Goal: Task Accomplishment & Management: Complete application form

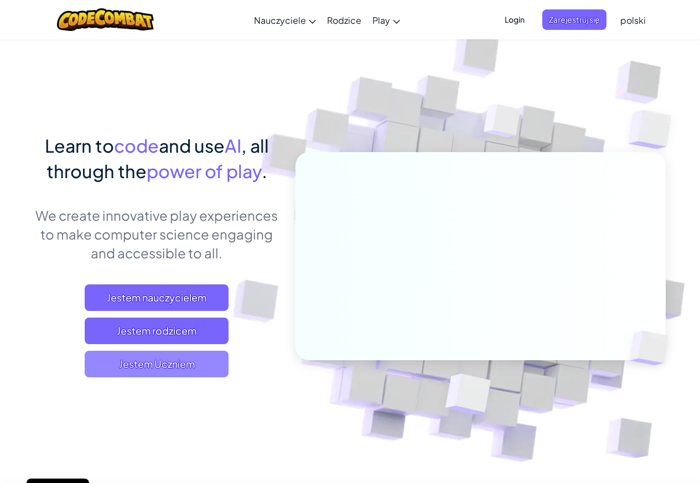
click at [164, 365] on span "Jestem Uczniem" at bounding box center [157, 364] width 144 height 27
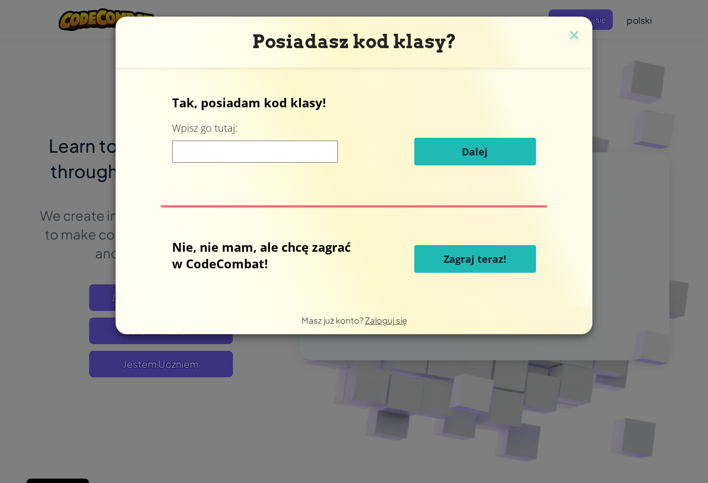
click at [314, 434] on div "Posiadasz kod klasy? Tak, posiadam kod klasy! Wpisz go tutaj: Dalej Nie, nie ma…" at bounding box center [354, 241] width 708 height 483
click at [470, 259] on span "Zagraj teraz!" at bounding box center [475, 258] width 62 height 13
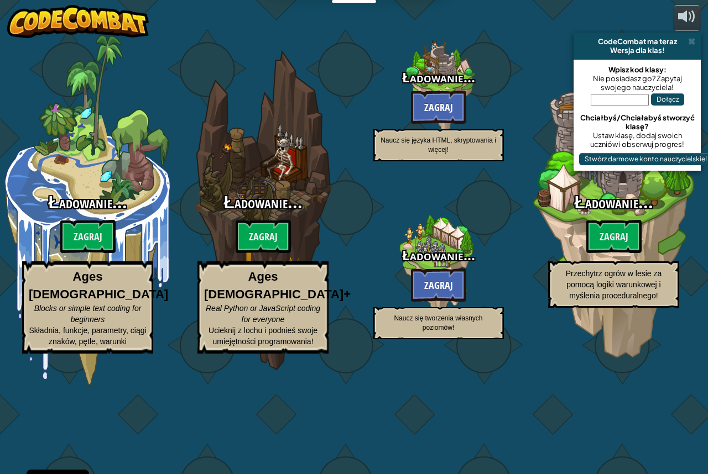
select select "pl"
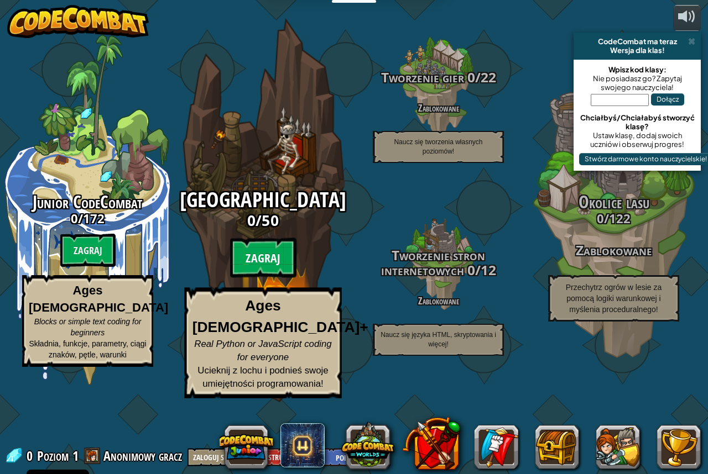
click at [280, 278] on btn "Zagraj" at bounding box center [263, 258] width 66 height 40
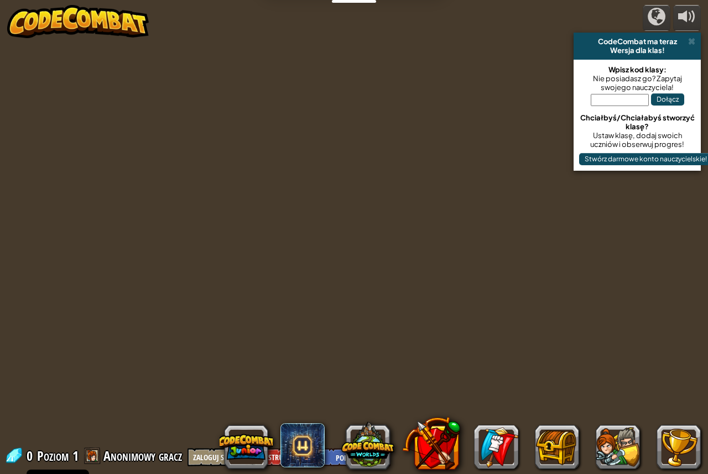
select select "pl"
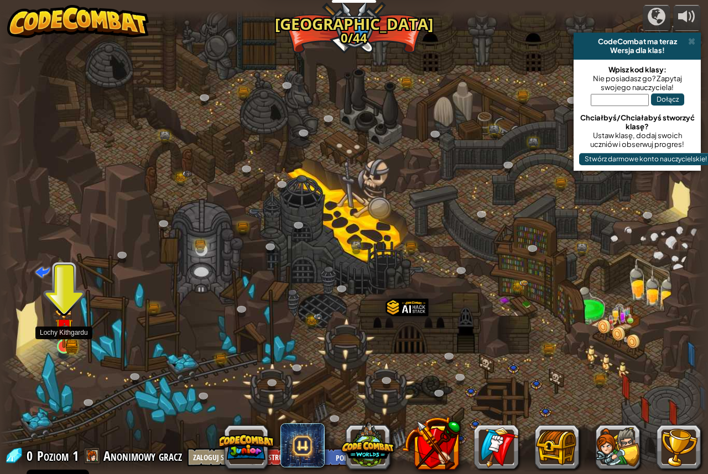
click at [69, 346] on img at bounding box center [64, 327] width 18 height 40
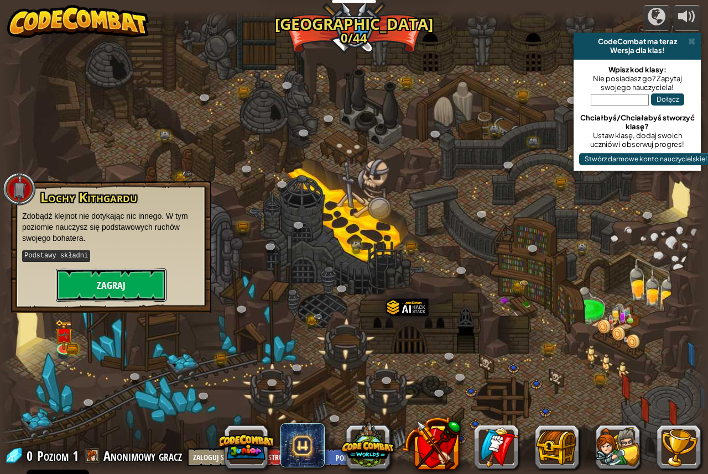
click at [80, 279] on button "Zagraj" at bounding box center [111, 285] width 111 height 33
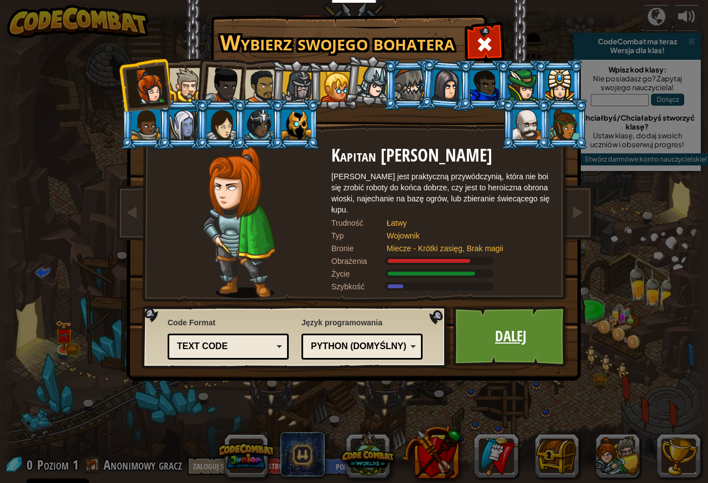
click at [519, 318] on link "Dalej" at bounding box center [511, 336] width 116 height 61
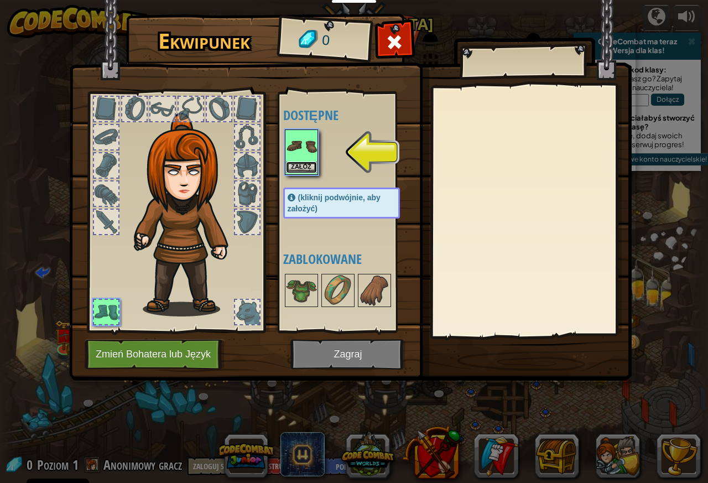
click at [312, 166] on button "Załóż" at bounding box center [301, 167] width 31 height 12
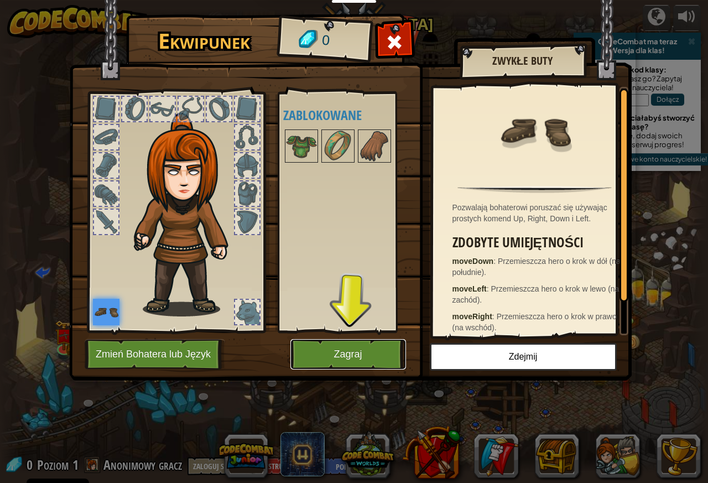
click at [354, 360] on button "Zagraj" at bounding box center [348, 354] width 116 height 30
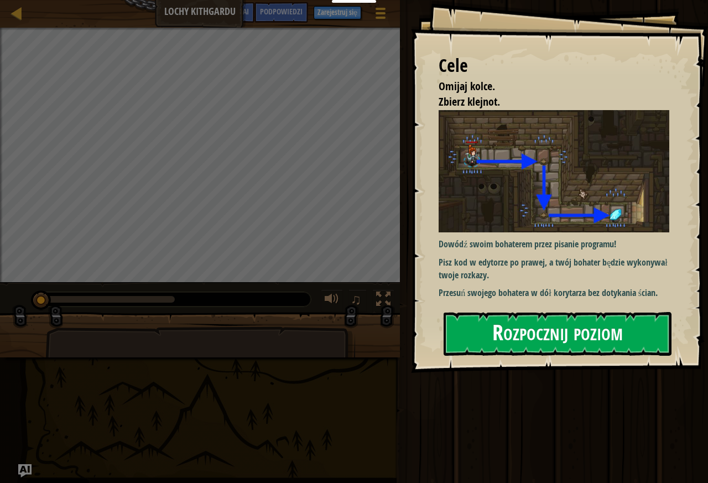
click at [500, 327] on button "Rozpocznij poziom" at bounding box center [558, 334] width 228 height 44
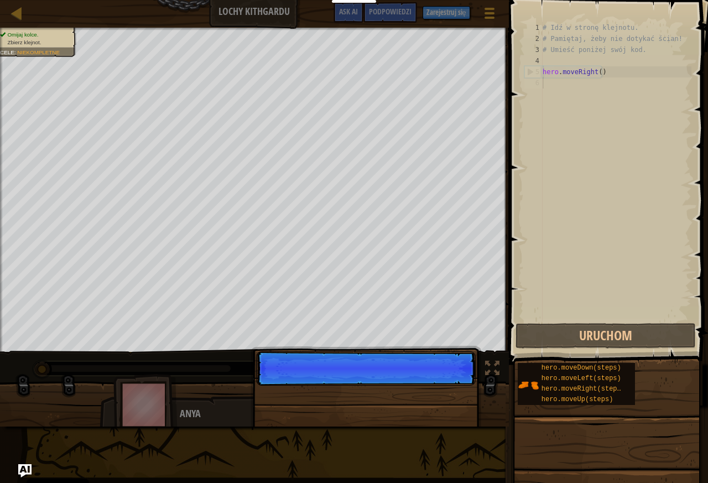
click at [452, 382] on p "Pomiń (esc) Dalej" at bounding box center [366, 368] width 220 height 34
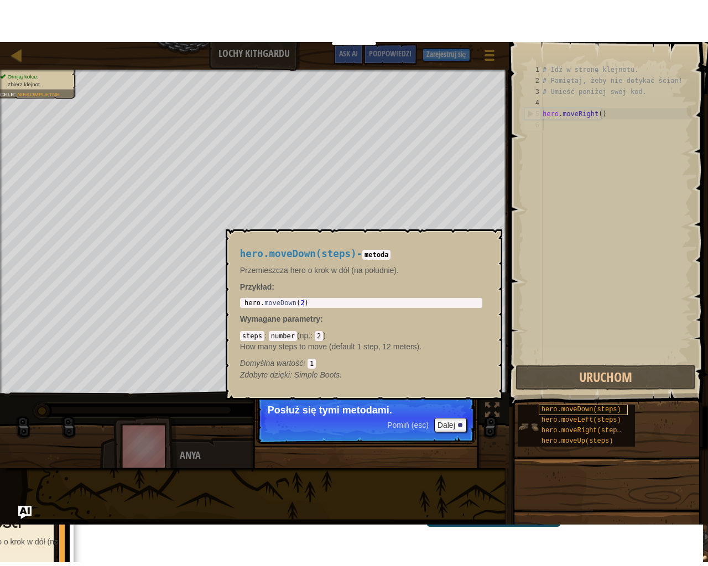
scroll to position [5, 0]
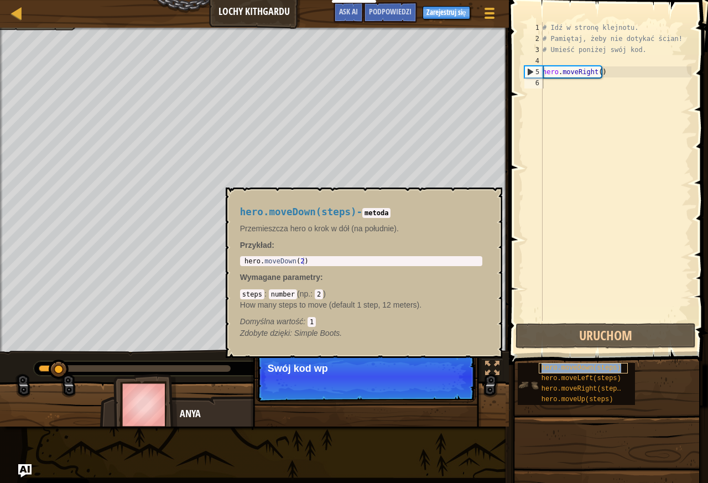
click at [601, 369] on span "hero.moveDown(steps)" at bounding box center [581, 368] width 80 height 8
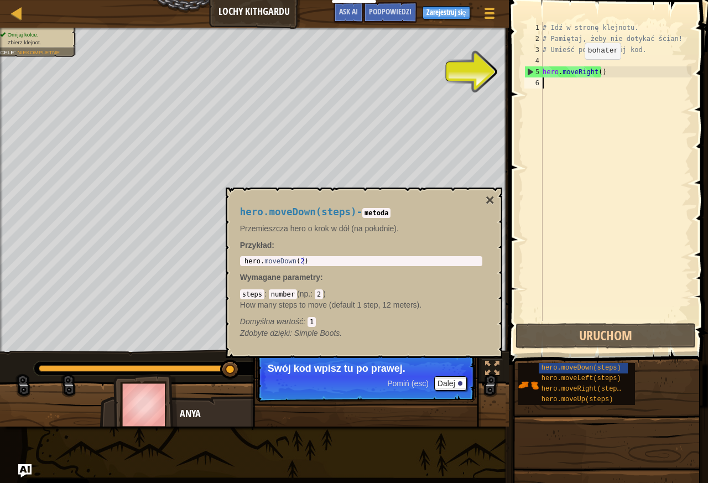
click at [575, 70] on div "# Idź w stronę klejnotu. # Pamiętaj, żeby nie dotykać ścian! # Umieść poniżej s…" at bounding box center [615, 182] width 151 height 321
type textarea "hero.moveRight()"
click at [551, 82] on div "# Idź w stronę klejnotu. # Pamiętaj, żeby nie dotykać ścian! # Umieść poniżej s…" at bounding box center [615, 182] width 151 height 321
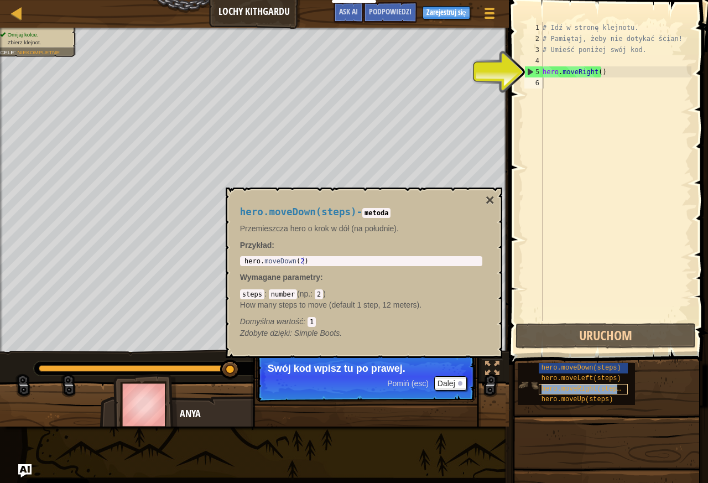
click at [580, 390] on span "hero.moveRight(steps)" at bounding box center [583, 389] width 84 height 8
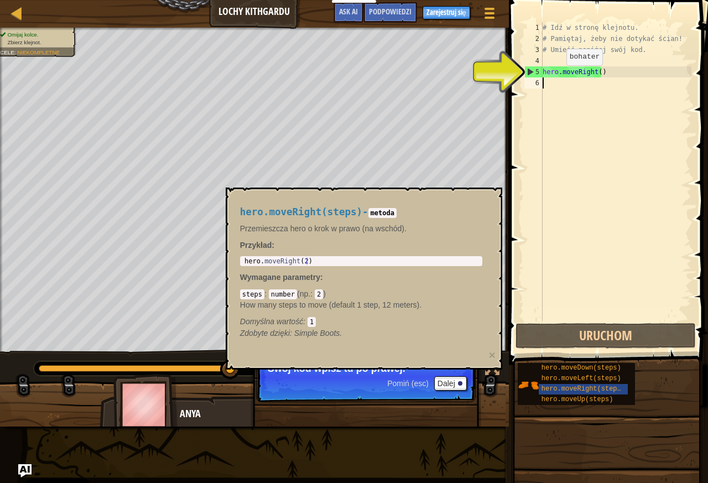
click at [557, 76] on div "# Idź w stronę klejnotu. # Pamiętaj, żeby nie dotykać ścian! # Umieść poniżej s…" at bounding box center [615, 182] width 151 height 321
drag, startPoint x: 618, startPoint y: 80, endPoint x: 617, endPoint y: 61, distance: 18.9
click at [618, 72] on div "# Idź w stronę klejnotu. # Pamiętaj, żeby nie dotykać ścian! # Umieść poniżej s…" at bounding box center [615, 182] width 151 height 321
type textarea "hero.moveRight()"
click at [617, 61] on div "# Idź w stronę klejnotu. # Pamiętaj, żeby nie dotykać ścian! # Umieść poniżej s…" at bounding box center [615, 182] width 151 height 321
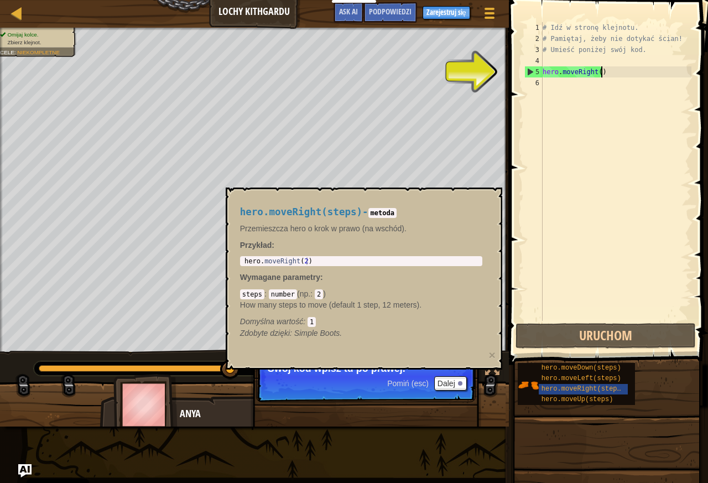
click at [623, 72] on div "# Idź w stronę klejnotu. # Pamiętaj, żeby nie dotykać ścian! # Umieść poniżej s…" at bounding box center [615, 182] width 151 height 321
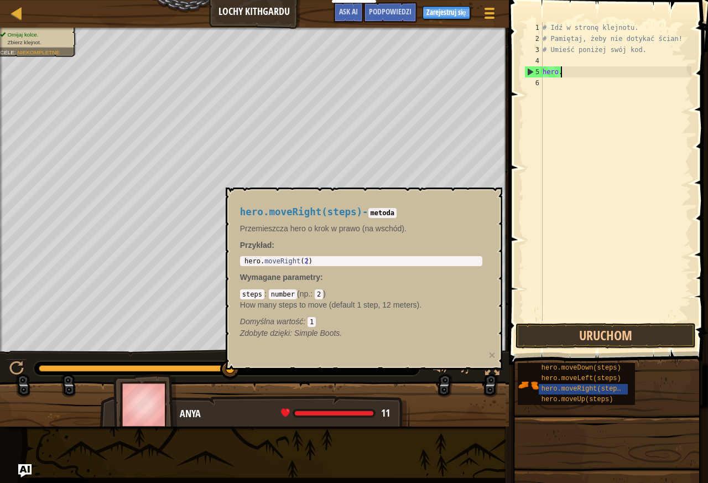
type textarea "h"
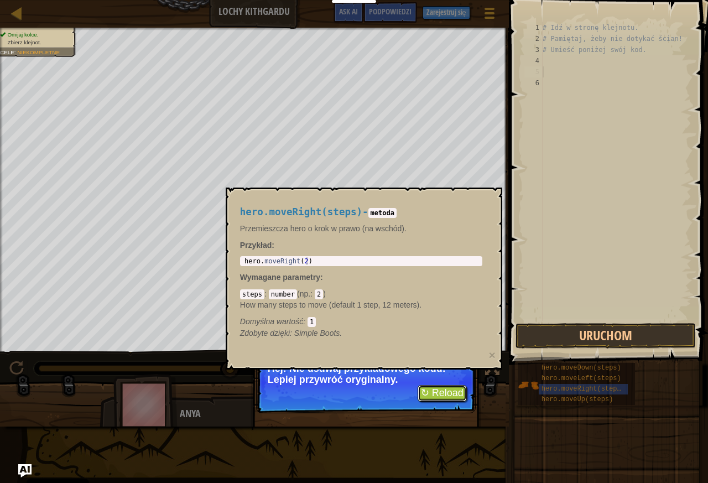
click at [442, 390] on button "↻ Reload" at bounding box center [442, 393] width 49 height 17
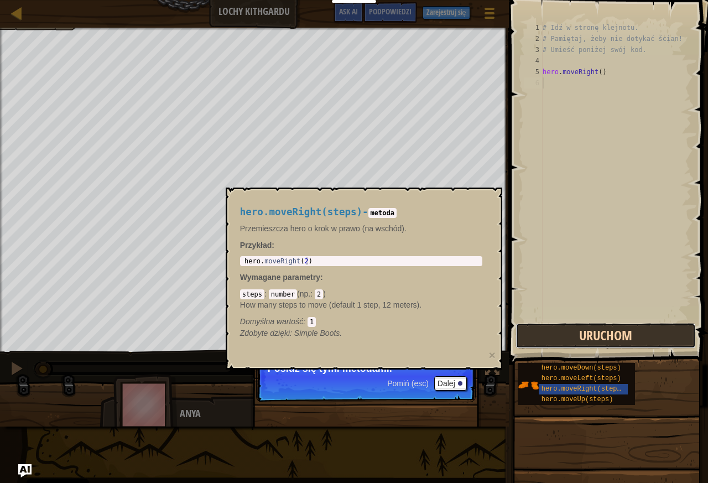
click at [604, 330] on button "Uruchom" at bounding box center [605, 335] width 180 height 25
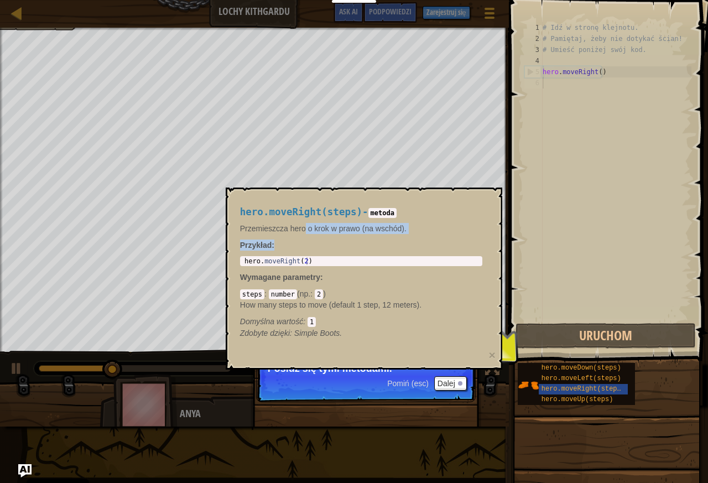
drag, startPoint x: 304, startPoint y: 229, endPoint x: 299, endPoint y: 239, distance: 11.1
click at [299, 238] on div "hero.moveRight(steps) - metoda Przemieszcza hero o krok w prawo (na wschód). Pr…" at bounding box center [361, 272] width 258 height 153
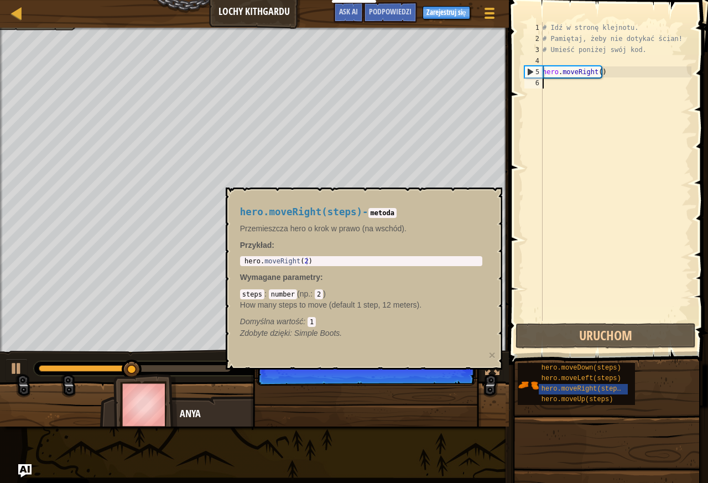
drag, startPoint x: 409, startPoint y: 281, endPoint x: 426, endPoint y: 286, distance: 18.4
click at [419, 284] on div "hero.moveRight(steps) - metoda Przemieszcza hero o krok w prawo (na wschód). Pr…" at bounding box center [361, 272] width 258 height 153
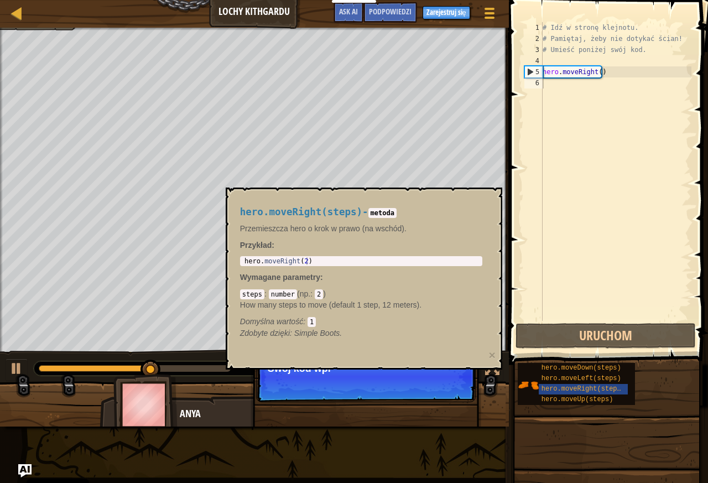
drag, startPoint x: 448, startPoint y: 325, endPoint x: 443, endPoint y: 328, distance: 6.0
click at [443, 328] on div "hero.moveRight(steps) - metoda Przemieszcza hero o krok w prawo (na wschód). Pr…" at bounding box center [361, 272] width 258 height 153
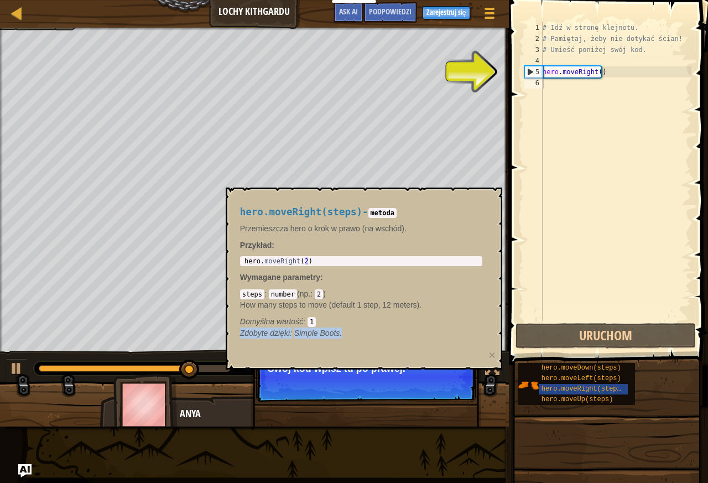
click at [417, 340] on div "hero.moveRight(steps) - metoda Przemieszcza hero o krok w prawo (na wschód). Pr…" at bounding box center [361, 272] width 258 height 153
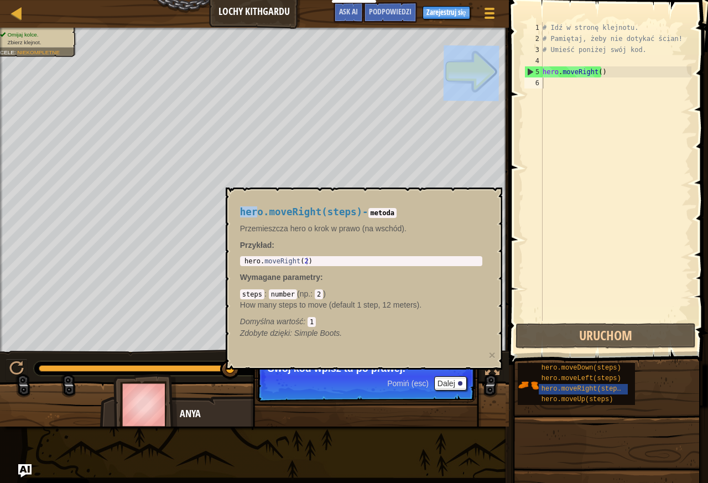
click at [196, 0] on body "Cookie Policy CodeCombat uses a few essential and non-essential cookies. Polity…" at bounding box center [354, 0] width 708 height 0
click at [597, 189] on div "# Idź w stronę klejnotu. # Pamiętaj, żeby nie dotykać ścian! # Umieść poniżej s…" at bounding box center [615, 182] width 151 height 321
click at [444, 272] on p "Wymagane parametry :" at bounding box center [361, 277] width 242 height 11
click at [487, 387] on div at bounding box center [254, 408] width 509 height 55
click at [487, 373] on div at bounding box center [492, 368] width 14 height 14
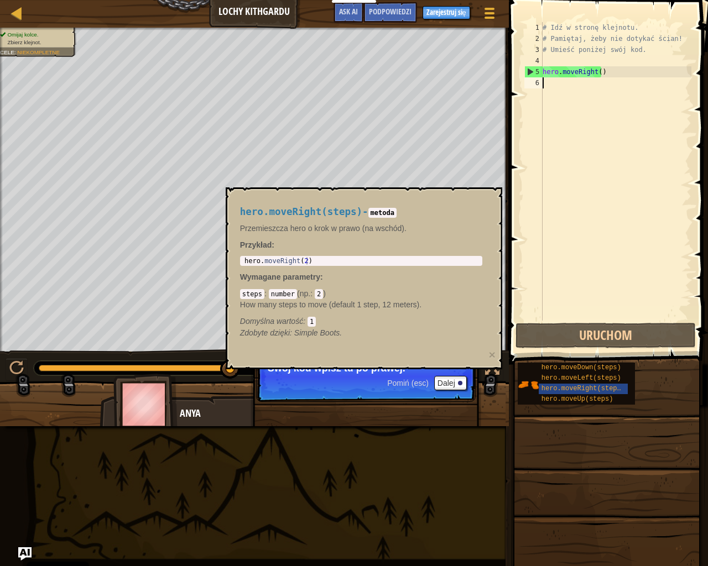
type textarea "H"
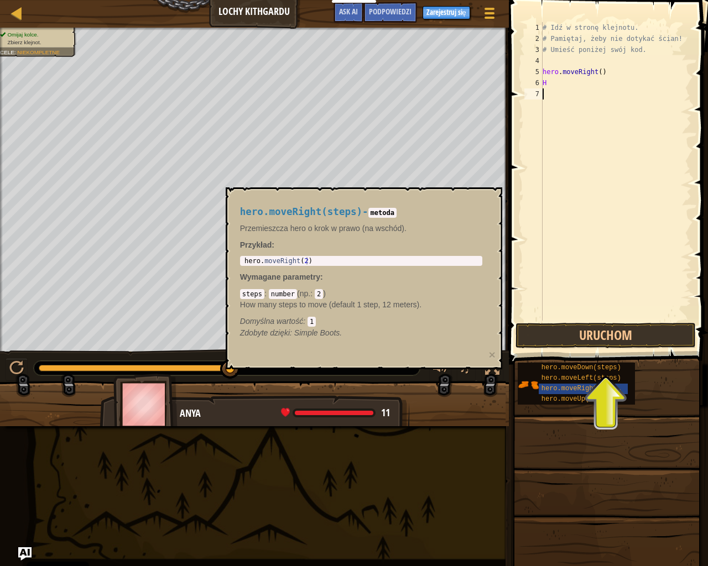
drag, startPoint x: 583, startPoint y: 212, endPoint x: 575, endPoint y: 216, distance: 8.9
click at [580, 213] on div "# Idź w stronę klejnotu. # Pamiętaj, żeby nie dotykać ścian! # Umieść poniżej s…" at bounding box center [615, 182] width 151 height 321
click at [418, 246] on p "Przykład :" at bounding box center [361, 244] width 242 height 11
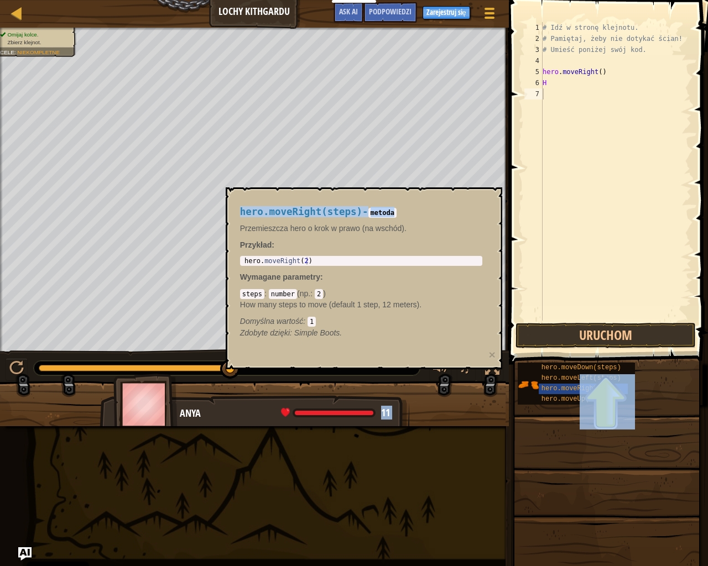
click at [432, 0] on body "Cookie Policy CodeCombat uses a few essential and non-essential cookies. Polity…" at bounding box center [354, 0] width 708 height 0
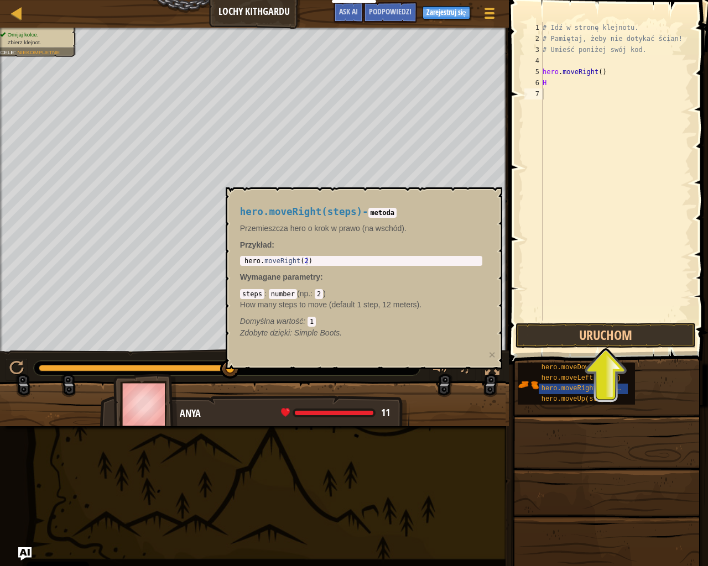
click at [434, 324] on div "Domyślna wartość : 1" at bounding box center [361, 321] width 242 height 11
click at [493, 354] on button "×" at bounding box center [492, 355] width 7 height 12
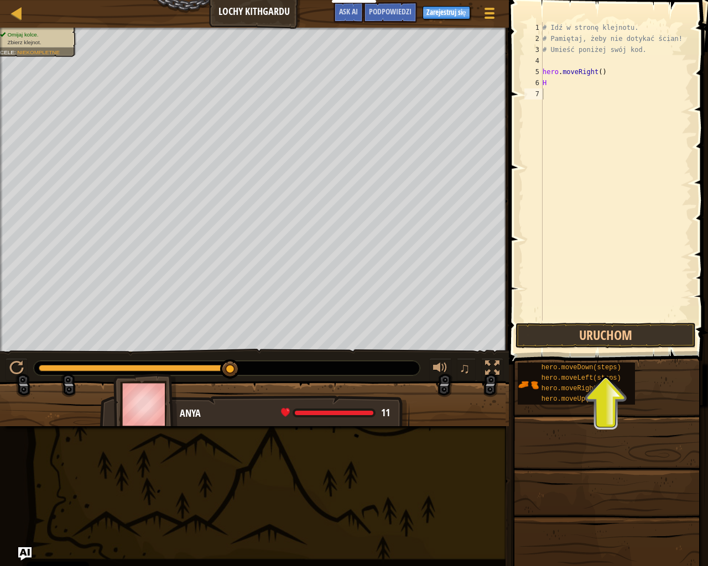
type textarea "H"
click at [549, 82] on div "# Idź w stronę klejnotu. # Pamiętaj, żeby nie dotykać ścian! # Umieść poniżej s…" at bounding box center [615, 182] width 151 height 321
type textarea "H"
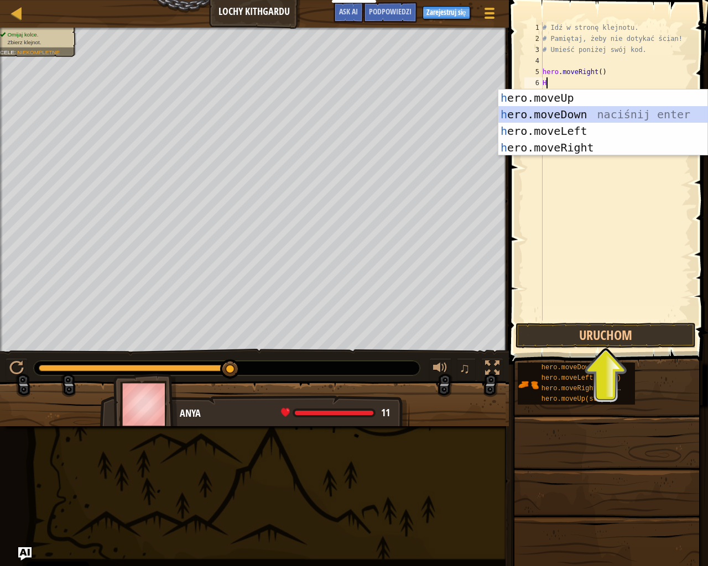
click at [585, 117] on div "h ero.moveUp naciśnij enter h ero.moveDown naciśnij enter h ero.moveLeft naciśn…" at bounding box center [602, 140] width 209 height 100
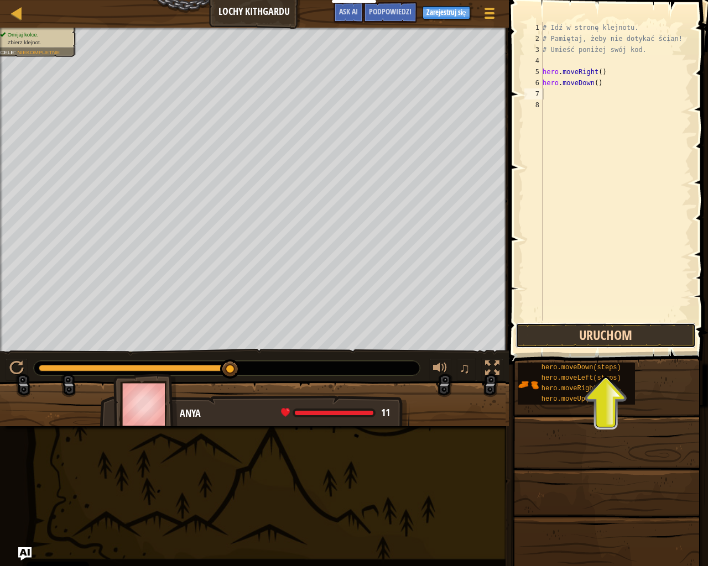
click at [636, 329] on button "Uruchom" at bounding box center [605, 335] width 180 height 25
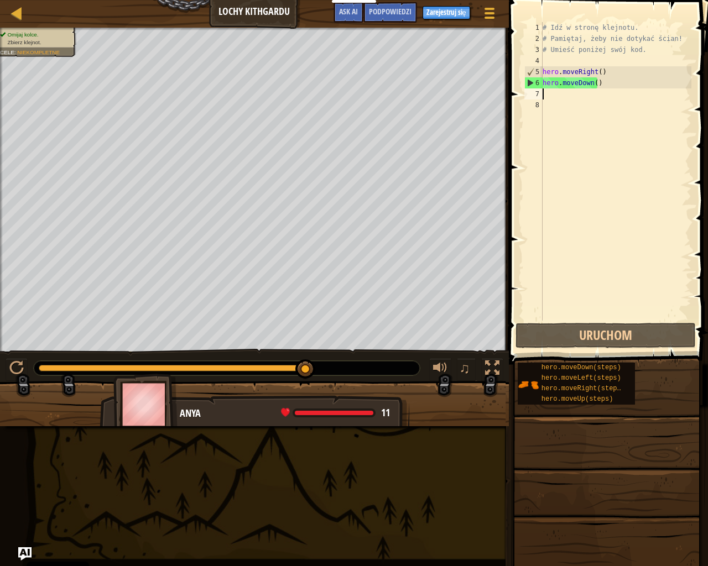
click at [547, 97] on div "# Idź w stronę klejnotu. # Pamiętaj, żeby nie dotykać ścian! # Umieść poniżej s…" at bounding box center [615, 182] width 151 height 321
type textarea "H"
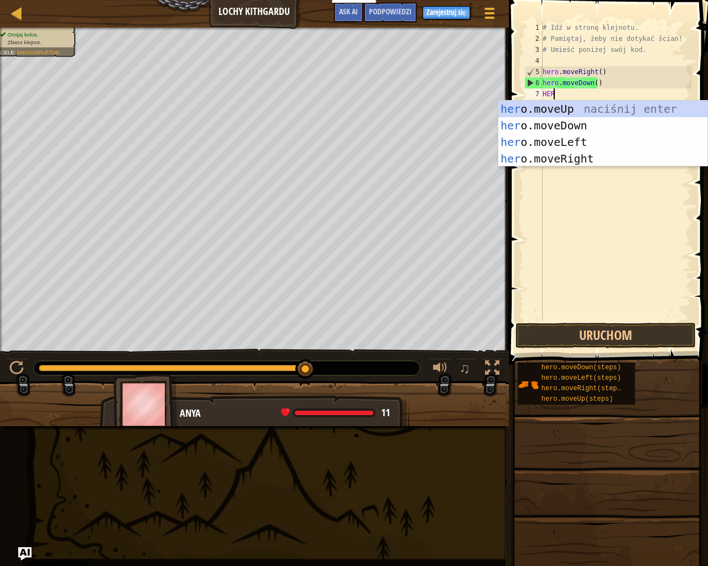
scroll to position [5, 1]
type textarea "H"
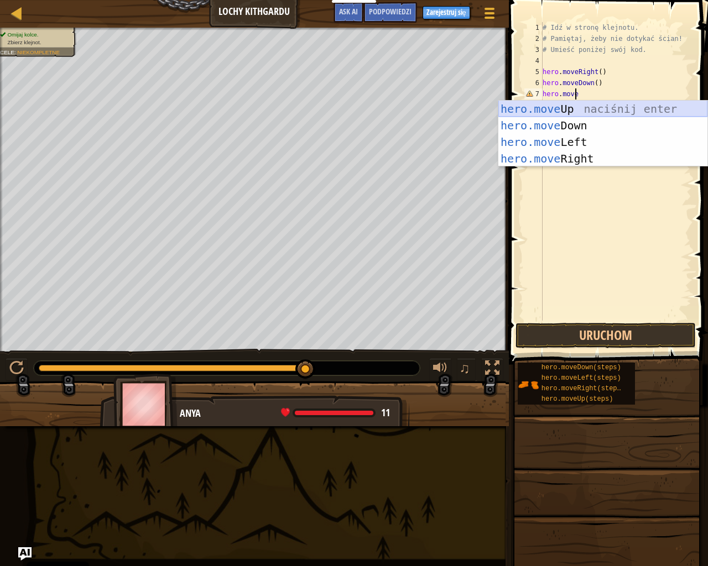
scroll to position [5, 2]
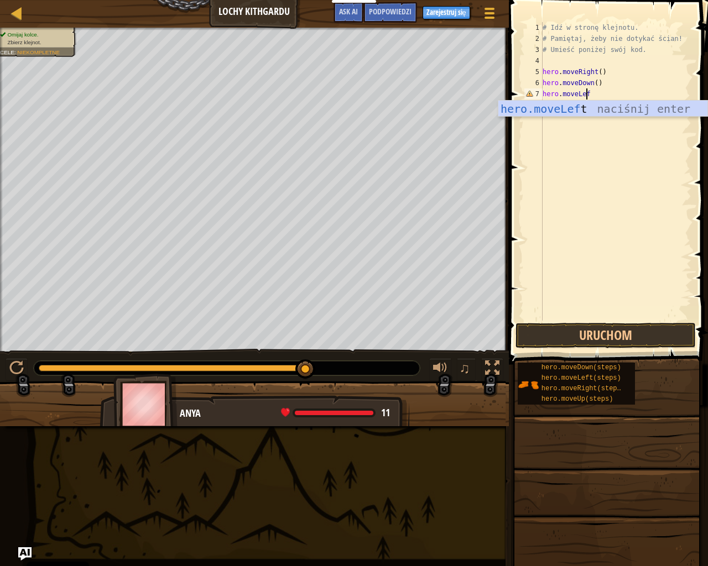
type textarea "hero.moveLeft"
click at [608, 104] on div "hero.moveLeft naciśnij enter" at bounding box center [602, 126] width 209 height 50
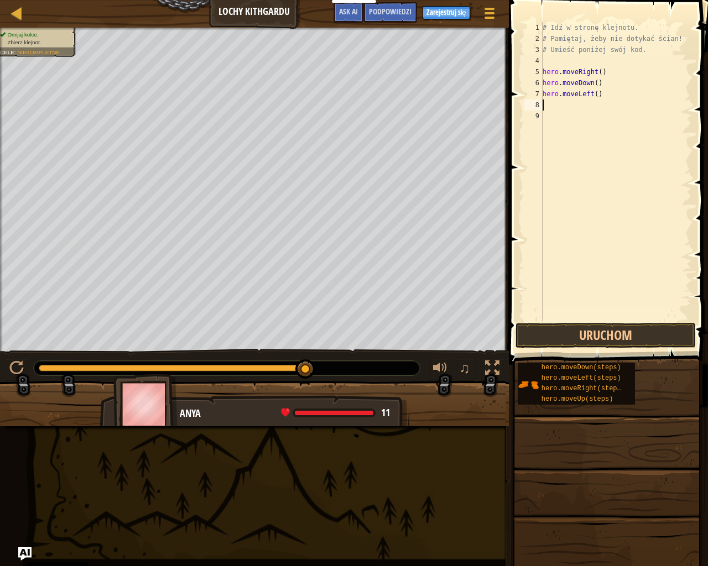
drag, startPoint x: 556, startPoint y: 108, endPoint x: 552, endPoint y: 102, distance: 6.8
click at [552, 102] on div "# Idź w stronę klejnotu. # Pamiętaj, żeby nie dotykać ścian! # Umieść poniżej s…" at bounding box center [615, 182] width 151 height 321
type textarea "h"
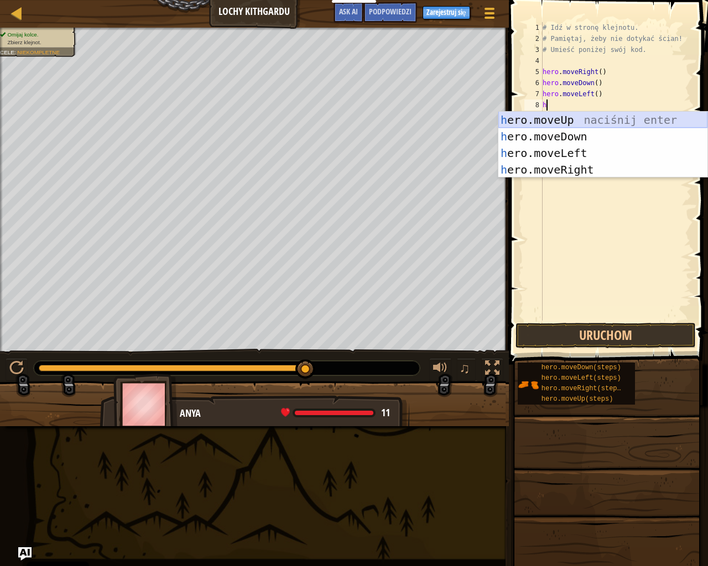
click at [592, 121] on div "h ero.moveUp naciśnij enter h ero.moveDown naciśnij enter h ero.moveLeft naciśn…" at bounding box center [602, 162] width 209 height 100
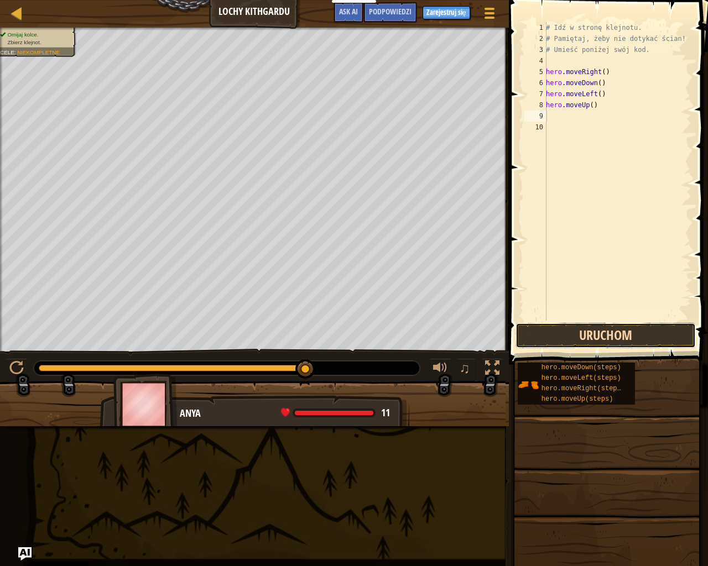
drag, startPoint x: 678, startPoint y: 331, endPoint x: 664, endPoint y: 332, distance: 14.5
click at [675, 332] on button "Uruchom" at bounding box center [605, 335] width 180 height 25
type textarea "h"
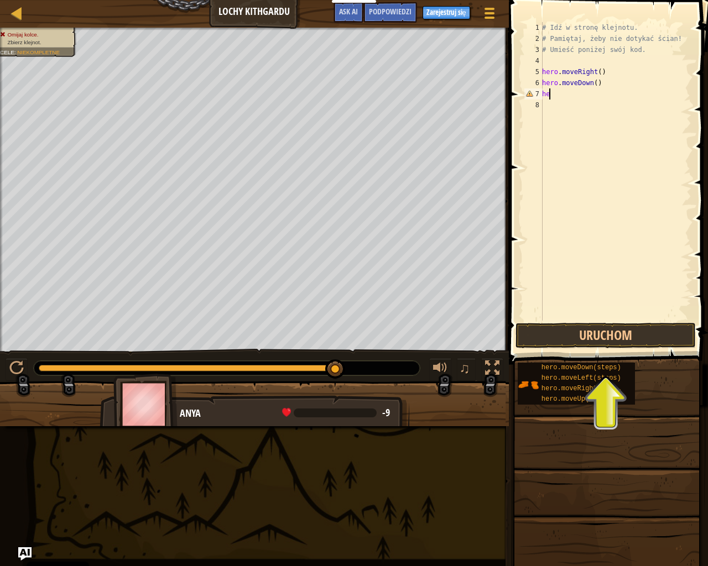
type textarea "h"
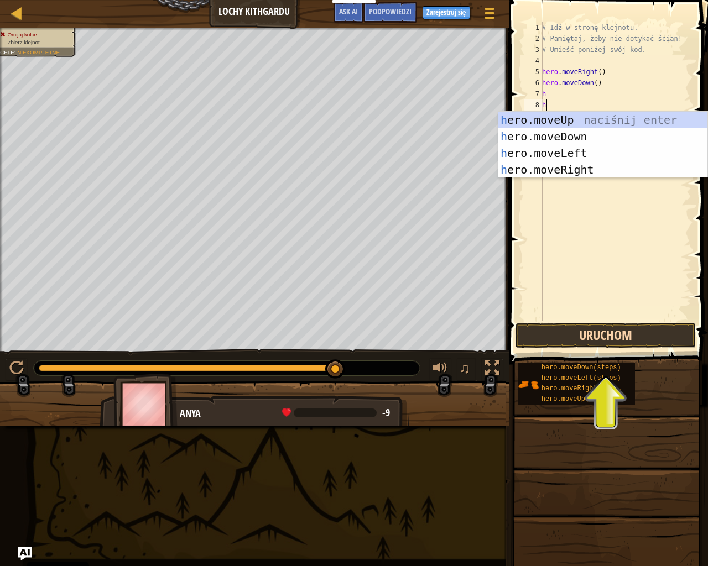
type textarea "h"
click at [573, 326] on button "Uruchom" at bounding box center [605, 335] width 180 height 25
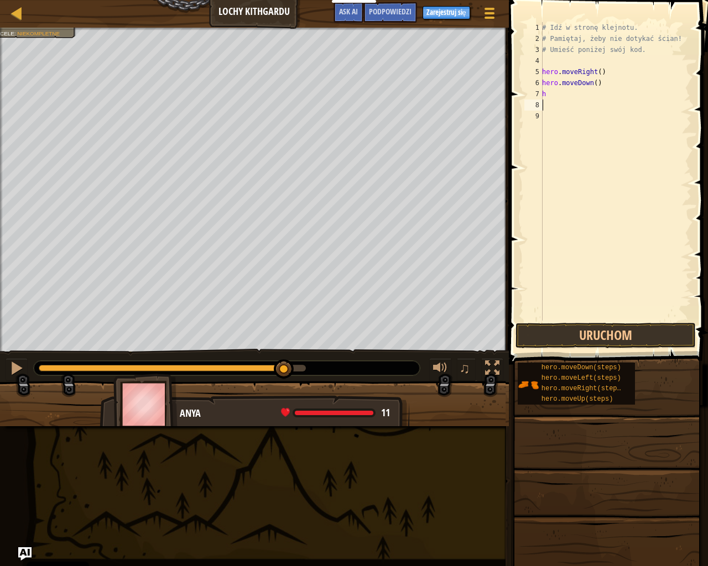
type textarea "h"
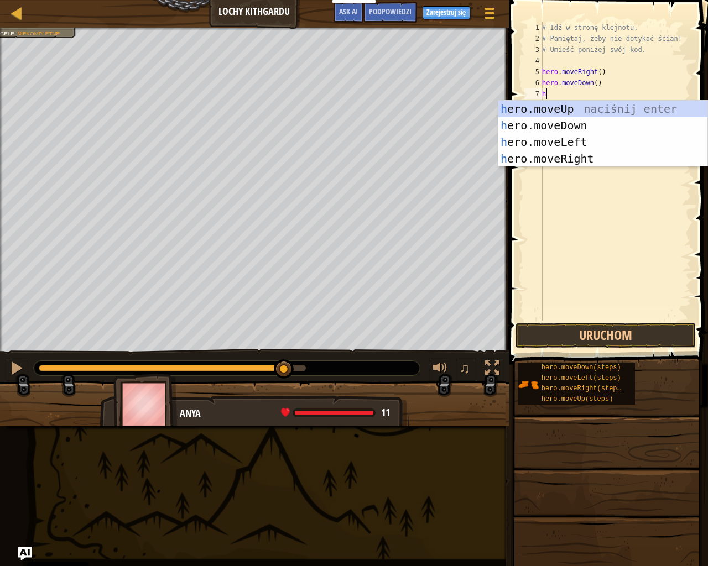
type textarea "h"
click at [581, 109] on div "h ero.moveUp naciśnij enter h ero.moveDown naciśnij enter h ero.moveLeft naciśn…" at bounding box center [602, 151] width 209 height 100
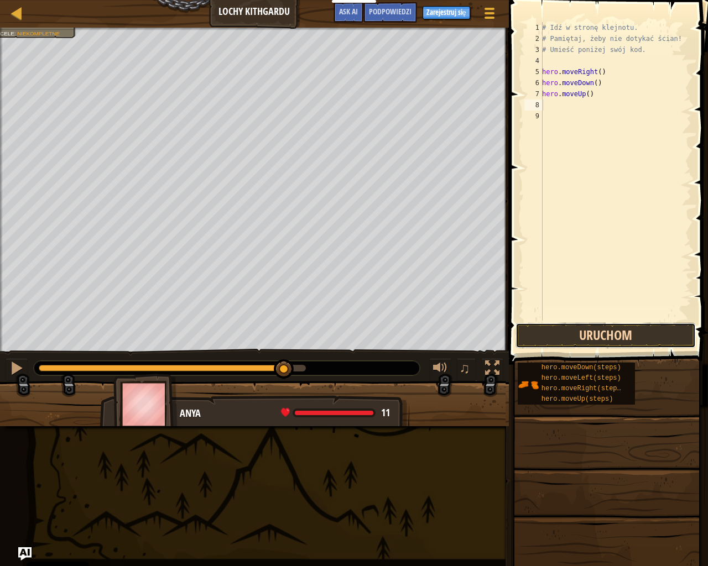
click at [632, 331] on button "Uruchom" at bounding box center [605, 335] width 180 height 25
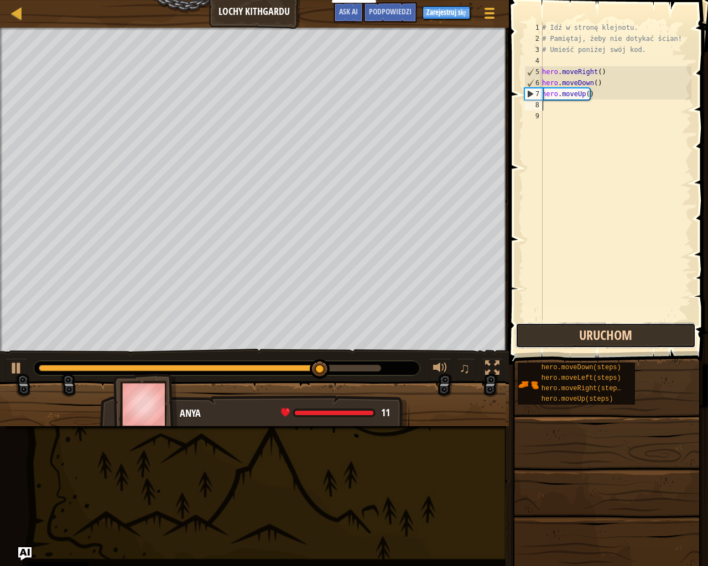
click at [586, 335] on button "Uruchom" at bounding box center [605, 335] width 180 height 25
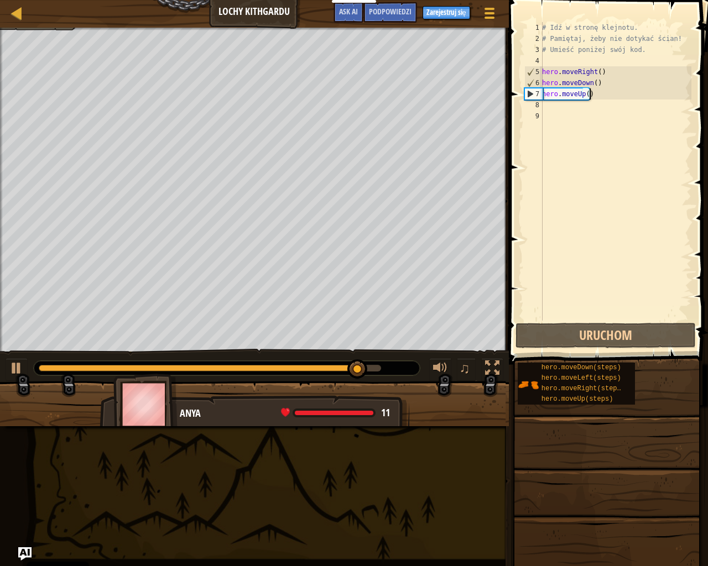
click at [598, 96] on div "# Idź w stronę klejnotu. # Pamiętaj, żeby nie dotykać ścian! # Umieść poniżej s…" at bounding box center [616, 182] width 152 height 321
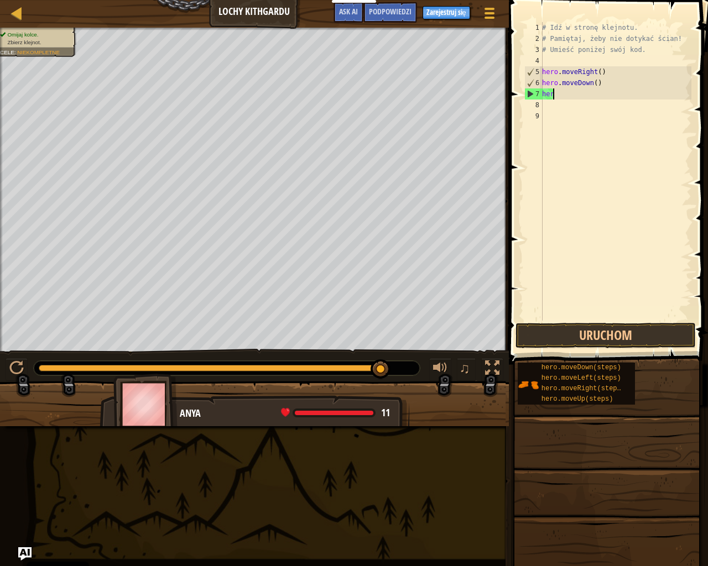
type textarea "h"
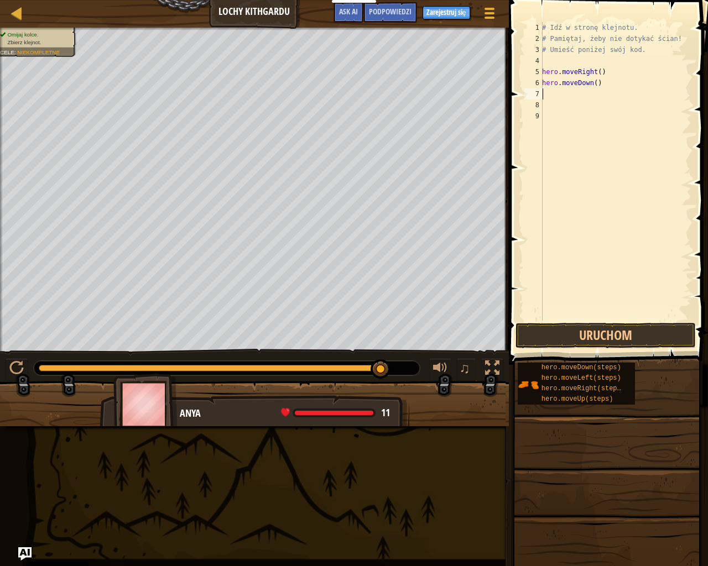
type textarea "h"
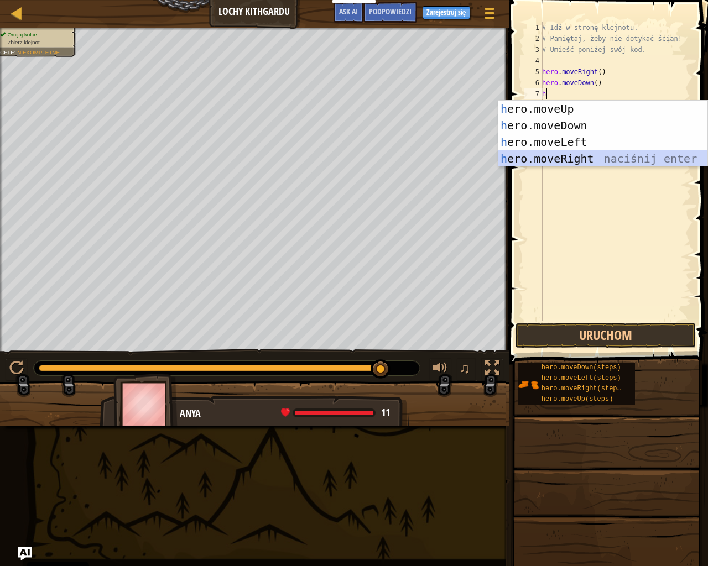
click at [592, 159] on div "h ero.moveUp naciśnij enter h ero.moveDown naciśnij enter h ero.moveLeft naciśn…" at bounding box center [602, 151] width 209 height 100
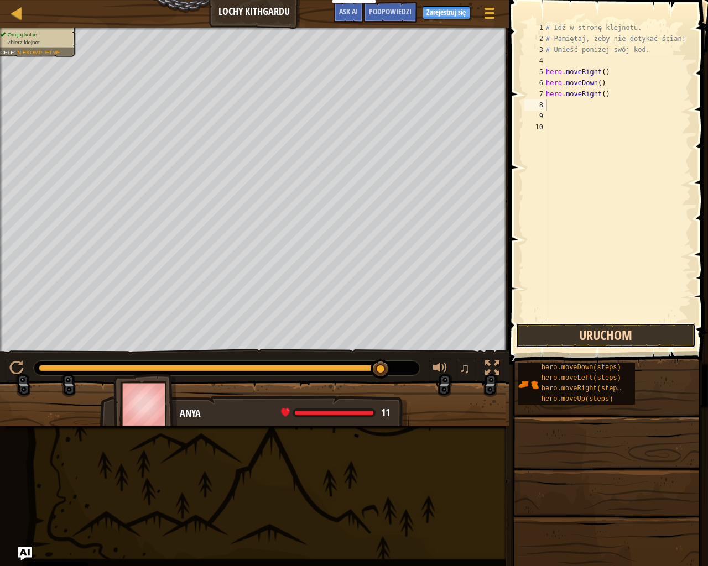
click at [609, 340] on button "Uruchom" at bounding box center [605, 335] width 180 height 25
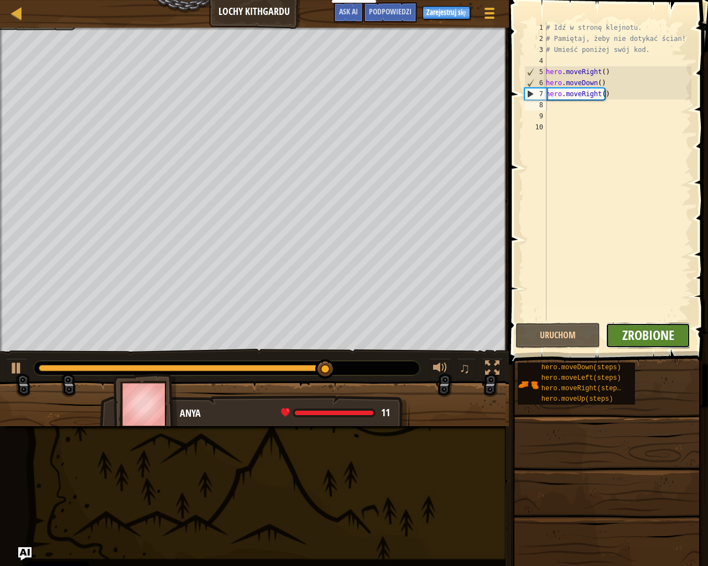
click at [666, 334] on span "Zrobione" at bounding box center [648, 335] width 52 height 18
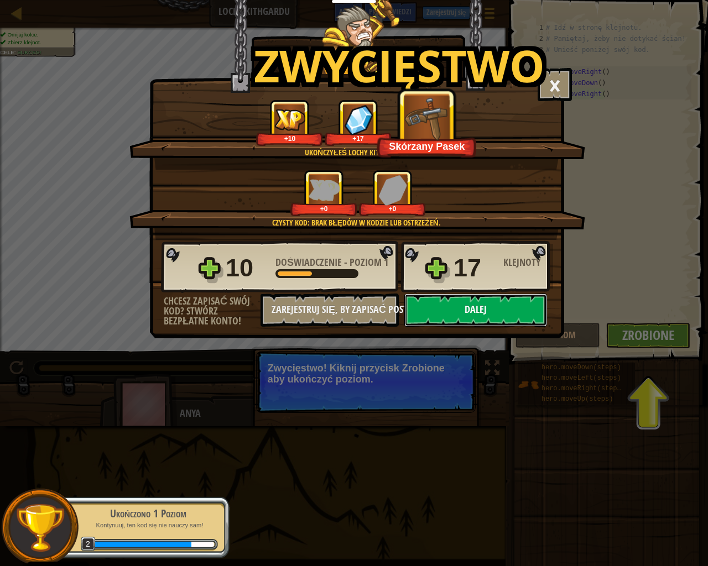
click at [472, 302] on button "Dalej" at bounding box center [475, 310] width 143 height 33
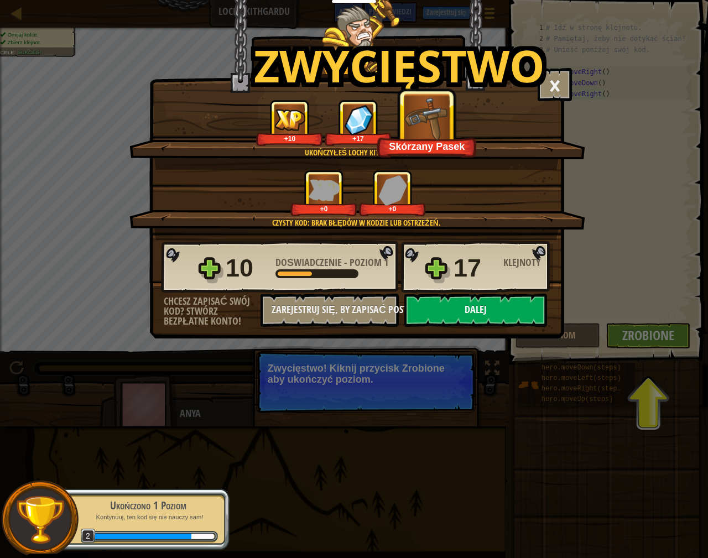
select select "pl"
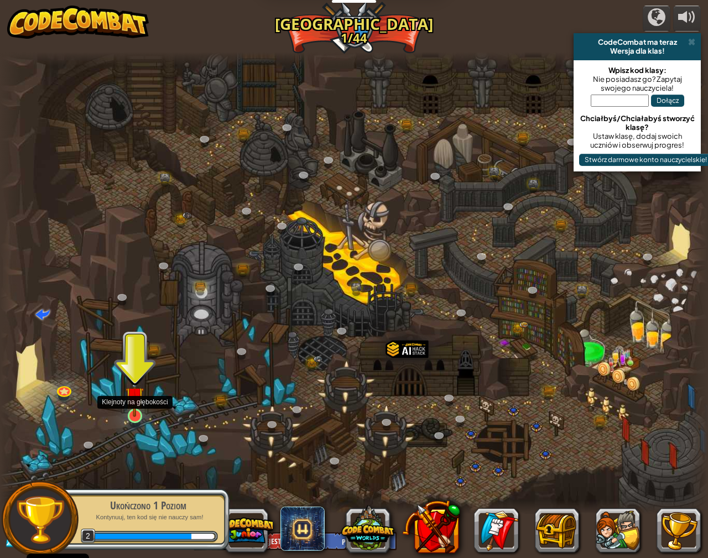
click at [137, 408] on img at bounding box center [135, 396] width 18 height 42
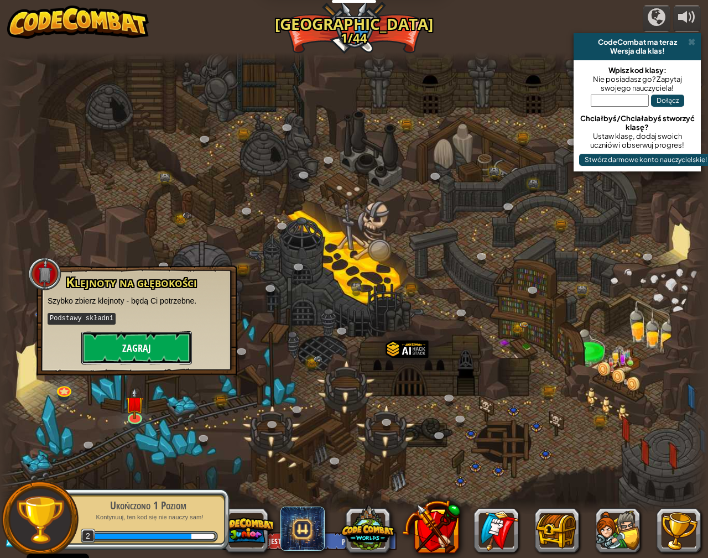
click at [123, 347] on button "Zagraj" at bounding box center [136, 347] width 111 height 33
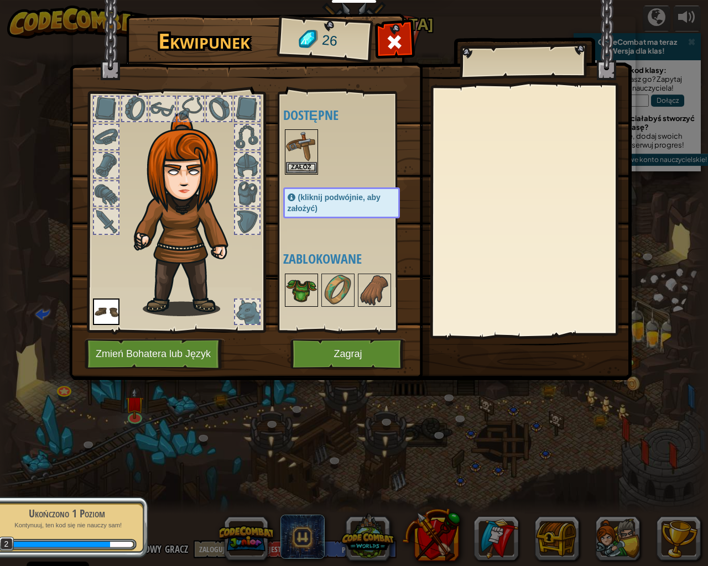
click at [304, 288] on img at bounding box center [301, 290] width 31 height 31
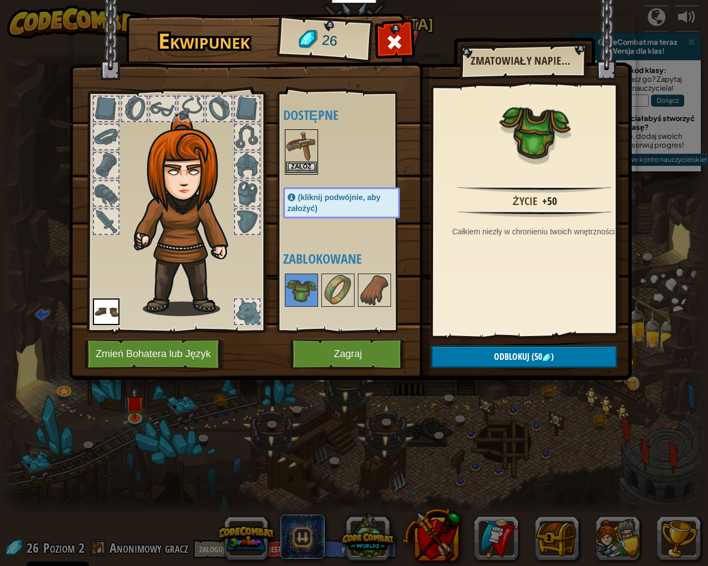
click at [298, 160] on img at bounding box center [301, 146] width 31 height 31
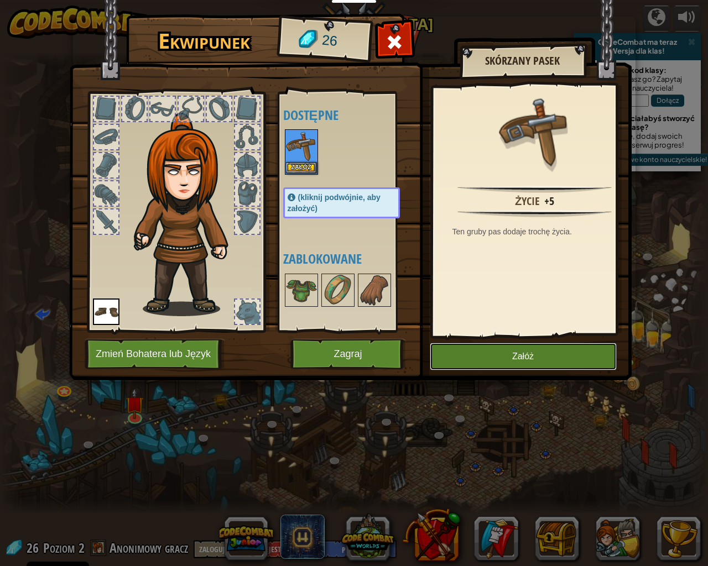
click at [455, 357] on button "Załóż" at bounding box center [523, 357] width 187 height 28
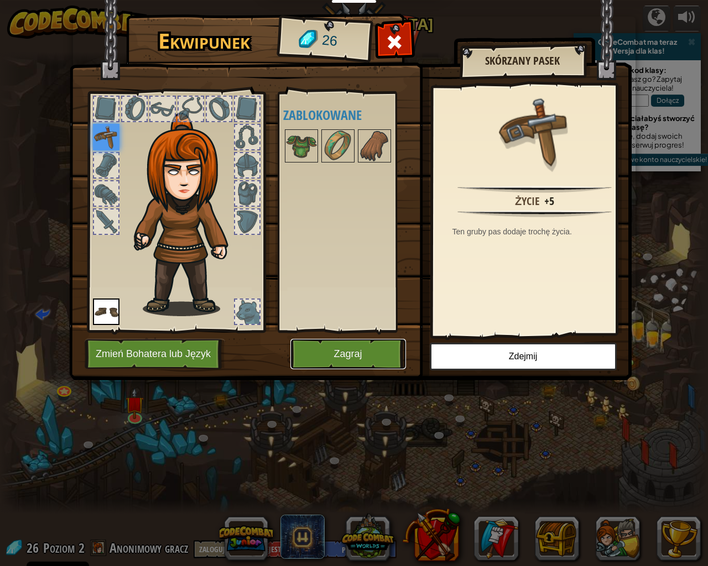
click at [310, 351] on button "Zagraj" at bounding box center [348, 354] width 116 height 30
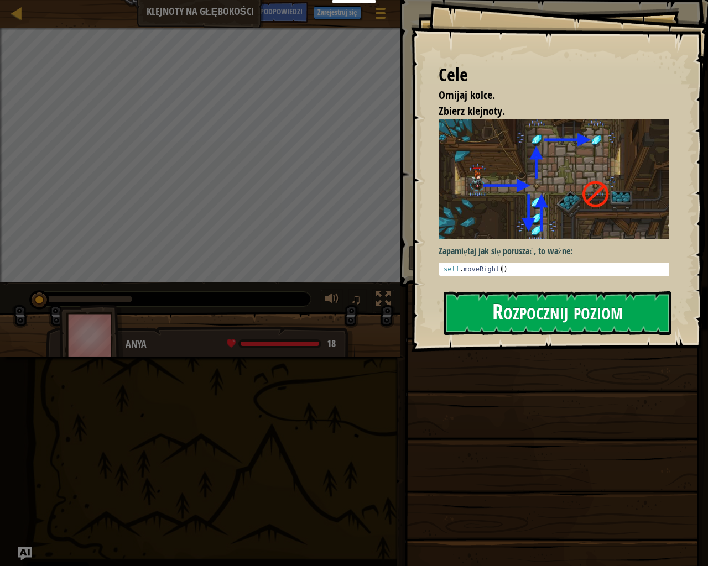
click at [524, 315] on button "Rozpocznij poziom" at bounding box center [558, 313] width 228 height 44
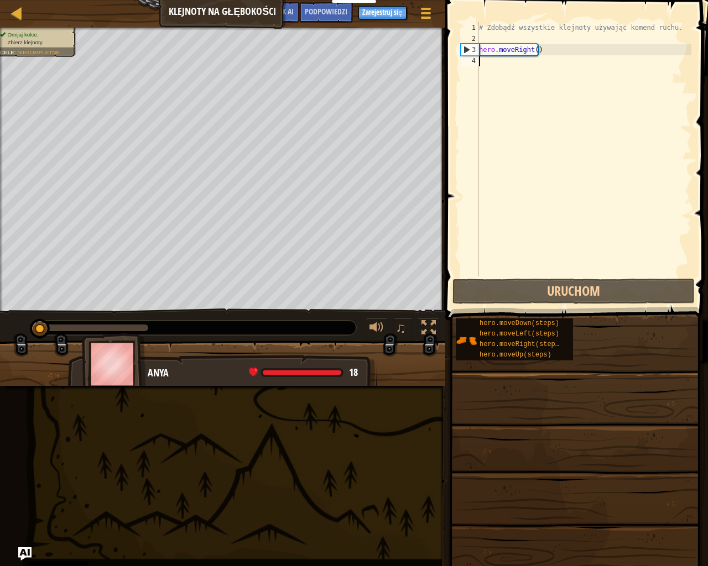
type textarea "h"
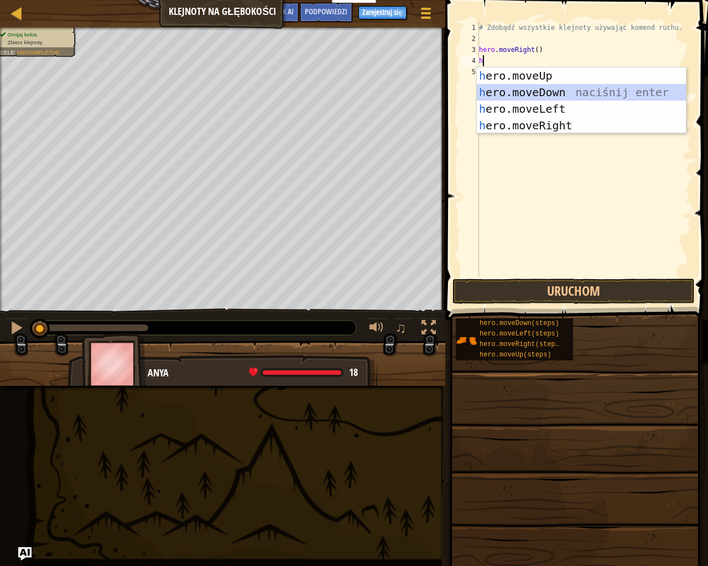
click at [507, 87] on div "h ero.moveUp naciśnij enter h ero.moveDown naciśnij enter h ero.moveLeft naciśn…" at bounding box center [581, 117] width 209 height 100
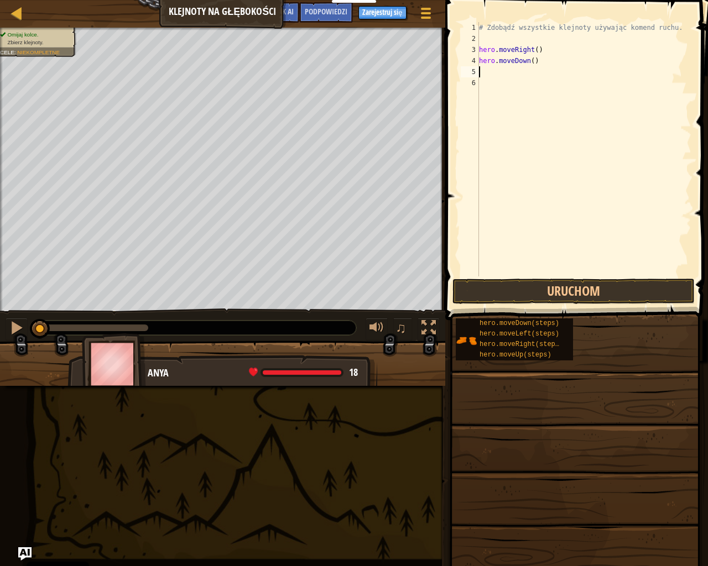
type textarea "h"
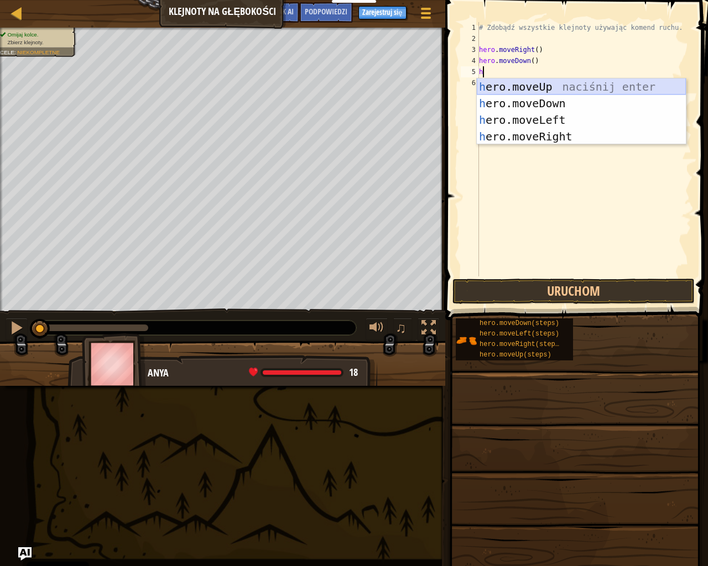
click at [529, 82] on div "h ero.moveUp naciśnij enter h ero.moveDown naciśnij enter h ero.moveLeft naciśn…" at bounding box center [581, 129] width 209 height 100
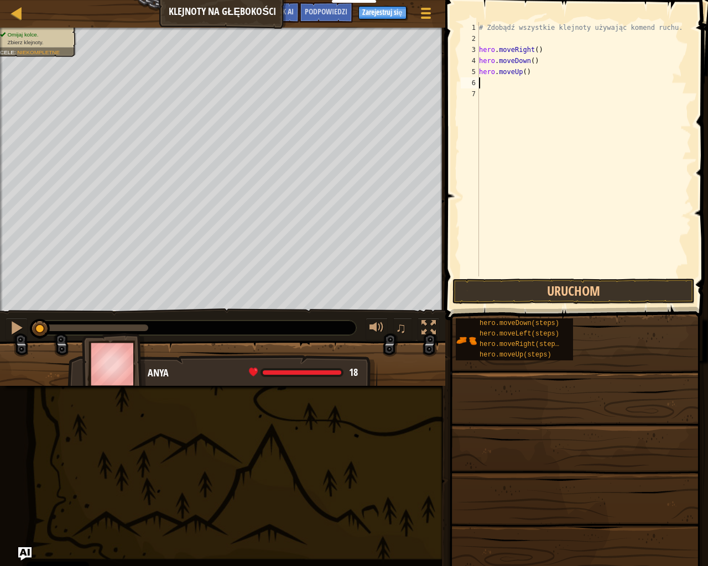
type textarea "h"
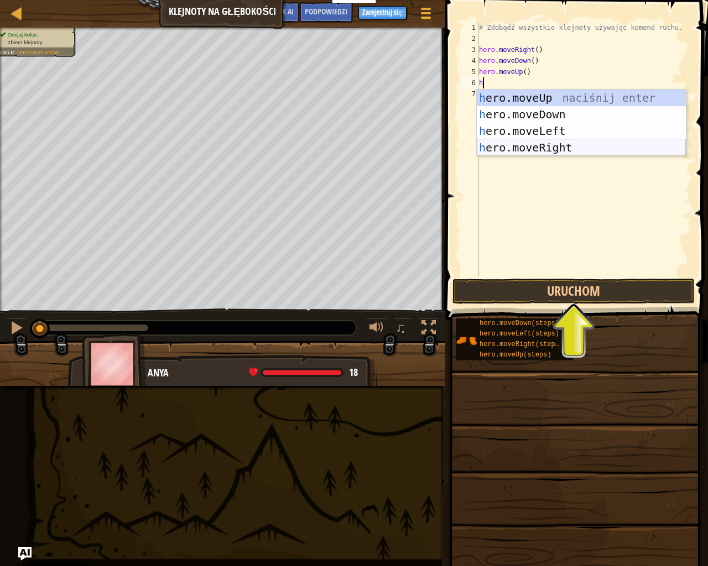
click at [530, 142] on div "h ero.moveUp naciśnij enter h ero.moveDown naciśnij enter h ero.moveLeft naciśn…" at bounding box center [581, 140] width 209 height 100
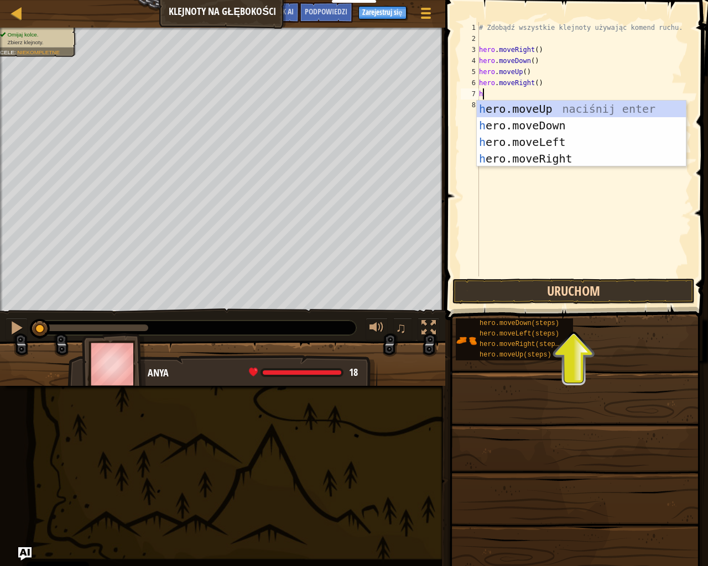
type textarea "h"
click at [546, 284] on button "Uruchom" at bounding box center [573, 291] width 242 height 25
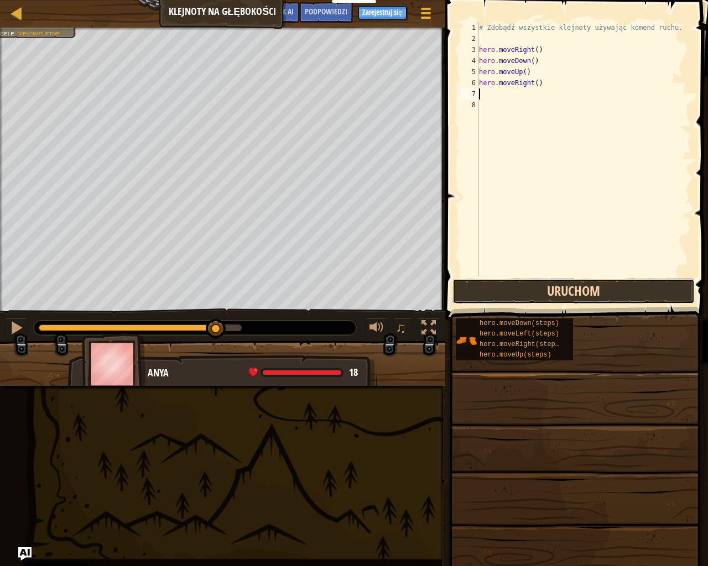
click at [538, 295] on button "Uruchom" at bounding box center [573, 291] width 242 height 25
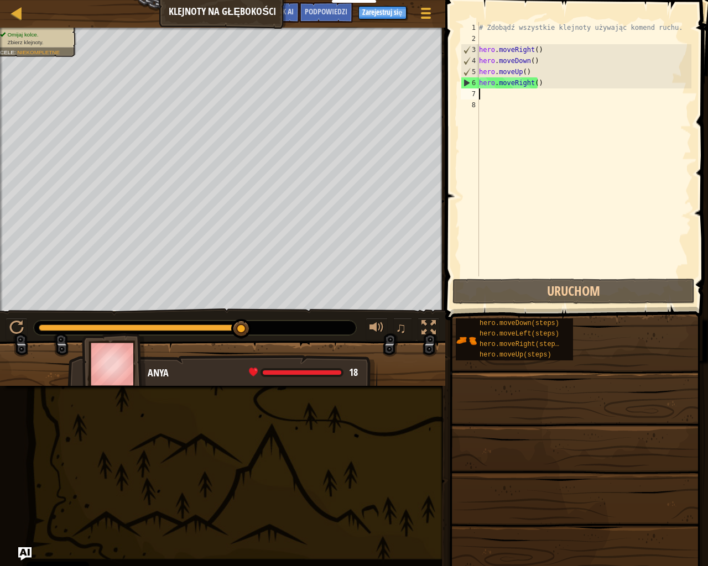
type textarea "h"
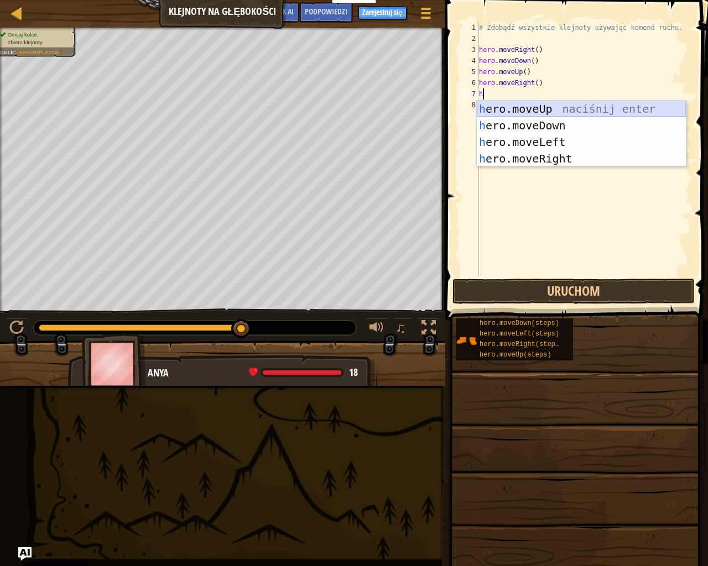
click at [531, 108] on div "h ero.moveUp naciśnij enter h ero.moveDown naciśnij enter h ero.moveLeft naciśn…" at bounding box center [581, 151] width 209 height 100
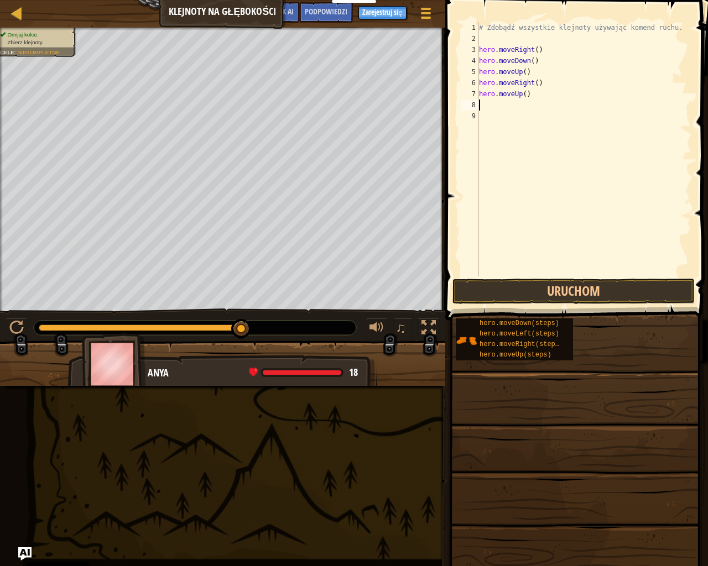
type textarea "h"
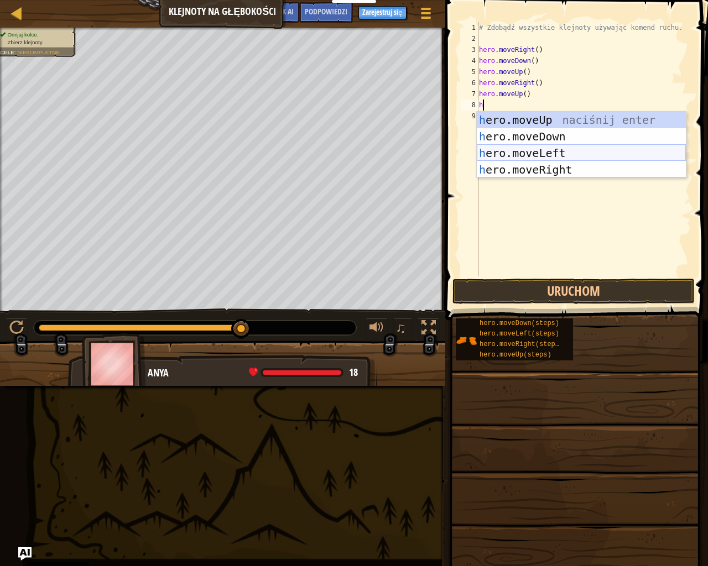
click at [528, 149] on div "h ero.moveUp naciśnij enter h ero.moveDown naciśnij enter h ero.moveLeft naciśn…" at bounding box center [581, 162] width 209 height 100
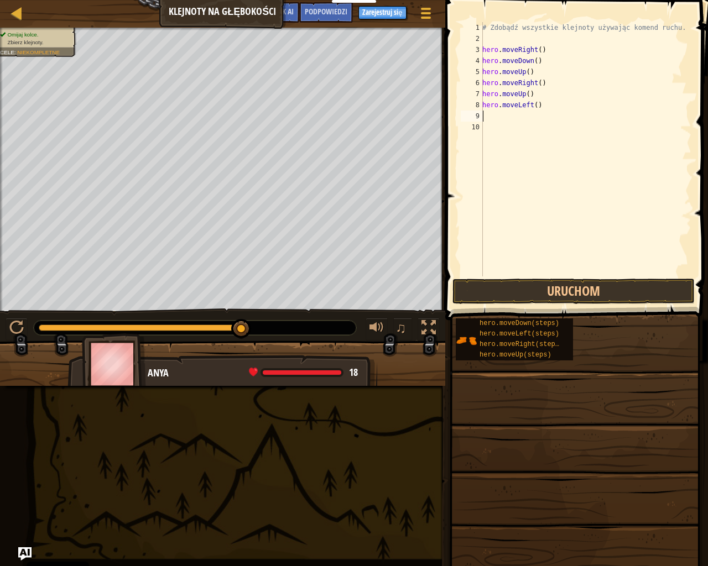
type textarea "h"
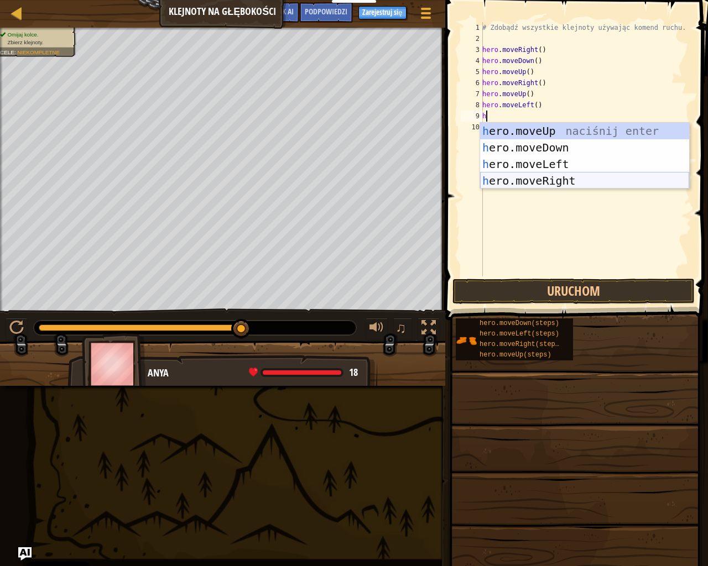
click at [533, 182] on div "h ero.moveUp naciśnij enter h ero.moveDown naciśnij enter h ero.moveLeft naciśn…" at bounding box center [584, 173] width 209 height 100
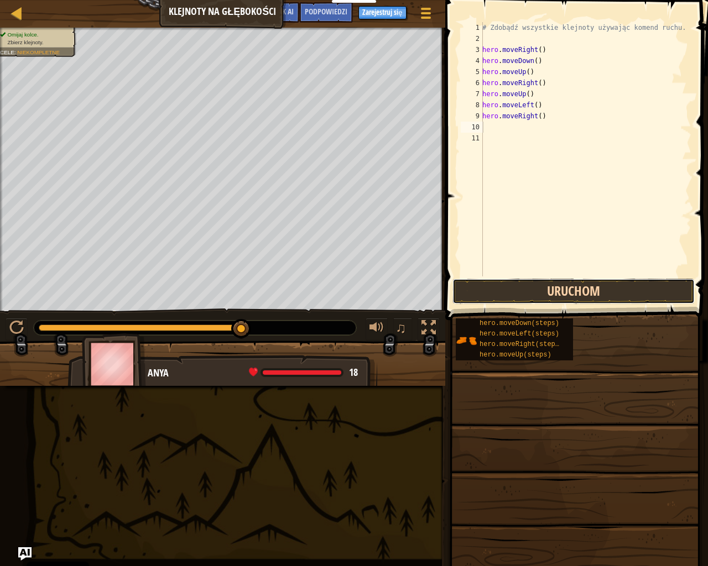
click at [532, 292] on button "Uruchom" at bounding box center [573, 291] width 242 height 25
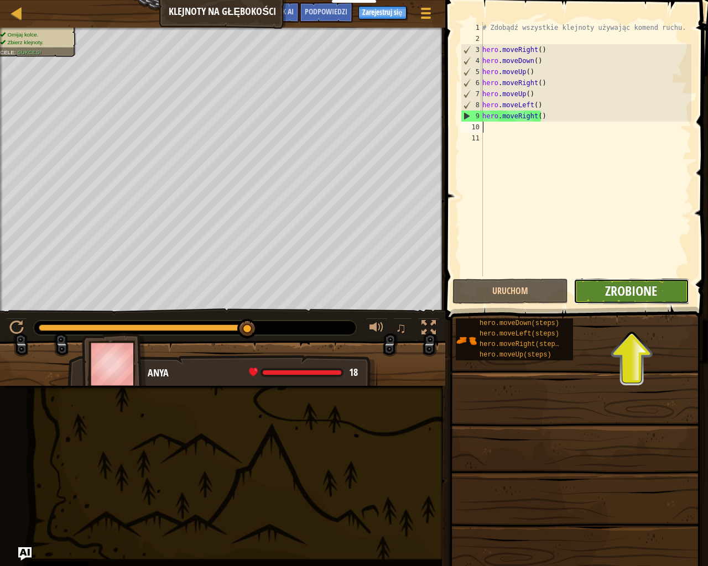
click at [627, 290] on span "Zrobione" at bounding box center [631, 291] width 52 height 18
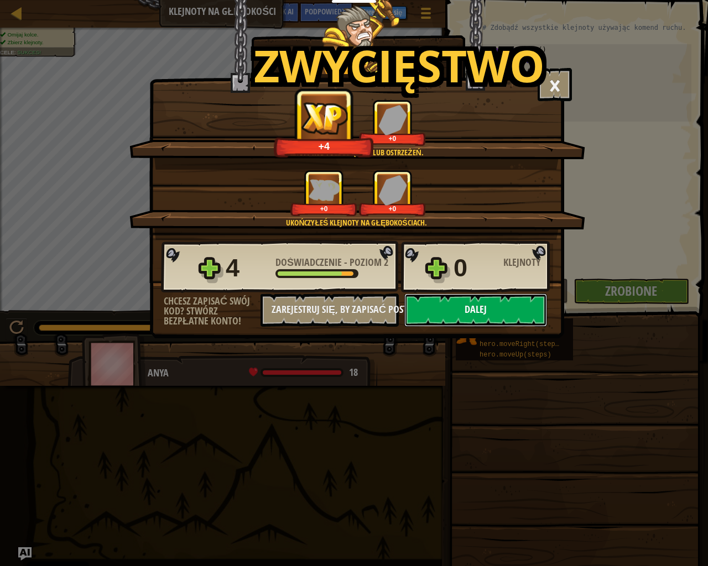
click at [481, 308] on button "Dalej" at bounding box center [475, 310] width 143 height 33
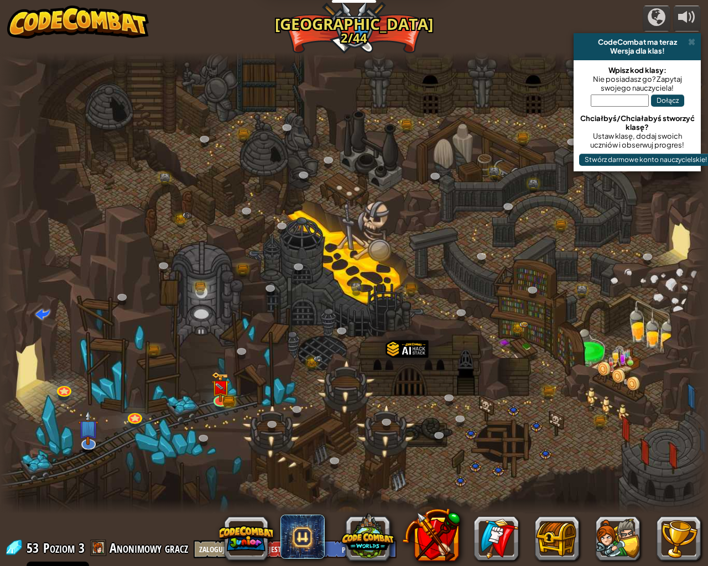
select select "pl"
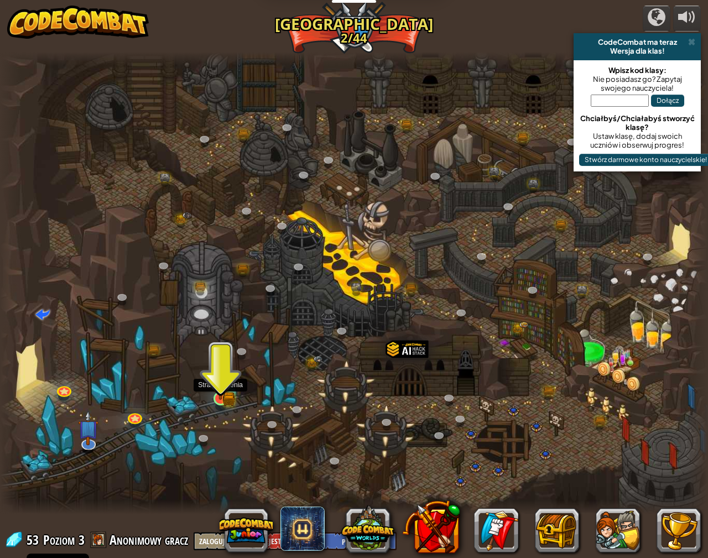
click at [223, 382] on img at bounding box center [220, 380] width 11 height 11
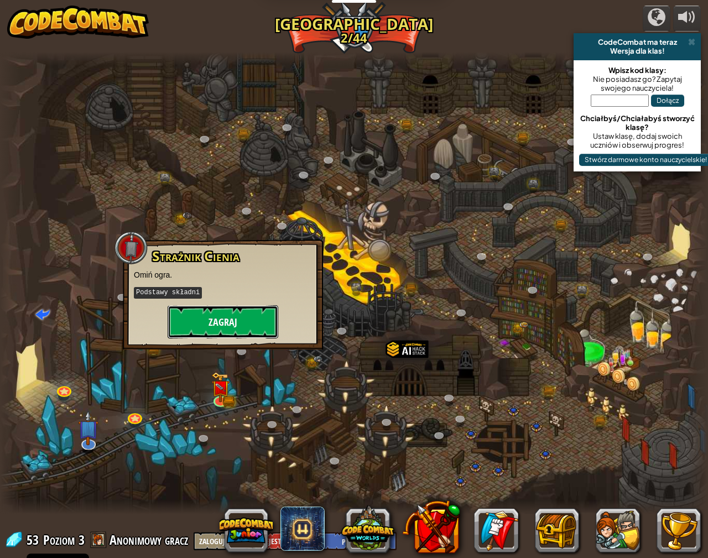
click at [236, 325] on button "Zagraj" at bounding box center [223, 321] width 111 height 33
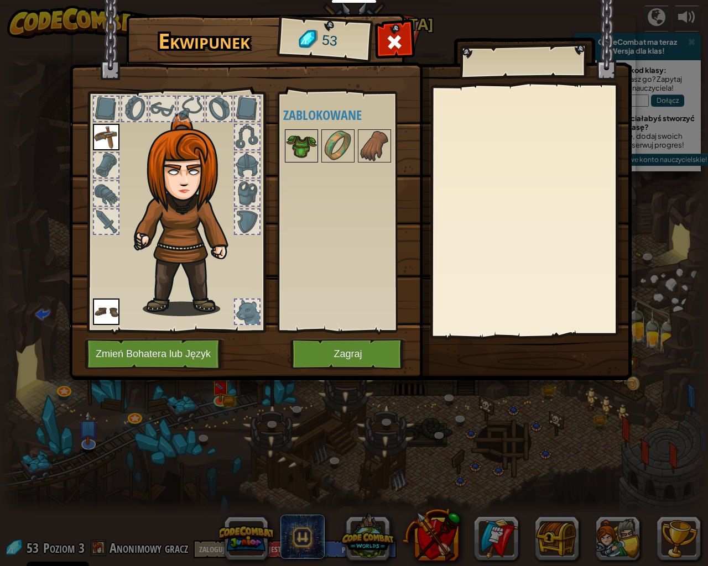
click at [301, 145] on img at bounding box center [301, 146] width 31 height 31
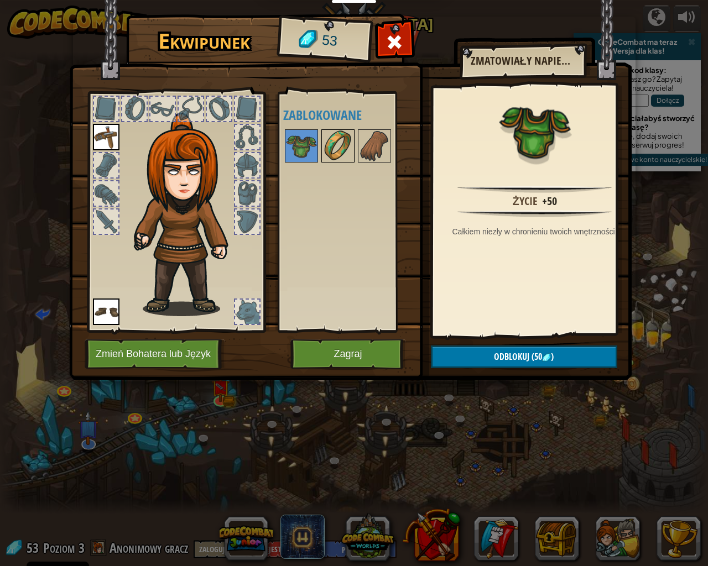
click at [332, 142] on img at bounding box center [337, 146] width 31 height 31
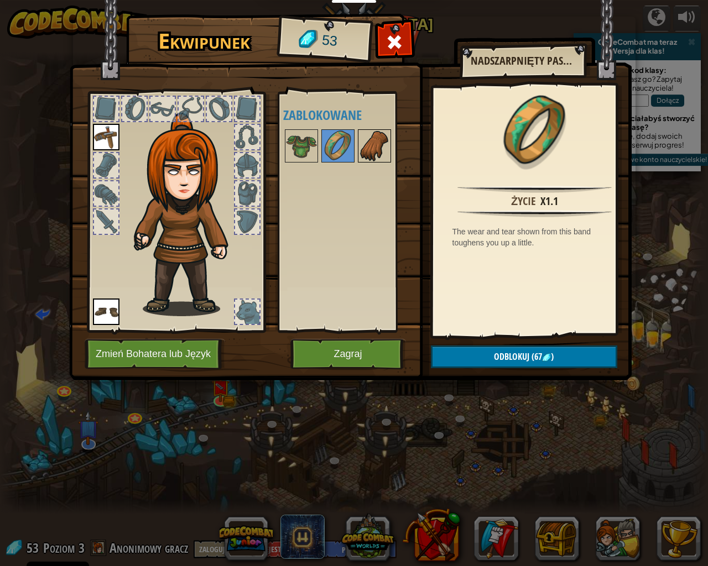
click at [378, 145] on img at bounding box center [374, 146] width 31 height 31
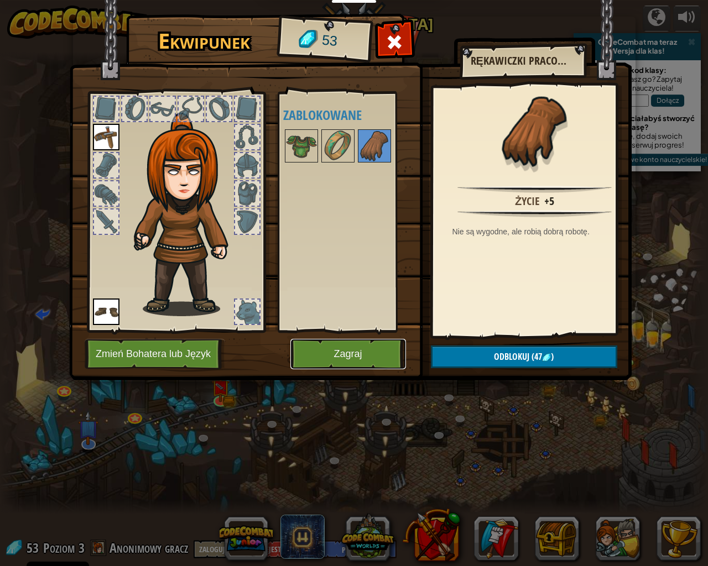
click at [344, 358] on button "Zagraj" at bounding box center [348, 354] width 116 height 30
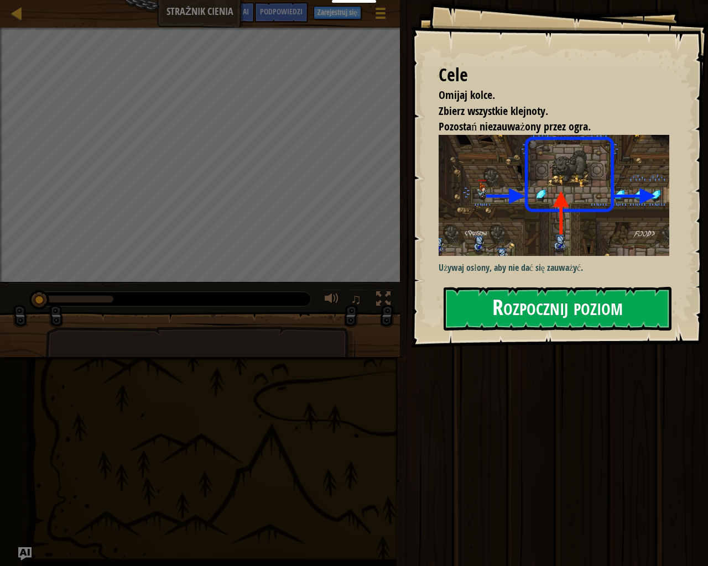
click at [499, 303] on button "Rozpocznij poziom" at bounding box center [558, 309] width 228 height 44
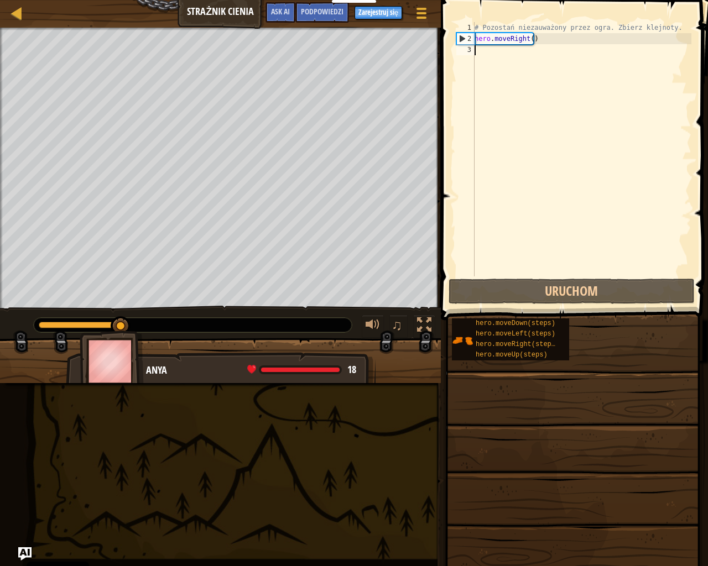
type textarea "h"
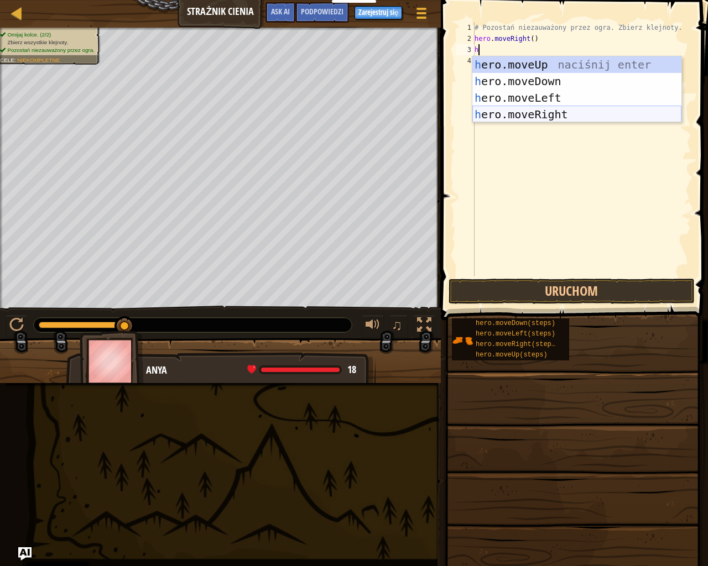
click at [523, 108] on div "h ero.moveUp naciśnij enter h ero.moveDown naciśnij enter h ero.moveLeft naciśn…" at bounding box center [576, 106] width 209 height 100
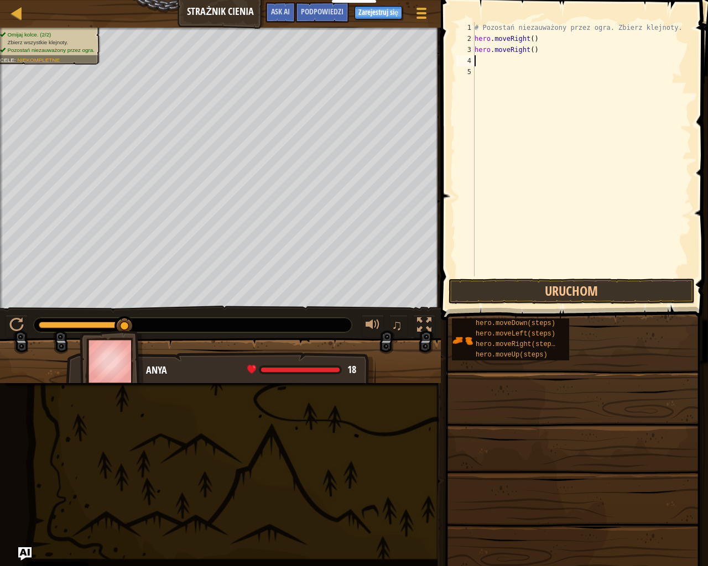
type textarea "h"
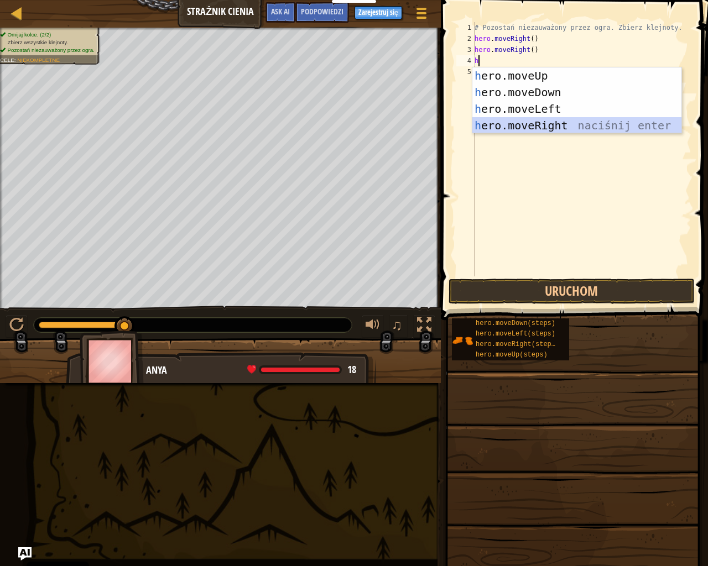
click at [513, 123] on div "h ero.moveUp naciśnij enter h ero.moveDown naciśnij enter h ero.moveLeft naciśn…" at bounding box center [576, 117] width 209 height 100
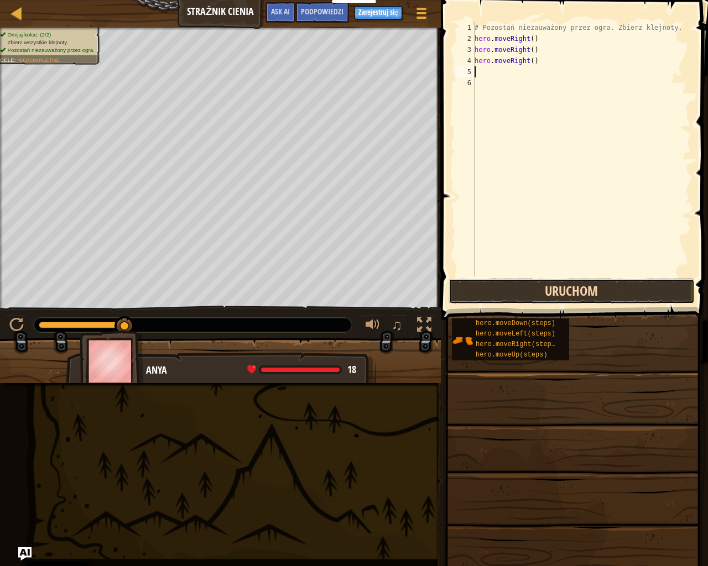
click at [536, 296] on button "Uruchom" at bounding box center [571, 291] width 246 height 25
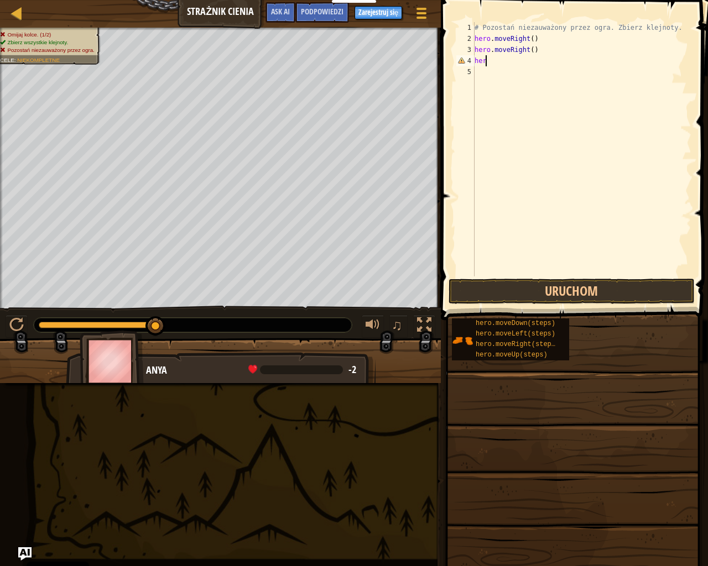
type textarea "h"
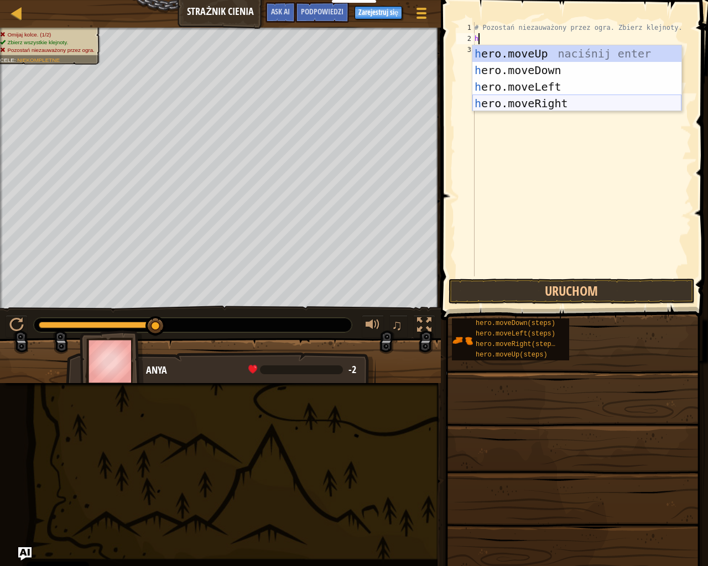
click at [560, 106] on div "h ero.moveUp naciśnij enter h ero.moveDown naciśnij enter h ero.moveLeft naciśn…" at bounding box center [576, 95] width 209 height 100
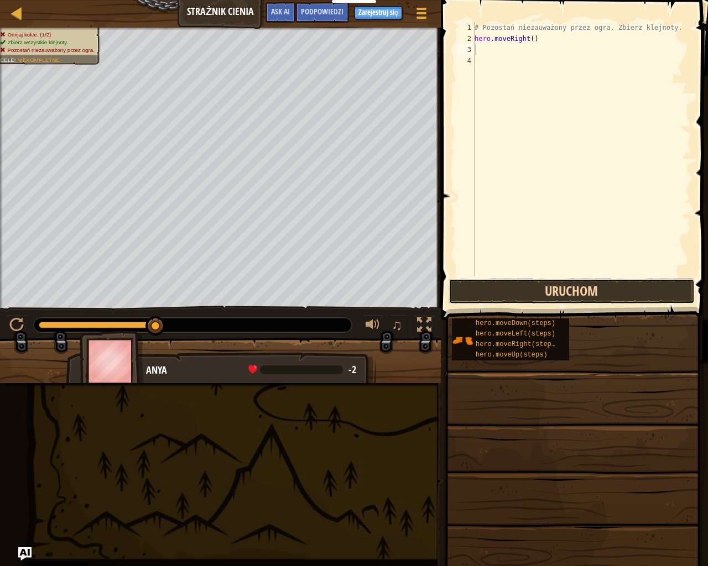
click at [525, 288] on button "Uruchom" at bounding box center [571, 291] width 246 height 25
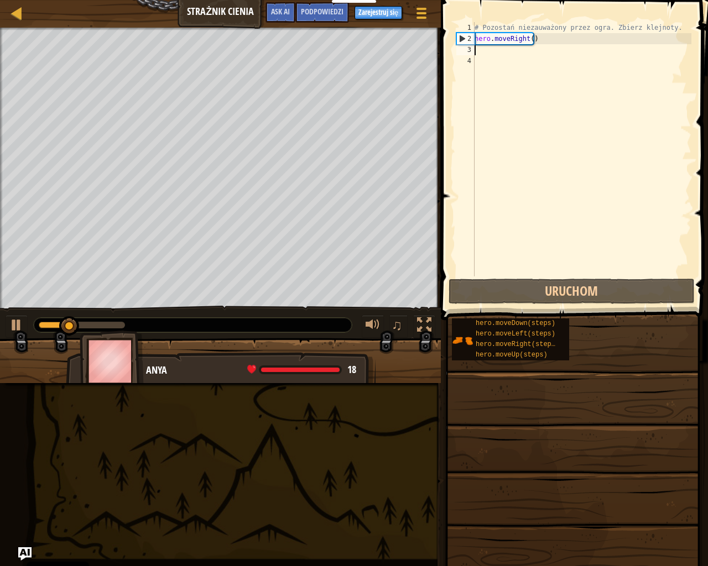
type textarea "h"
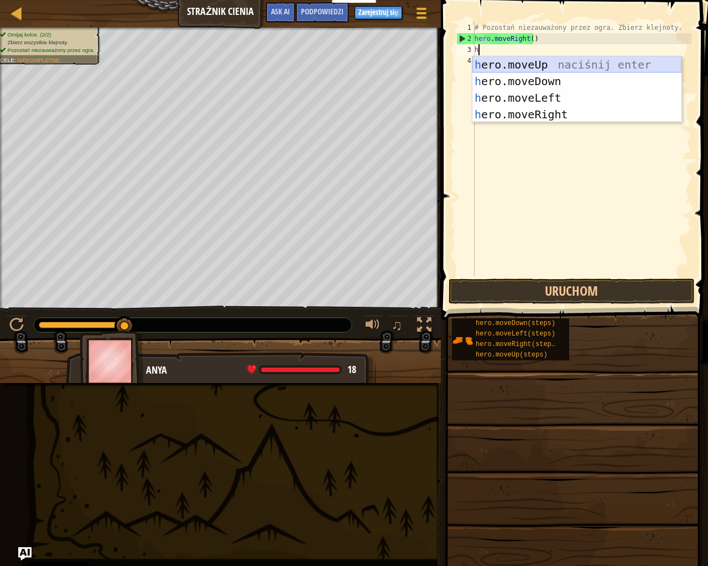
click at [539, 68] on div "h ero.moveUp naciśnij enter h ero.moveDown naciśnij enter h ero.moveLeft naciśn…" at bounding box center [576, 106] width 209 height 100
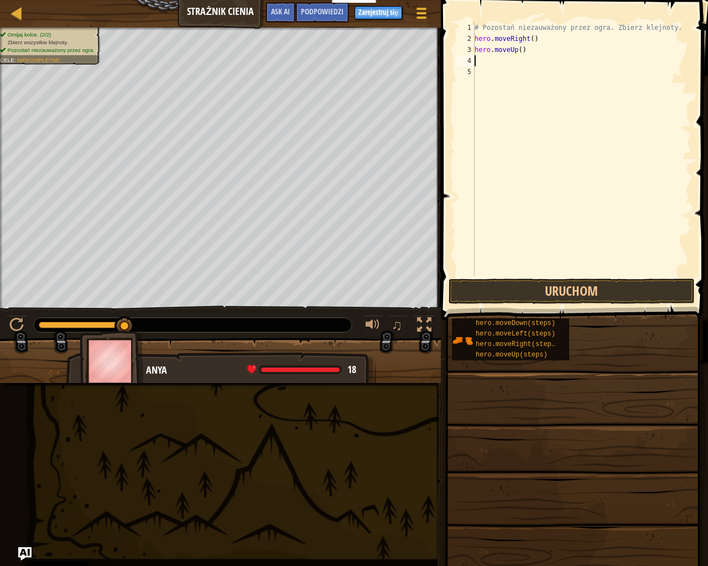
type textarea "h"
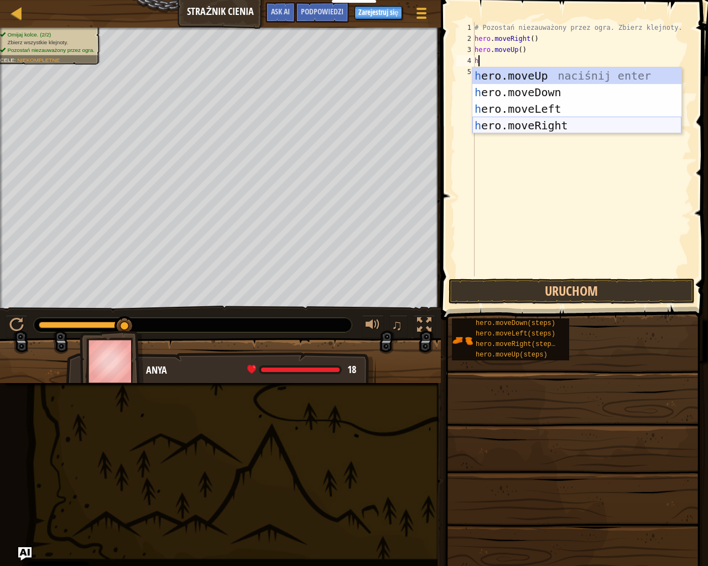
click at [569, 118] on div "h ero.moveUp naciśnij enter h ero.moveDown naciśnij enter h ero.moveLeft naciśn…" at bounding box center [576, 117] width 209 height 100
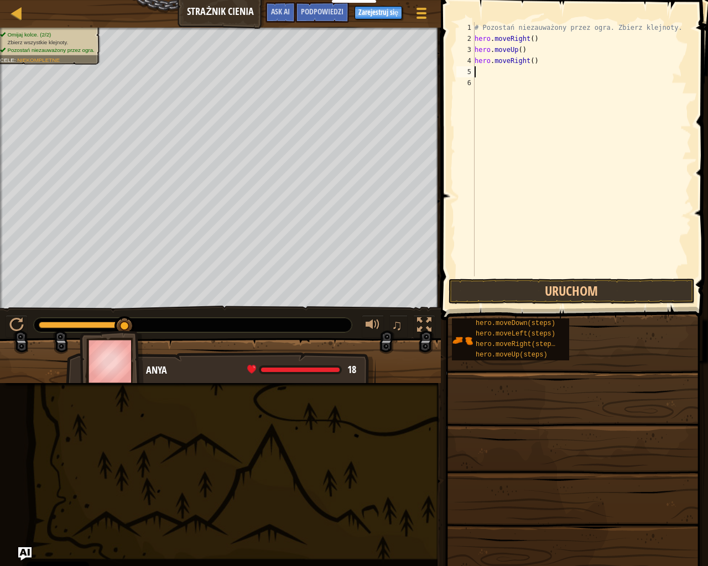
type textarea "h"
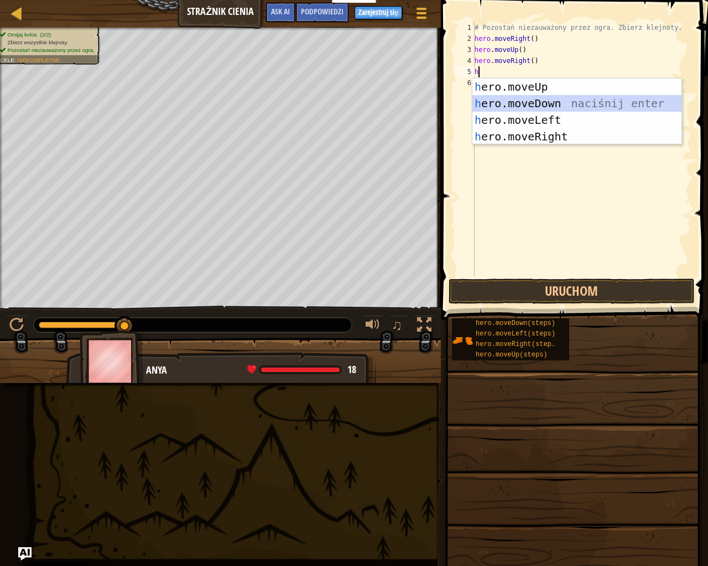
click at [534, 106] on div "h ero.moveUp naciśnij enter h ero.moveDown naciśnij enter h ero.moveLeft naciśn…" at bounding box center [576, 129] width 209 height 100
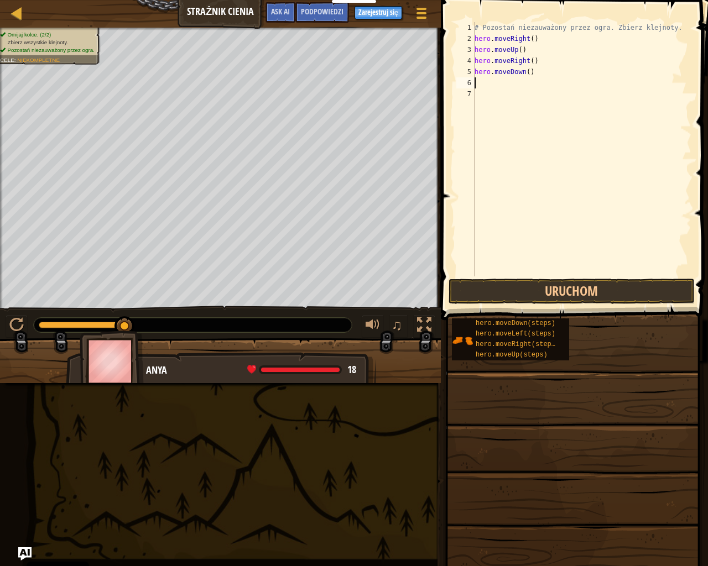
type textarea "h"
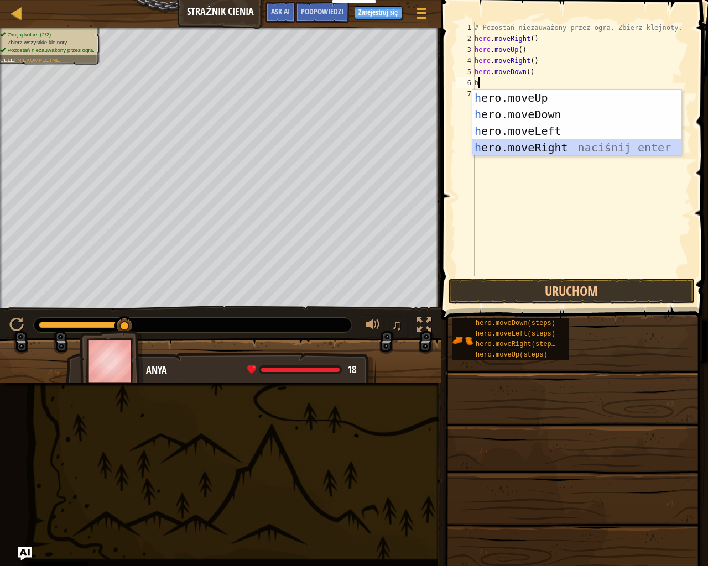
click at [552, 145] on div "h ero.moveUp naciśnij enter h ero.moveDown naciśnij enter h ero.moveLeft naciśn…" at bounding box center [576, 140] width 209 height 100
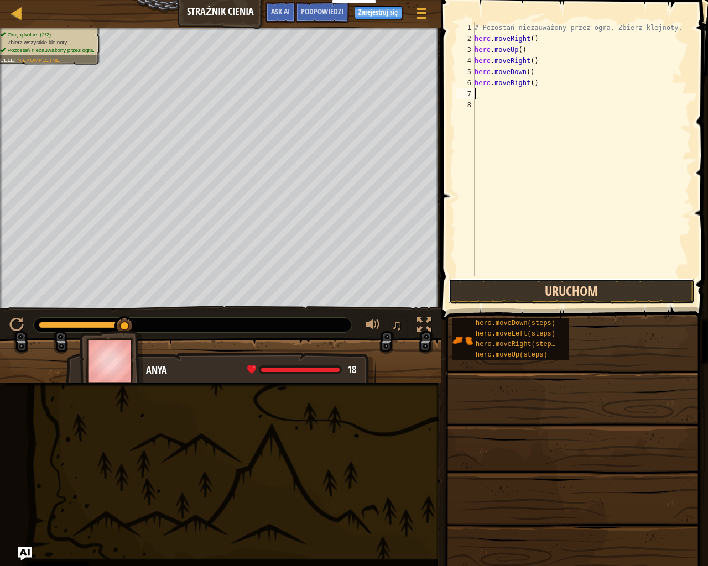
click at [574, 293] on button "Uruchom" at bounding box center [571, 291] width 246 height 25
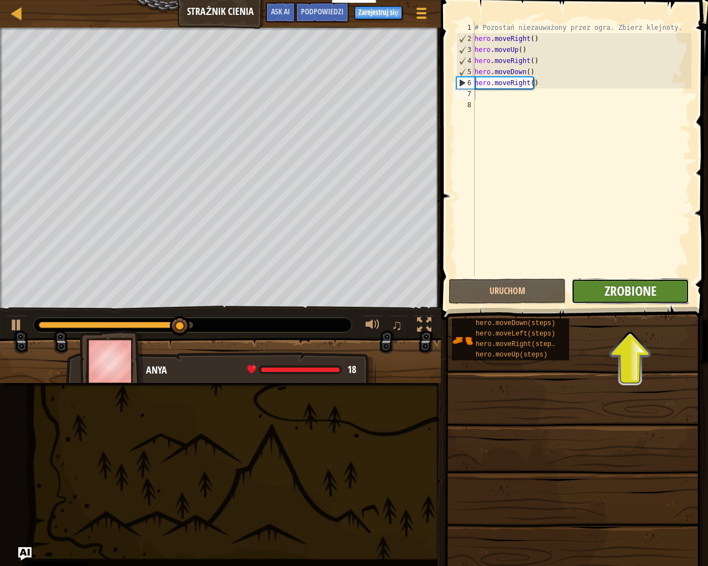
click at [638, 292] on span "Zrobione" at bounding box center [630, 291] width 52 height 18
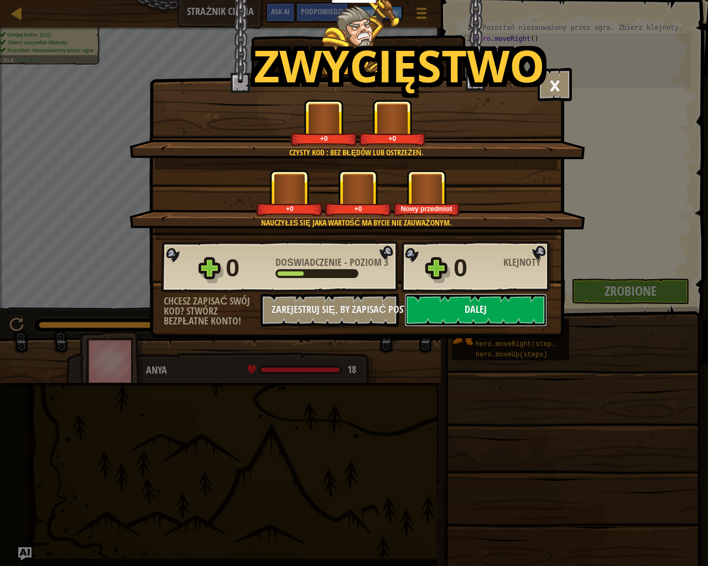
click at [461, 311] on button "Dalej" at bounding box center [475, 310] width 143 height 33
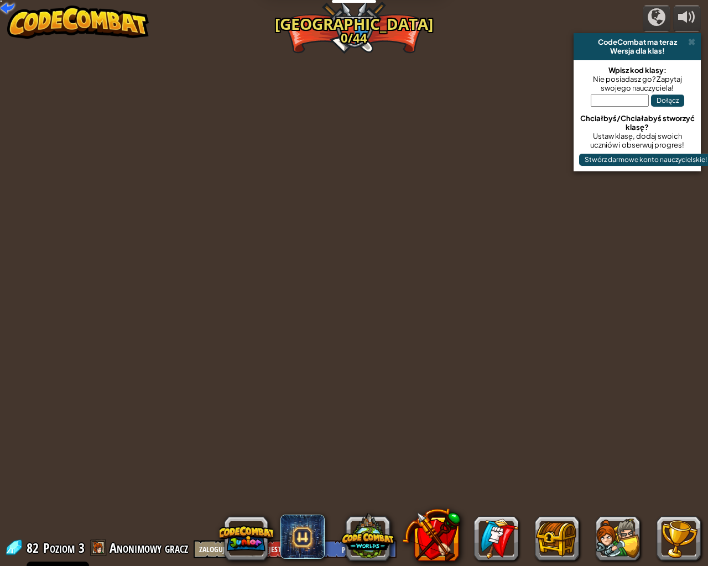
select select "pl"
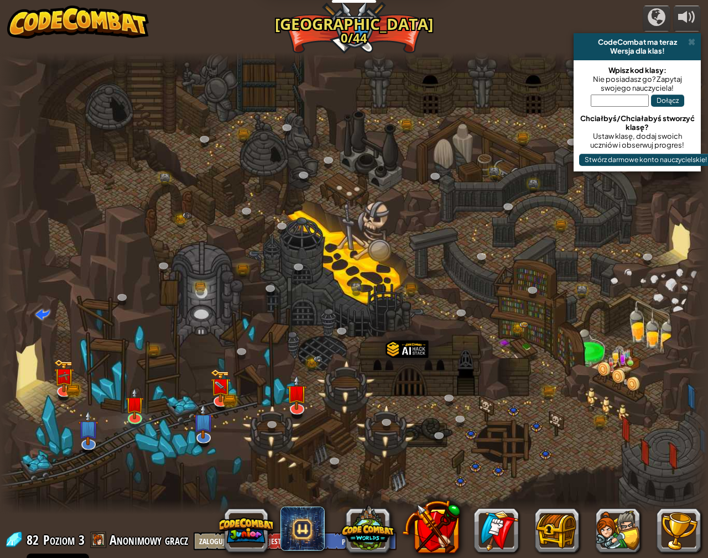
select select "pl"
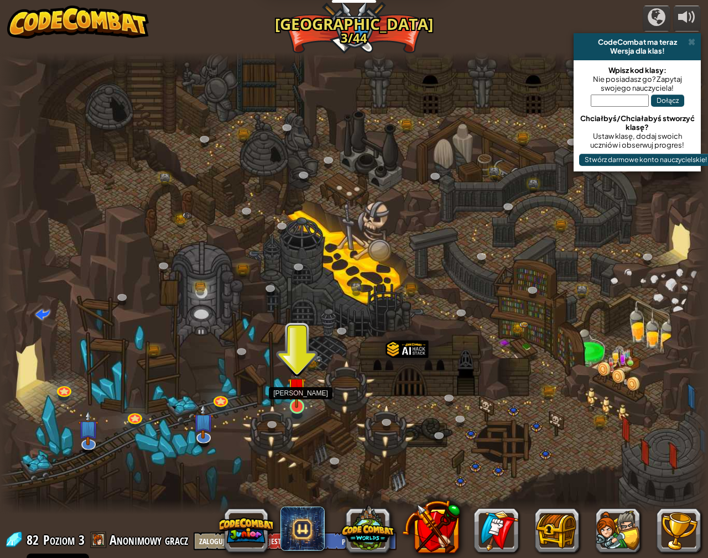
click at [291, 399] on img at bounding box center [297, 387] width 18 height 42
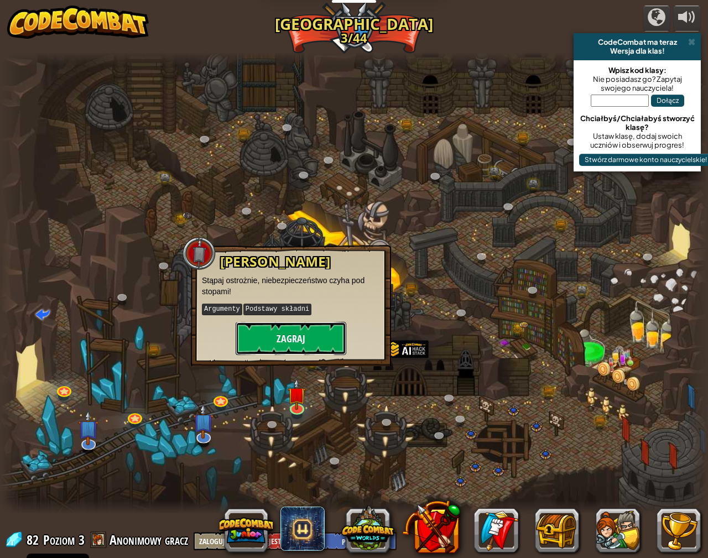
click at [302, 341] on button "Zagraj" at bounding box center [291, 338] width 111 height 33
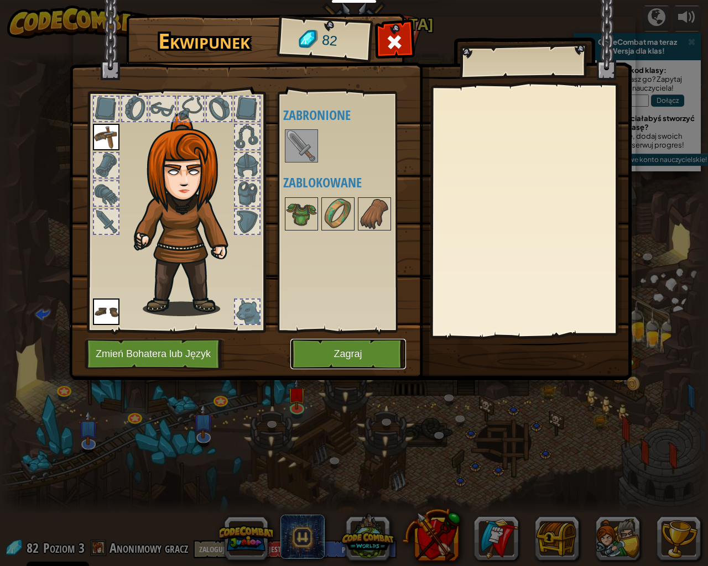
click at [332, 358] on button "Zagraj" at bounding box center [348, 354] width 116 height 30
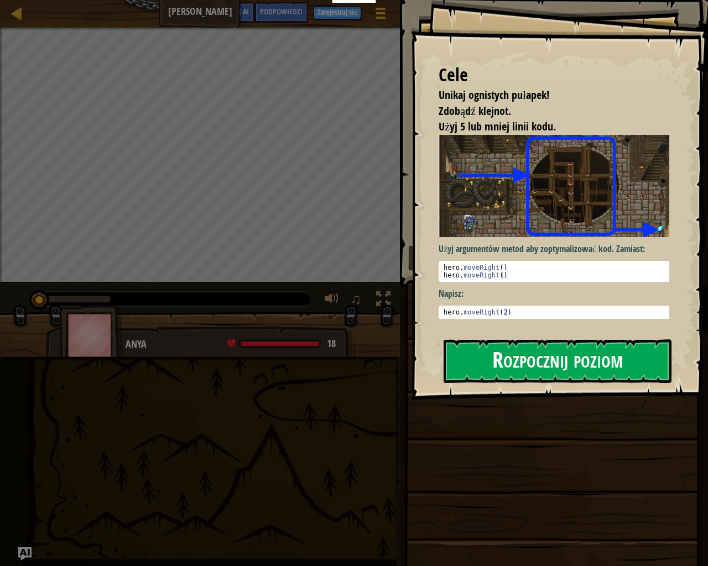
click at [506, 356] on button "Rozpocznij poziom" at bounding box center [558, 362] width 228 height 44
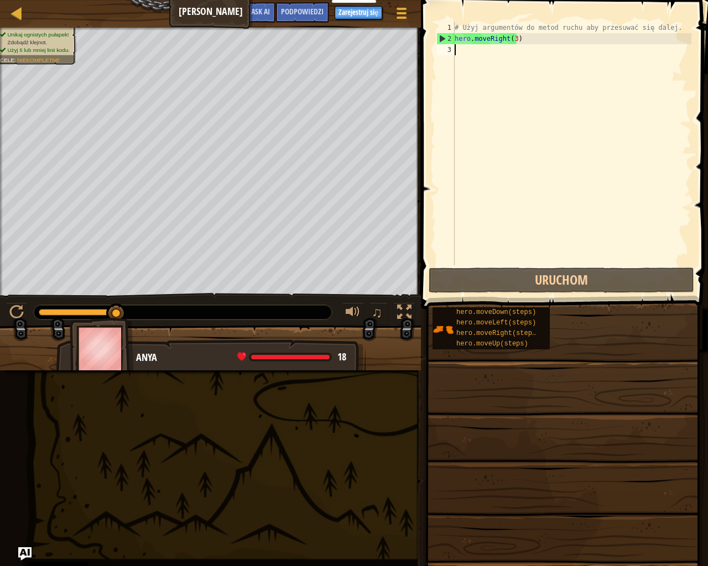
type textarea "h"
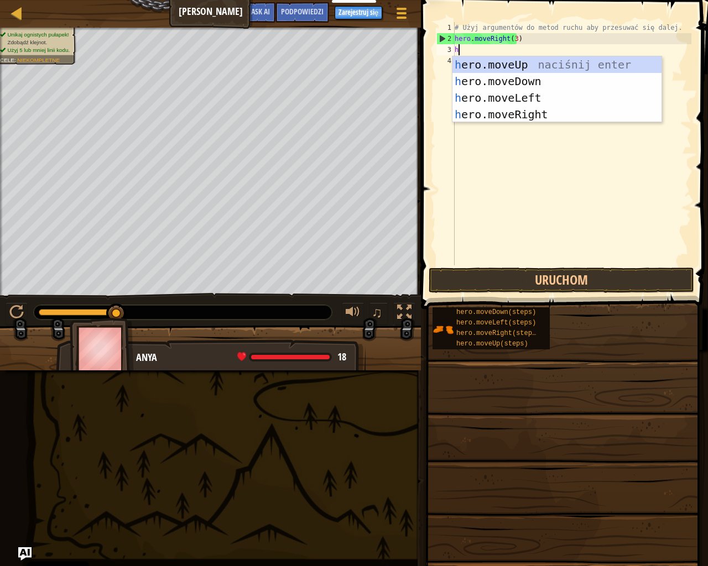
scroll to position [5, 0]
click at [507, 67] on div "h ero.moveUp naciśnij enter h ero.moveDown naciśnij enter h ero.moveLeft naciśn…" at bounding box center [556, 106] width 209 height 100
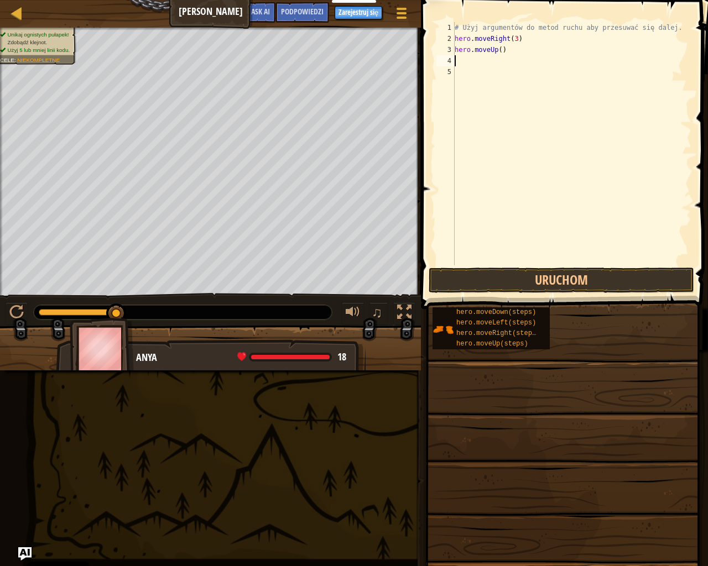
type textarea "h"
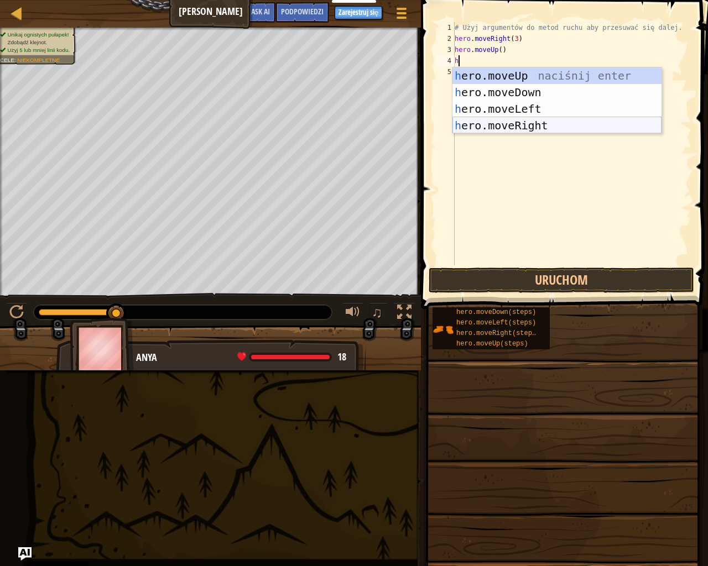
click at [545, 129] on div "h ero.moveUp naciśnij enter h ero.moveDown naciśnij enter h ero.moveLeft naciśn…" at bounding box center [556, 117] width 209 height 100
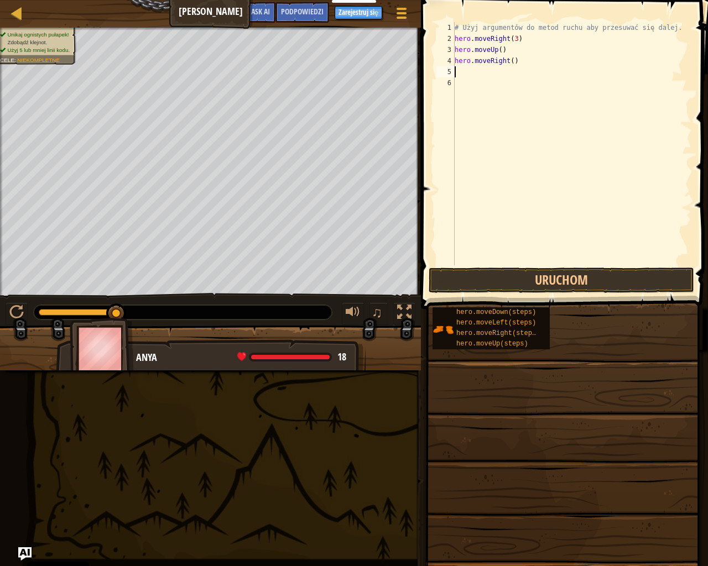
type textarea "h"
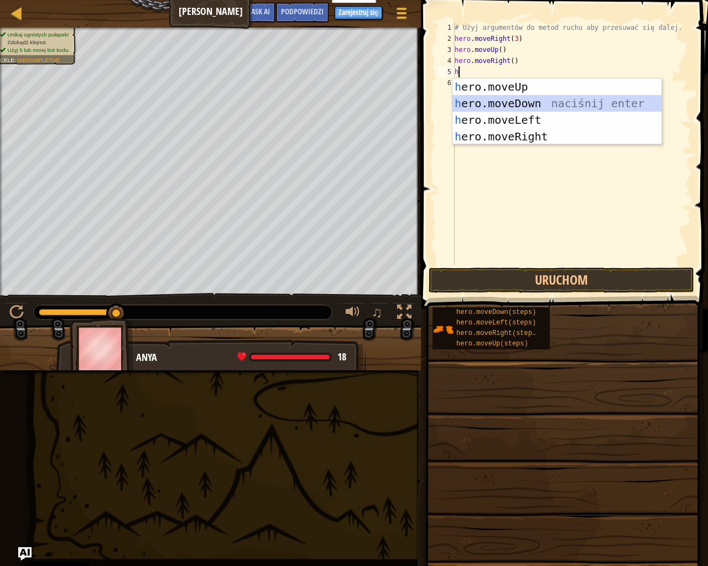
click at [531, 104] on div "h ero.moveUp naciśnij enter h ero.moveDown naciśnij enter h ero.moveLeft naciśn…" at bounding box center [556, 129] width 209 height 100
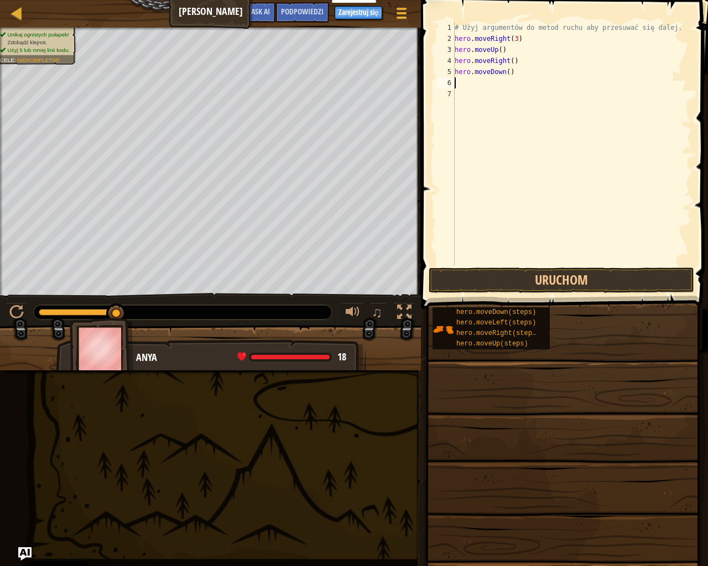
type textarea "h"
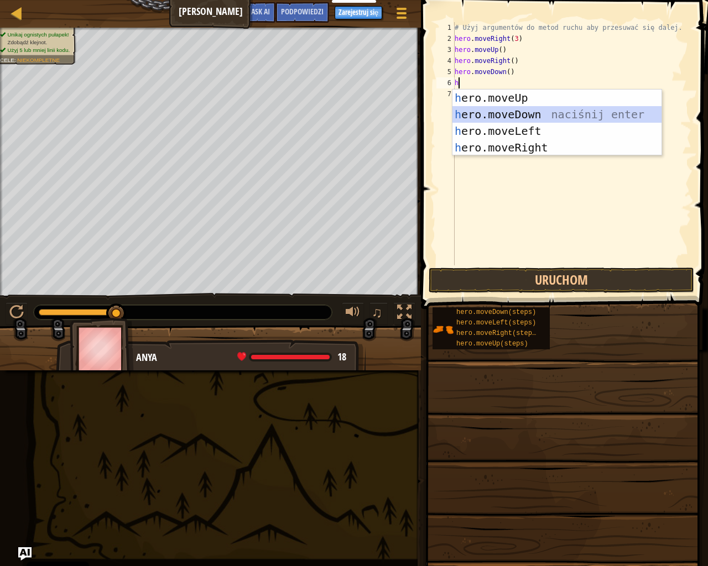
click at [535, 117] on div "h ero.moveUp naciśnij enter h ero.moveDown naciśnij enter h ero.moveLeft naciśn…" at bounding box center [556, 140] width 209 height 100
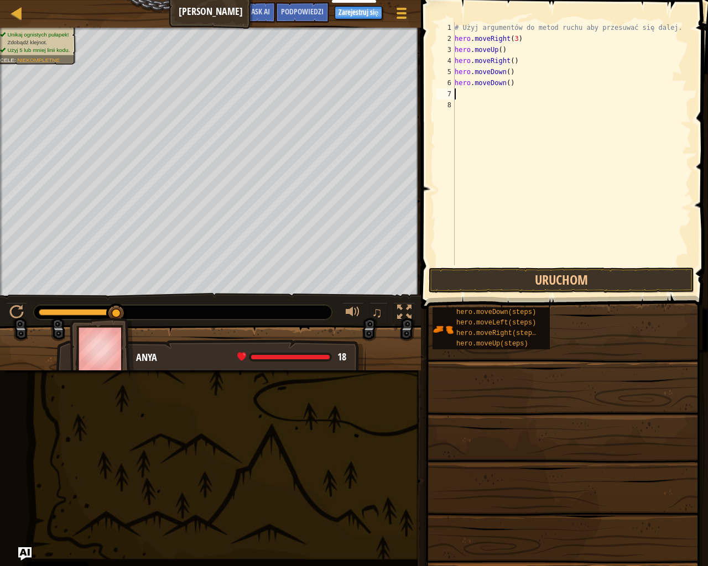
type textarea "h"
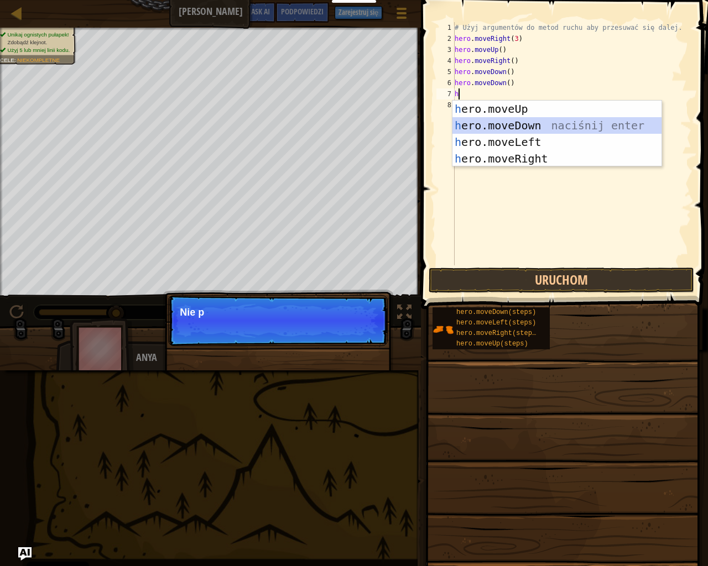
click at [536, 124] on div "h ero.moveUp naciśnij enter h ero.moveDown naciśnij enter h ero.moveLeft naciśn…" at bounding box center [556, 151] width 209 height 100
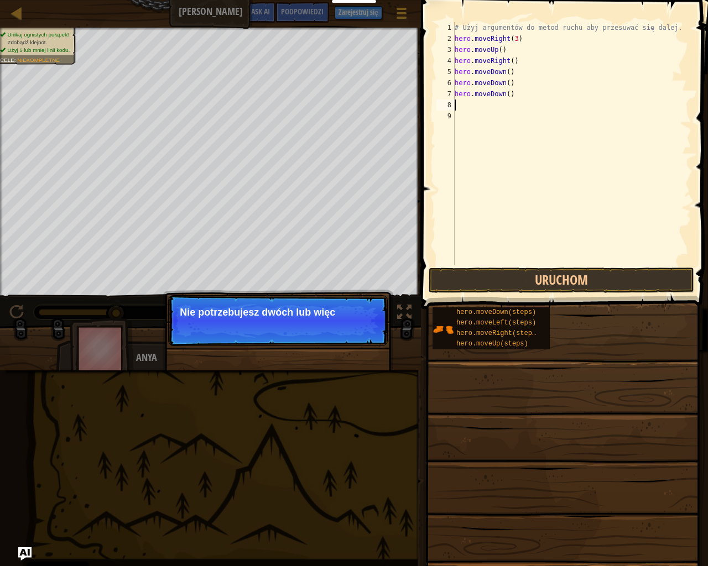
type textarea "h"
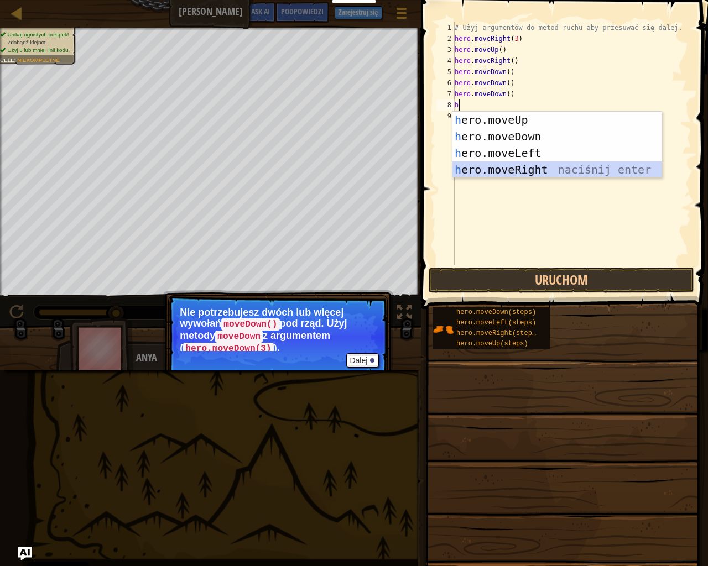
click at [528, 170] on div "h ero.moveUp naciśnij enter h ero.moveDown naciśnij enter h ero.moveLeft naciśn…" at bounding box center [556, 162] width 209 height 100
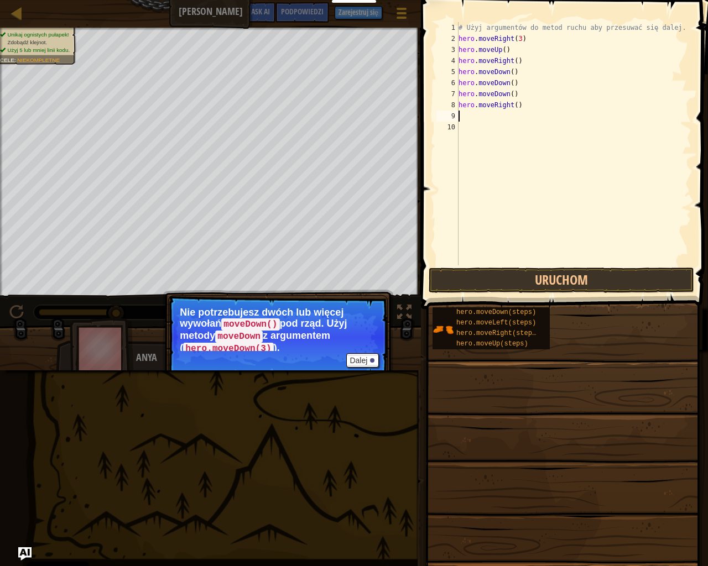
type textarea "h"
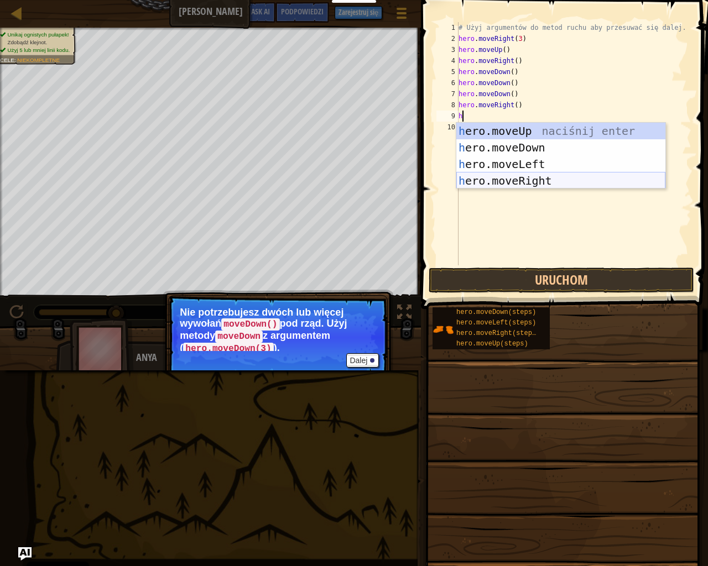
click at [533, 177] on div "h ero.moveUp naciśnij enter h ero.moveDown naciśnij enter h ero.moveLeft naciśn…" at bounding box center [560, 173] width 209 height 100
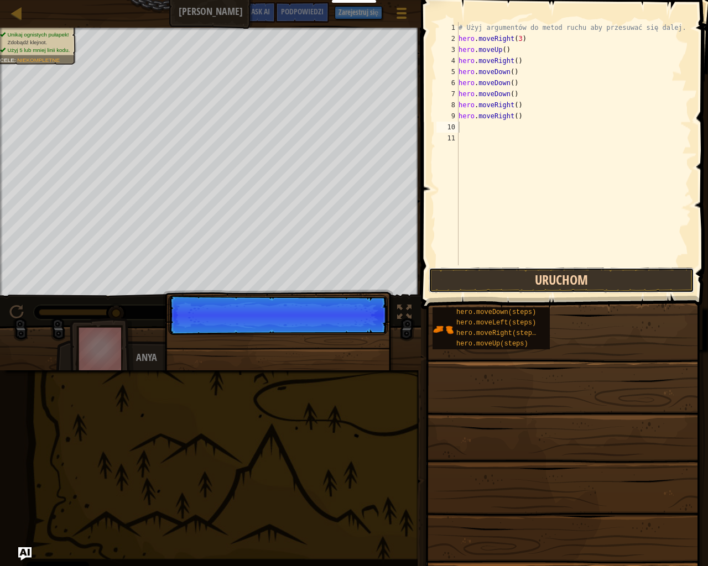
click at [549, 281] on button "Uruchom" at bounding box center [561, 280] width 265 height 25
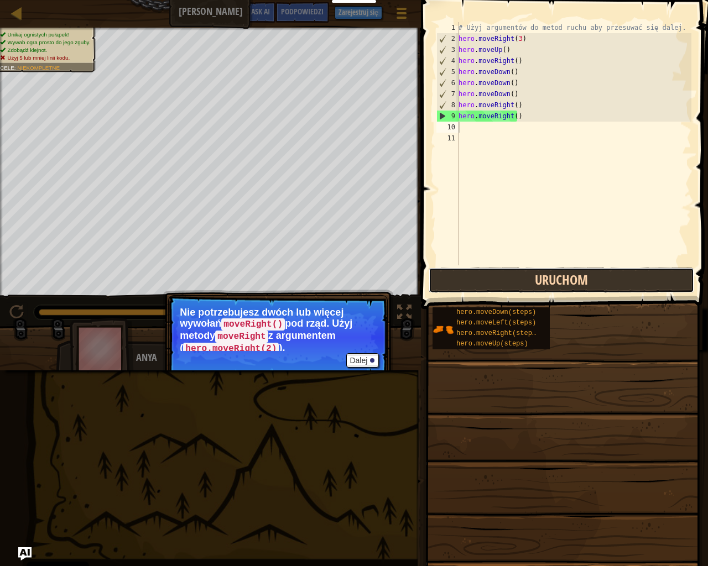
click at [548, 281] on button "Uruchom" at bounding box center [561, 280] width 265 height 25
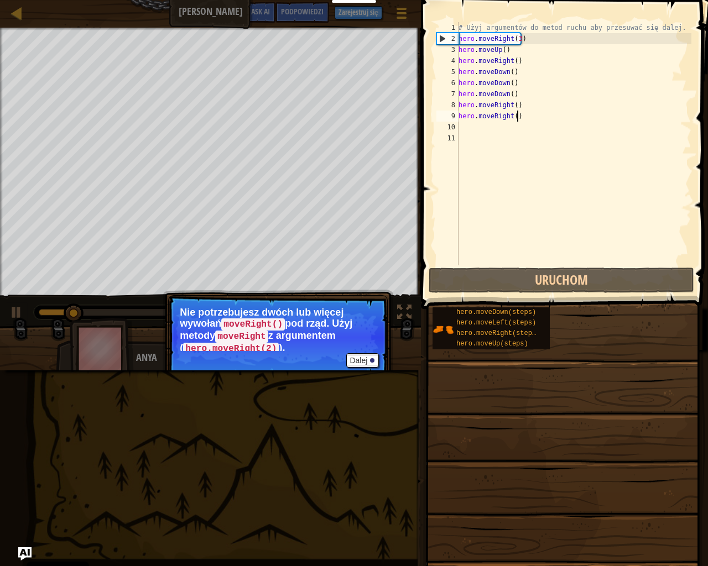
click at [524, 120] on div "# Użyj argumentów do metod ruchu aby przesuwać się dalej. hero . moveRight ( 3 …" at bounding box center [574, 154] width 236 height 265
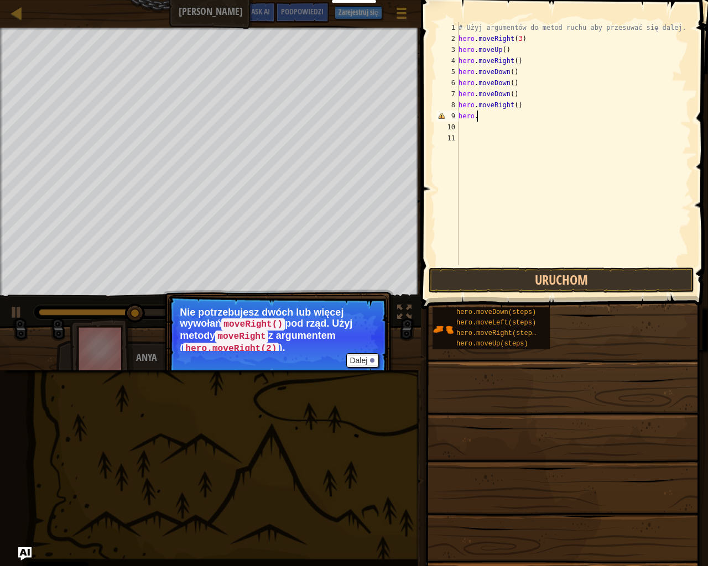
type textarea "h"
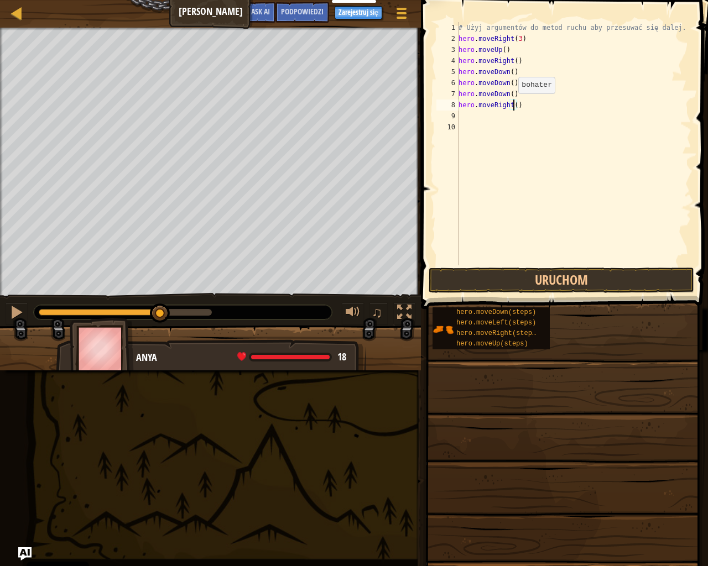
click at [513, 105] on div "# Użyj argumentów do metod ruchu aby przesuwać się dalej. hero . moveRight ( 3 …" at bounding box center [574, 154] width 236 height 265
drag, startPoint x: 513, startPoint y: 86, endPoint x: 477, endPoint y: 87, distance: 35.9
click at [477, 87] on div "# Użyj argumentów do metod ruchu aby przesuwać się dalej. hero . moveRight ( 3 …" at bounding box center [574, 154] width 236 height 265
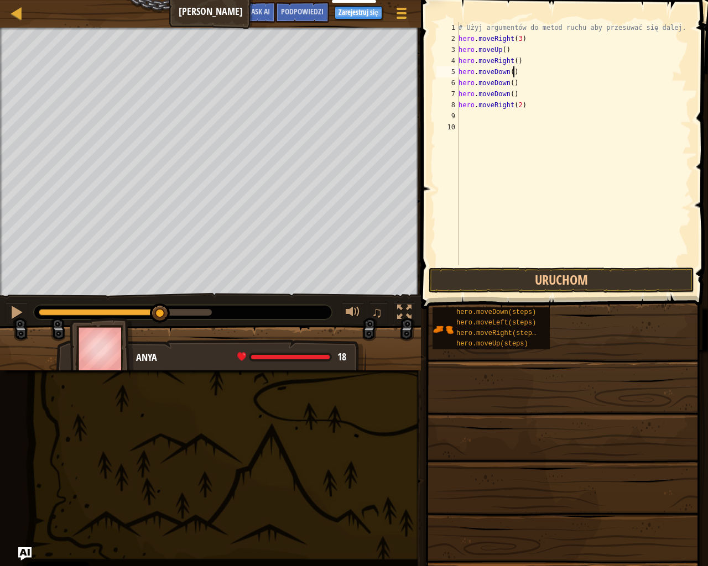
click at [572, 72] on div "# Użyj argumentów do metod ruchu aby przesuwać się dalej. hero . moveRight ( 3 …" at bounding box center [574, 154] width 236 height 265
click at [514, 91] on div "# Użyj argumentów do metod ruchu aby przesuwać się dalej. hero . moveRight ( 3 …" at bounding box center [574, 154] width 236 height 265
type textarea "h"
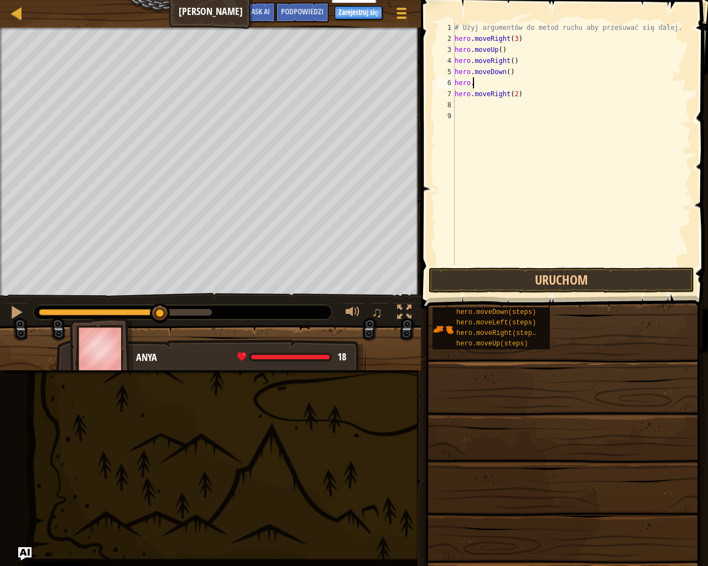
type textarea "h"
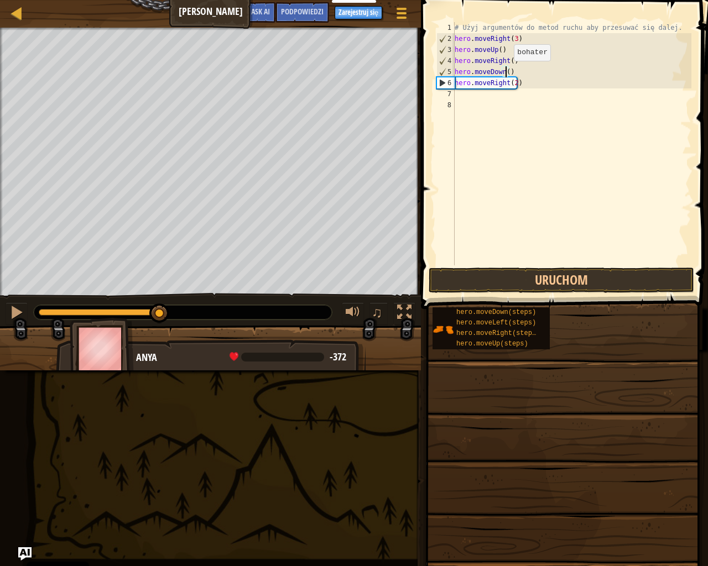
click at [504, 72] on div "# Użyj argumentów do metod ruchu aby przesuwać się dalej. hero . moveRight ( 3 …" at bounding box center [571, 154] width 239 height 265
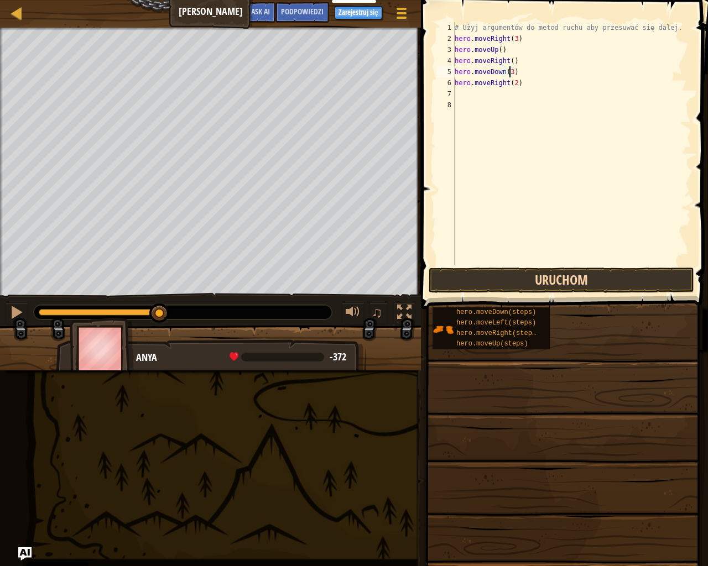
type textarea "hero.moveDown(3)"
click at [538, 272] on button "Uruchom" at bounding box center [561, 280] width 265 height 25
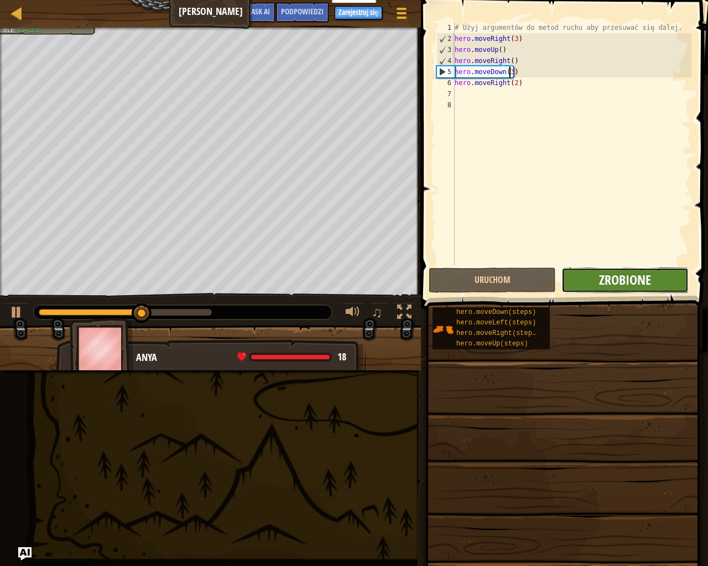
click at [617, 284] on span "Zrobione" at bounding box center [625, 280] width 52 height 18
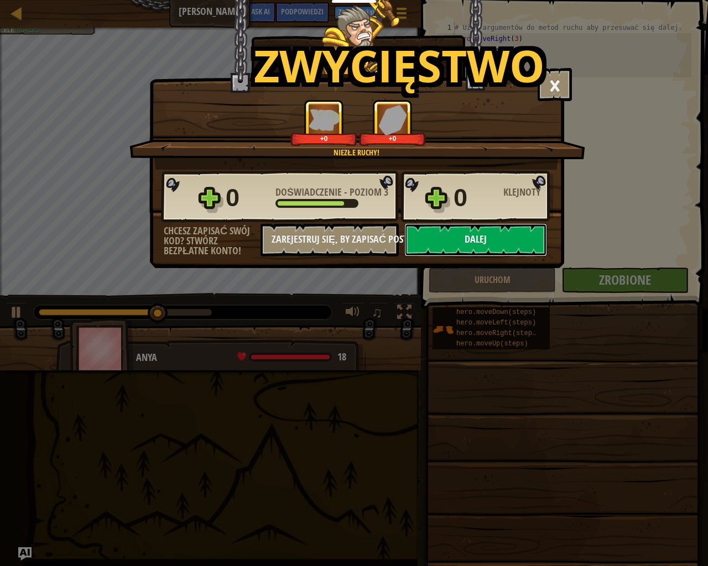
click at [450, 233] on button "Dalej" at bounding box center [475, 239] width 143 height 33
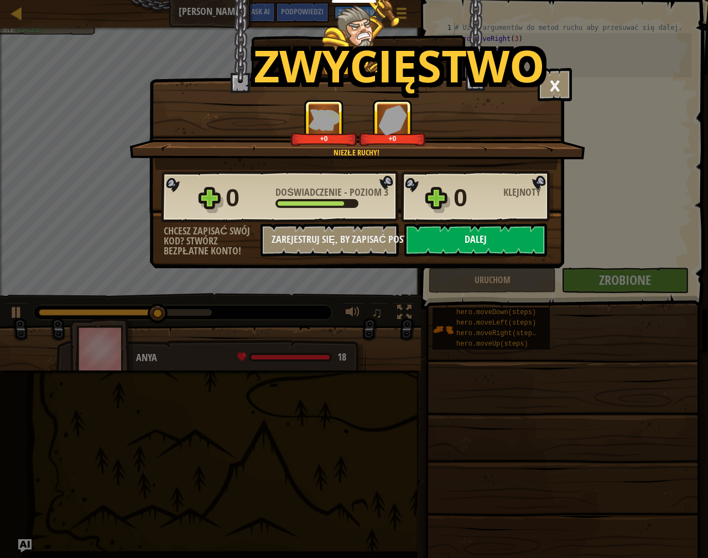
select select "pl"
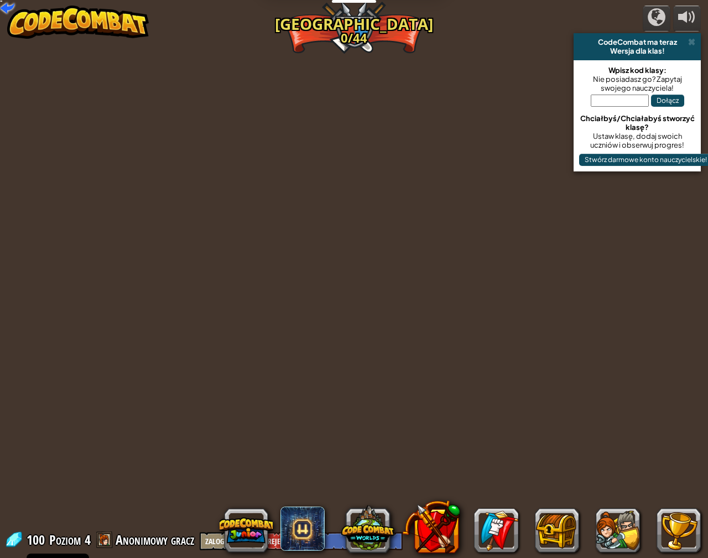
select select "pl"
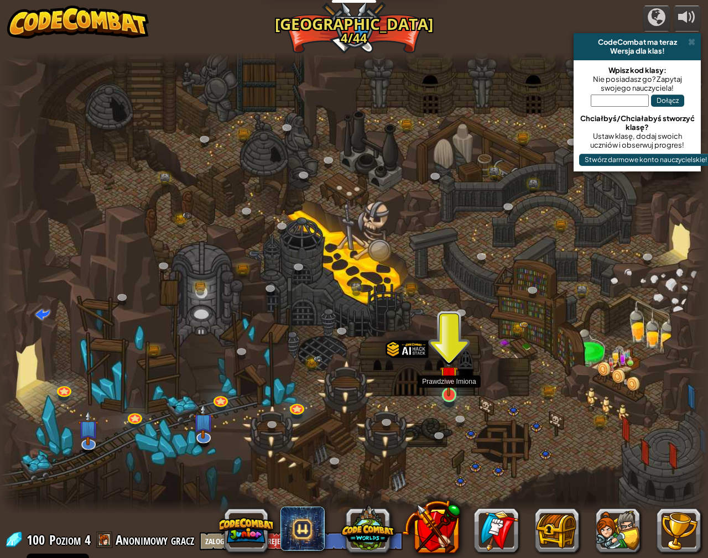
click at [448, 390] on img at bounding box center [449, 375] width 18 height 42
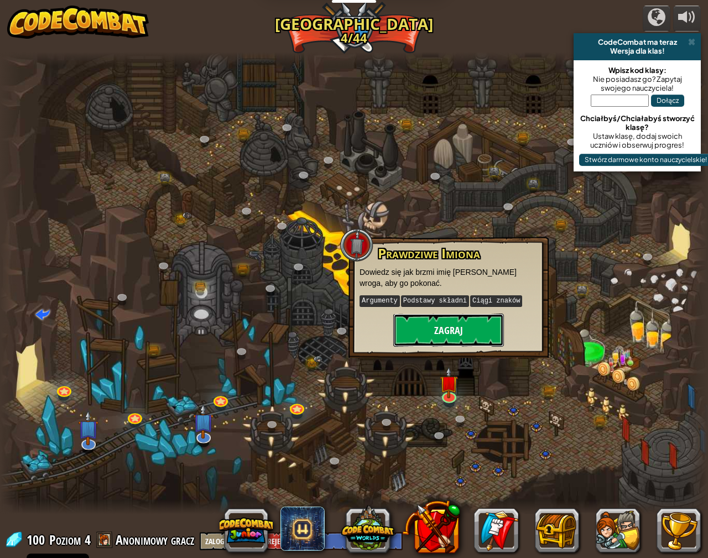
click at [429, 334] on button "Zagraj" at bounding box center [448, 330] width 111 height 33
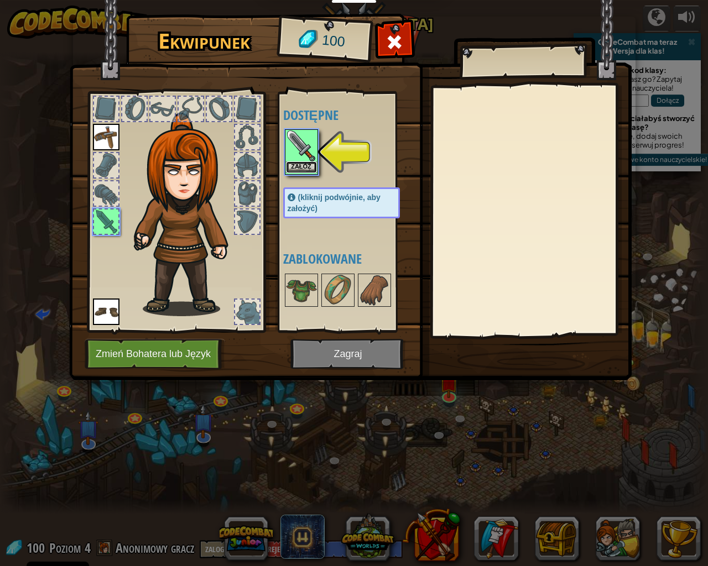
click at [310, 168] on button "Załóż" at bounding box center [301, 167] width 31 height 12
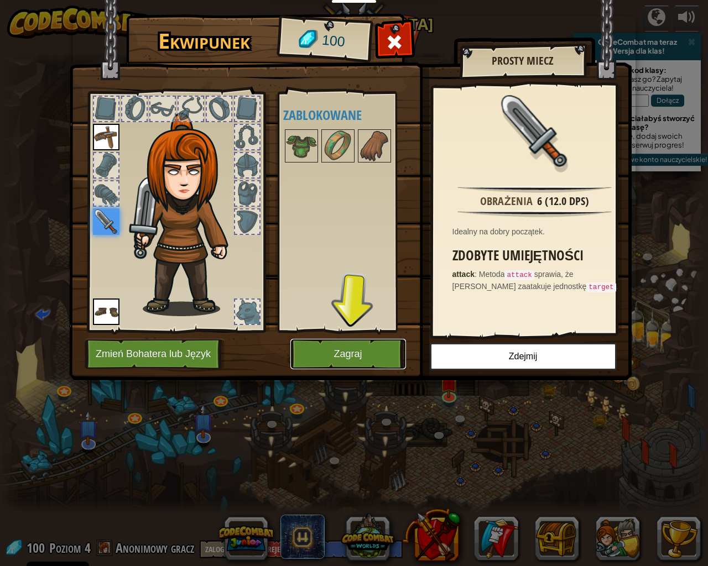
click at [372, 351] on button "Zagraj" at bounding box center [348, 354] width 116 height 30
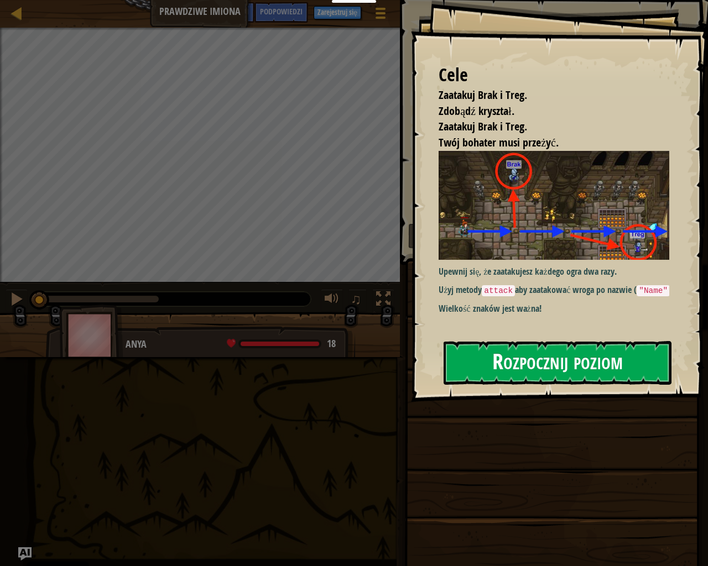
click at [521, 364] on button "Rozpocznij poziom" at bounding box center [558, 363] width 228 height 44
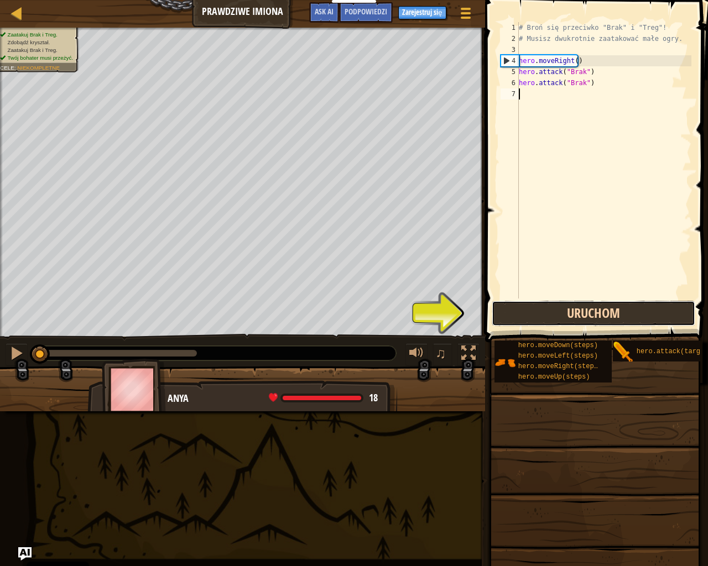
click at [511, 316] on button "Uruchom" at bounding box center [594, 313] width 204 height 25
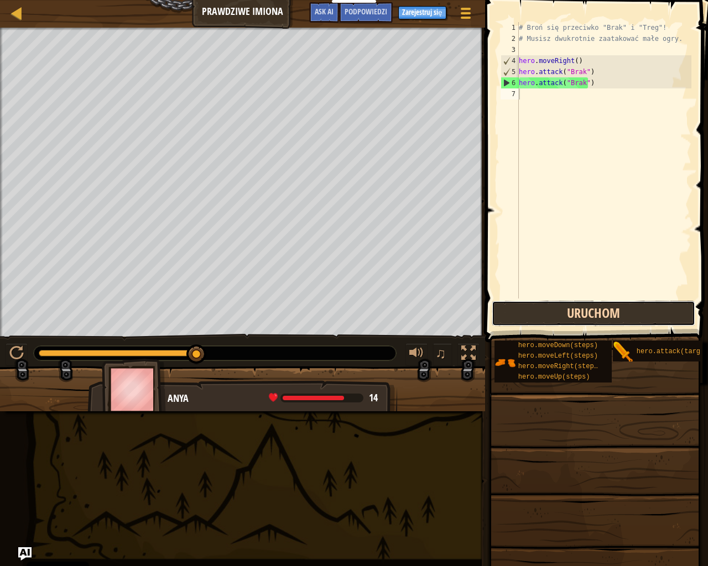
click at [522, 320] on button "Uruchom" at bounding box center [594, 313] width 204 height 25
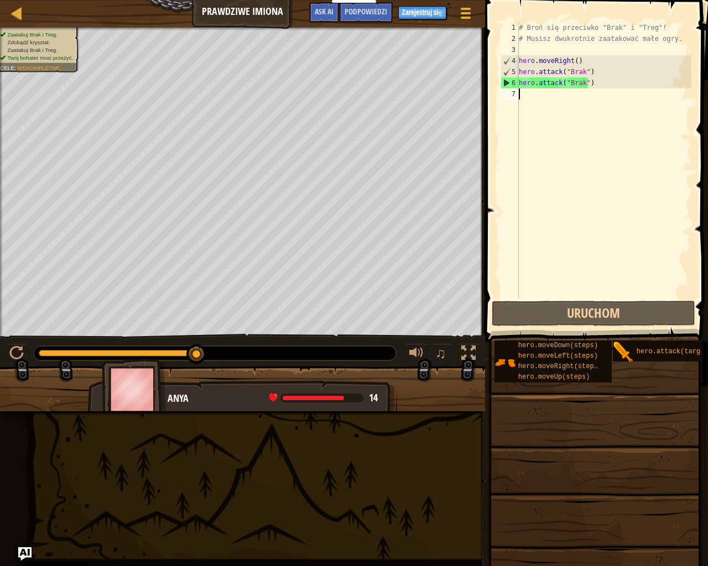
type textarea "h"
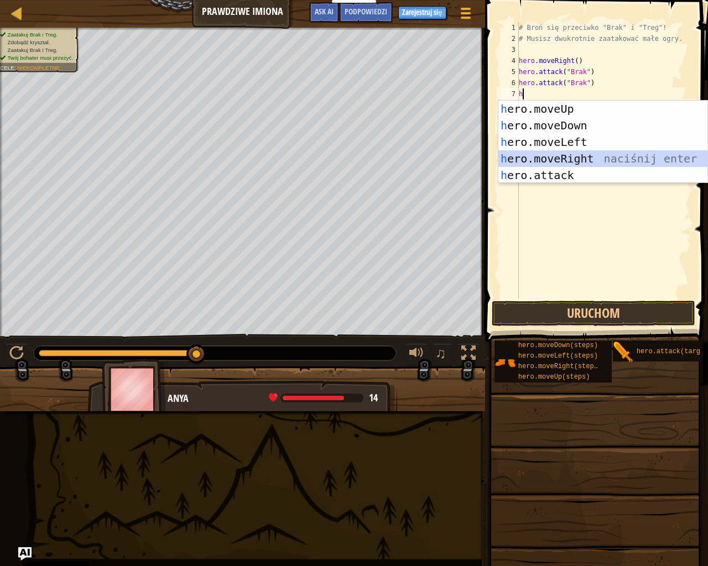
click at [596, 152] on div "h ero.moveUp naciśnij enter h ero.moveDown naciśnij enter h ero.moveLeft naciśn…" at bounding box center [602, 159] width 209 height 116
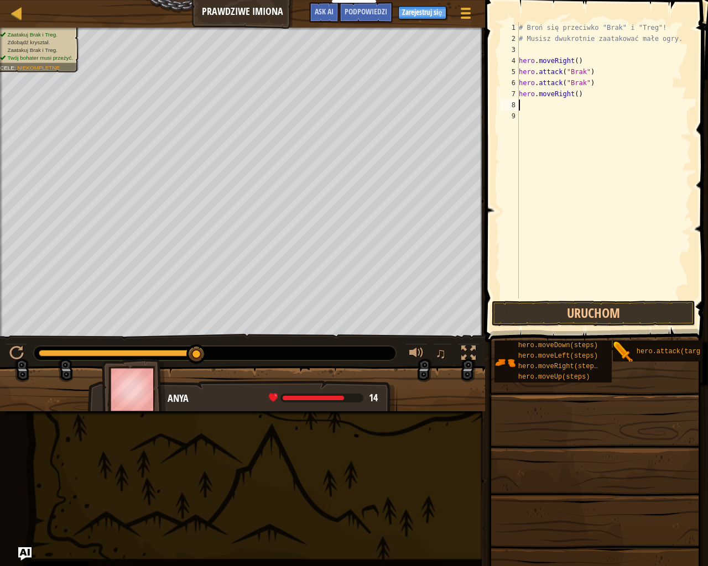
type textarea "h"
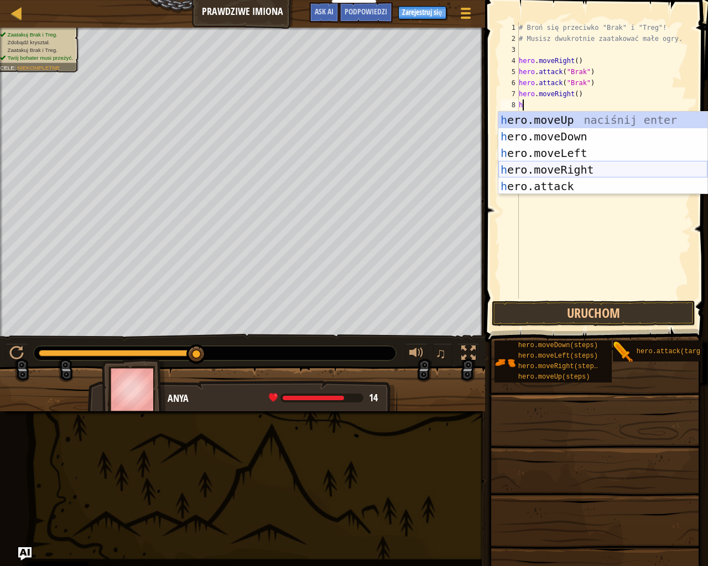
click at [592, 170] on div "h ero.moveUp naciśnij enter h ero.moveDown naciśnij enter h ero.moveLeft naciśn…" at bounding box center [602, 170] width 209 height 116
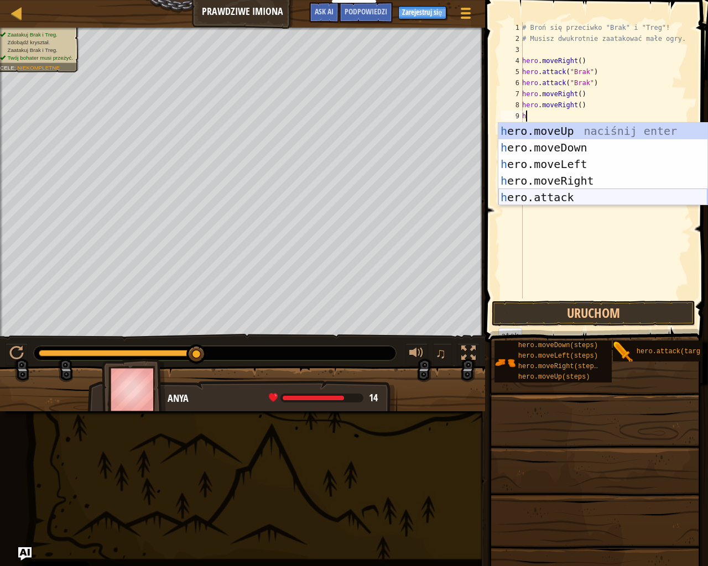
click at [585, 194] on div "h ero.moveUp naciśnij enter h ero.moveDown naciśnij enter h ero.moveLeft naciśn…" at bounding box center [602, 181] width 209 height 116
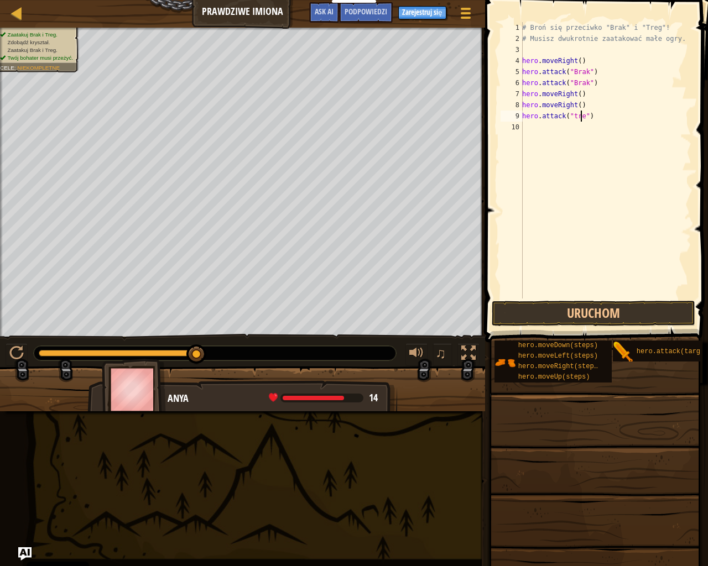
type textarea "hero.attack("treg")"
click at [586, 314] on button "Uruchom" at bounding box center [594, 313] width 204 height 25
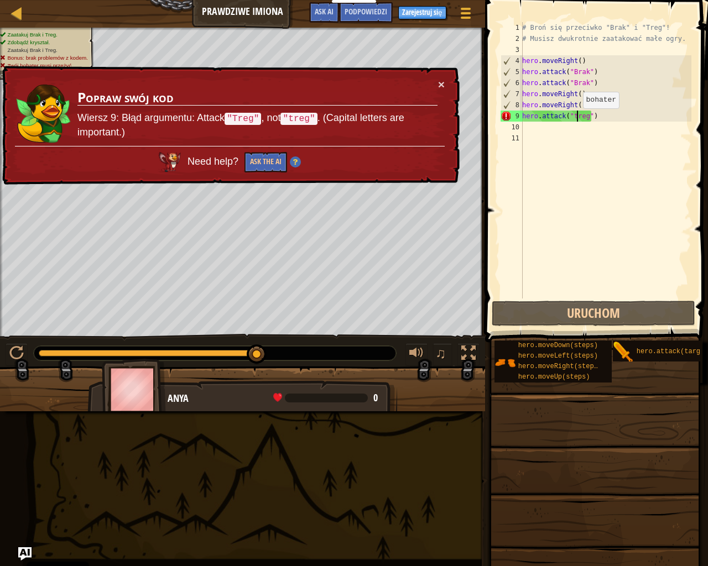
click at [577, 119] on div "# Broń się przeciwko "Brak" i "Treg"! # Musisz dwukrotnie zaatakować małe ogry.…" at bounding box center [605, 171] width 171 height 299
click at [573, 114] on div "# Broń się przeciwko "Brak" i "Treg"! # Musisz dwukrotnie zaatakować małe ogry.…" at bounding box center [605, 171] width 171 height 299
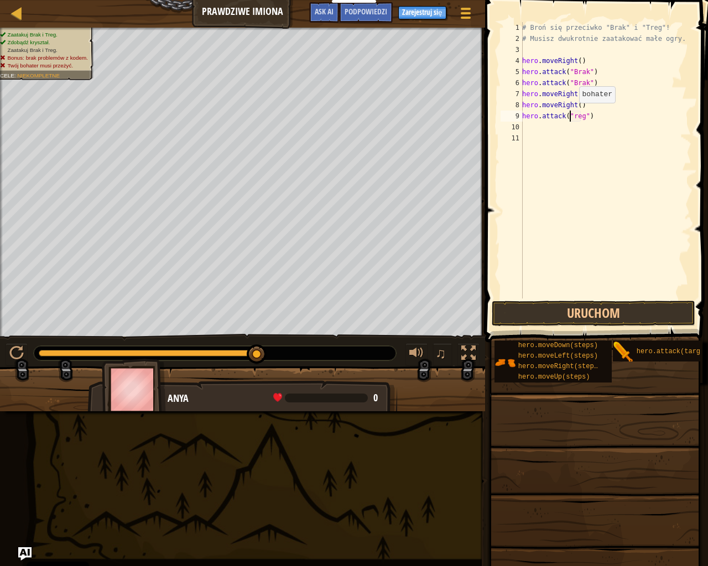
scroll to position [5, 4]
click at [593, 312] on button "Uruchom" at bounding box center [594, 313] width 204 height 25
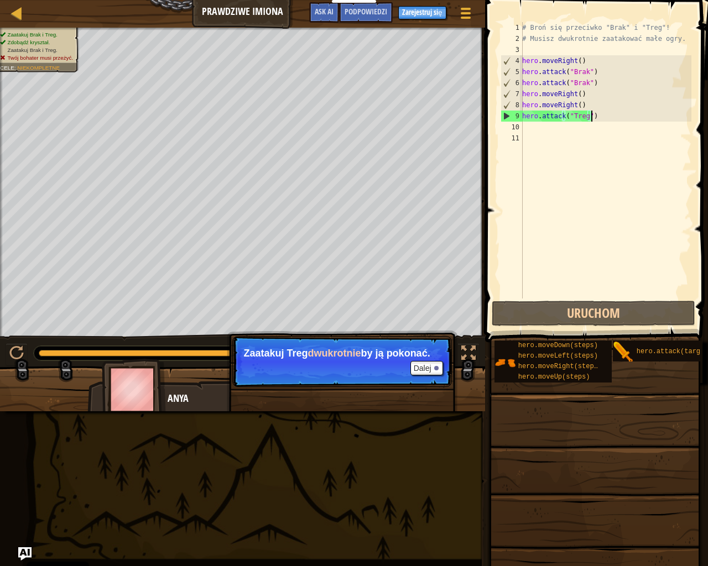
click at [602, 120] on div "# Broń się przeciwko "Brak" i "Treg"! # Musisz dwukrotnie zaatakować małe ogry.…" at bounding box center [605, 171] width 171 height 299
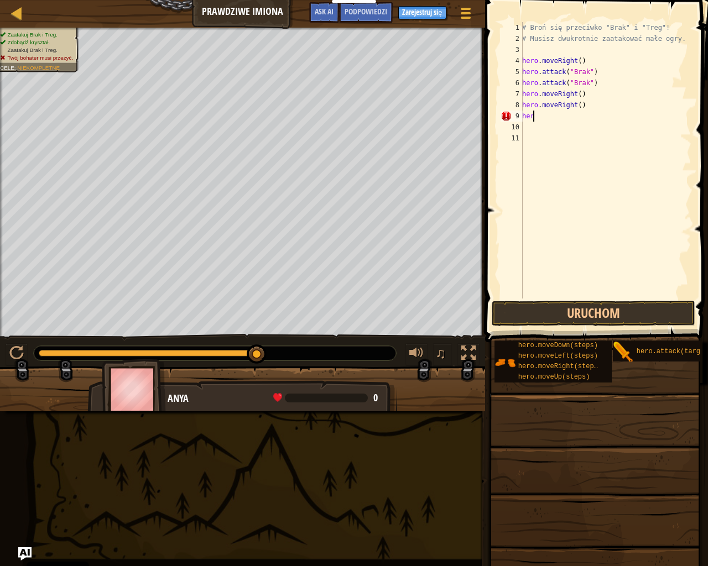
scroll to position [5, 0]
type textarea "h"
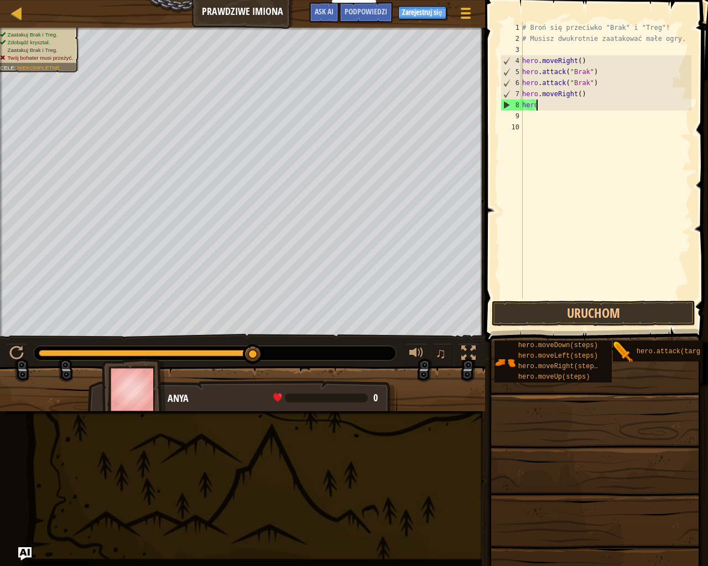
type textarea "h"
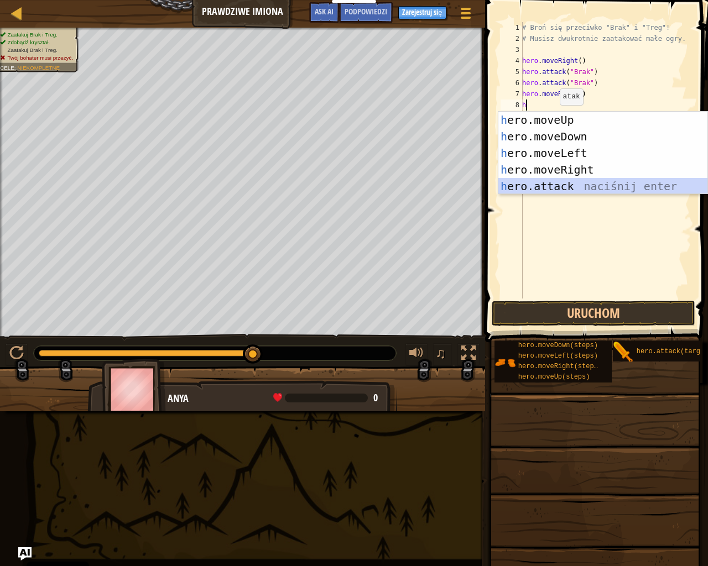
click at [578, 180] on div "h ero.moveUp naciśnij enter h ero.moveDown naciśnij enter h ero.moveLeft naciśn…" at bounding box center [602, 170] width 209 height 116
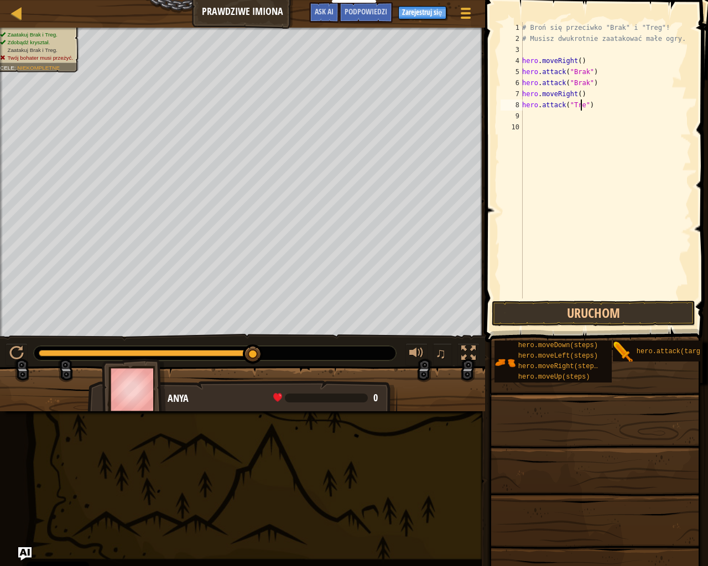
type textarea "hero.attack("Treg")"
type textarea "h"
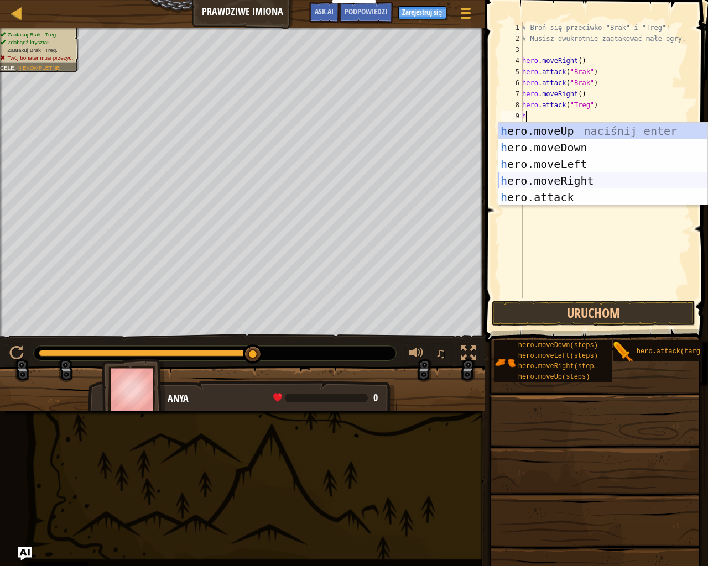
click at [576, 184] on div "h ero.moveUp naciśnij enter h ero.moveDown naciśnij enter h ero.moveLeft naciśn…" at bounding box center [602, 181] width 209 height 116
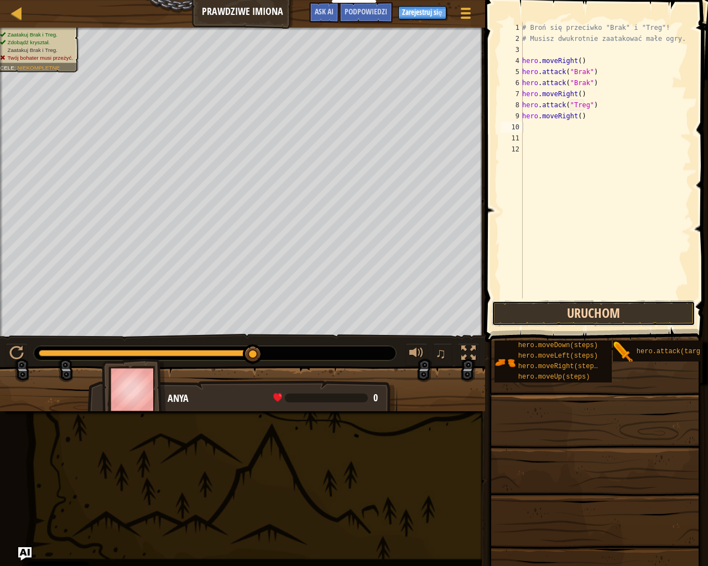
click at [583, 311] on button "Uruchom" at bounding box center [594, 313] width 204 height 25
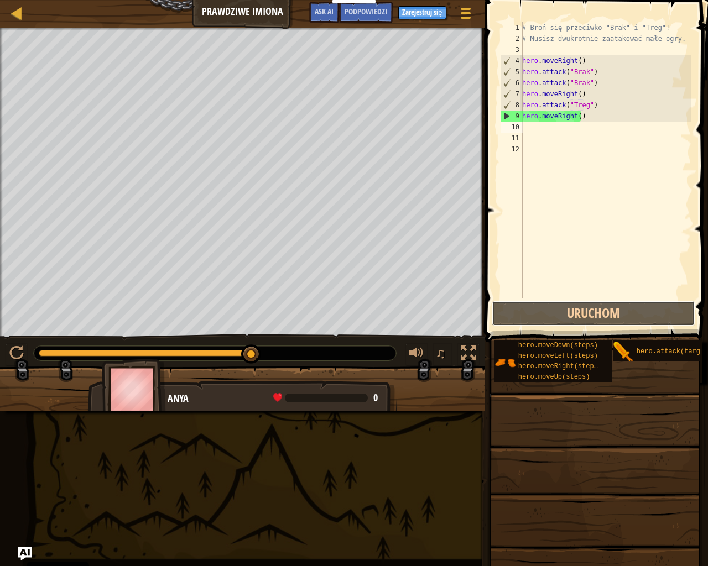
drag, startPoint x: 588, startPoint y: 318, endPoint x: 588, endPoint y: 261, distance: 57.0
click at [588, 261] on div "1 2 3 4 5 6 7 8 9 10 11 12 # Broń się przeciwko "Brak" i "Treg"! # Musisz dwukr…" at bounding box center [595, 193] width 226 height 375
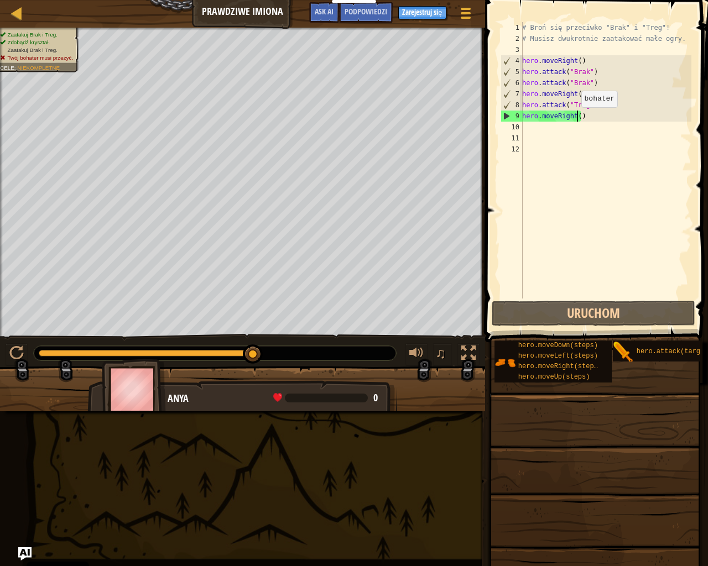
click at [575, 118] on div "# Broń się przeciwko "Brak" i "Treg"! # Musisz dwukrotnie zaatakować małe ogry.…" at bounding box center [605, 171] width 171 height 299
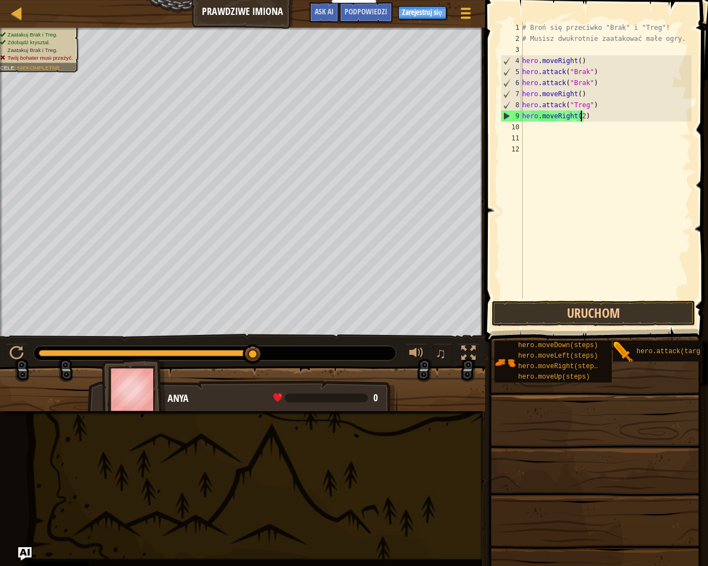
scroll to position [5, 4]
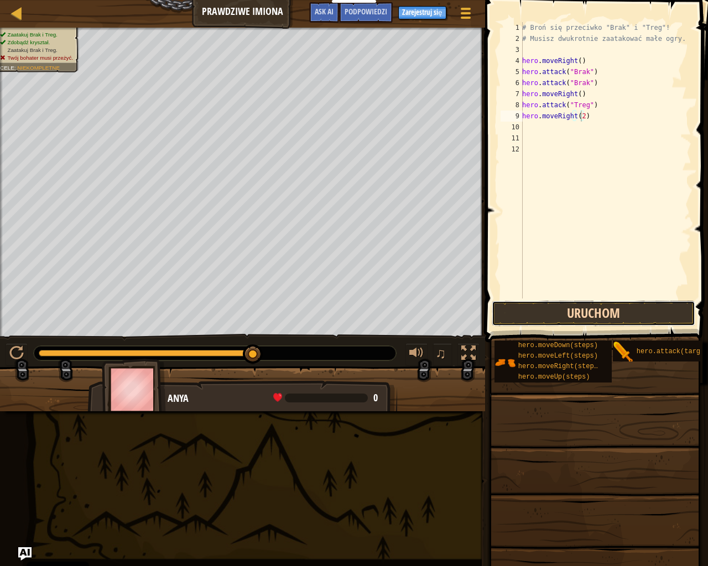
click at [585, 304] on button "Uruchom" at bounding box center [594, 313] width 204 height 25
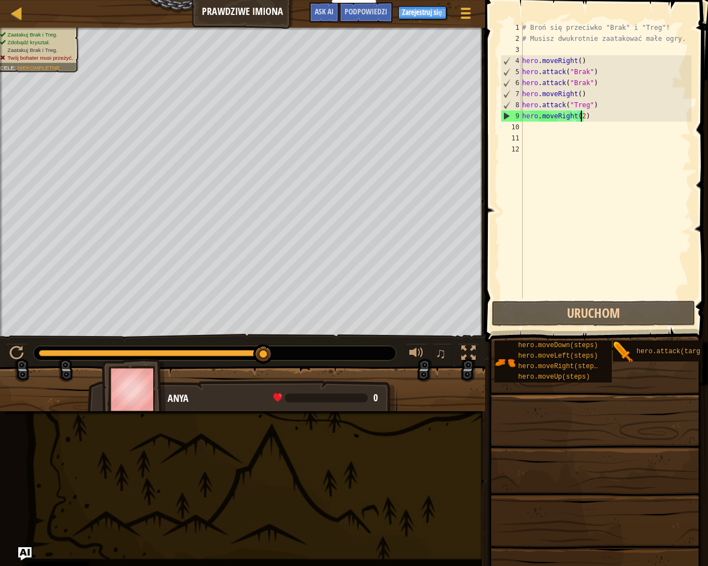
type textarea "hero.moveRight()"
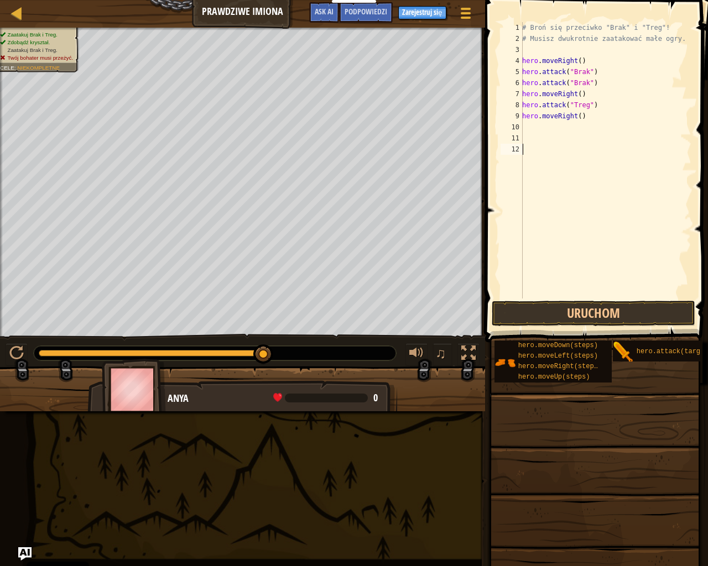
click at [591, 151] on div "# Broń się przeciwko "Brak" i "Treg"! # Musisz dwukrotnie zaatakować małe ogry.…" at bounding box center [605, 171] width 171 height 299
click at [590, 116] on div "# Broń się przeciwko "Brak" i "Treg"! # Musisz dwukrotnie zaatakować małe ogry.…" at bounding box center [605, 171] width 171 height 299
type textarea "hero.moveRight()"
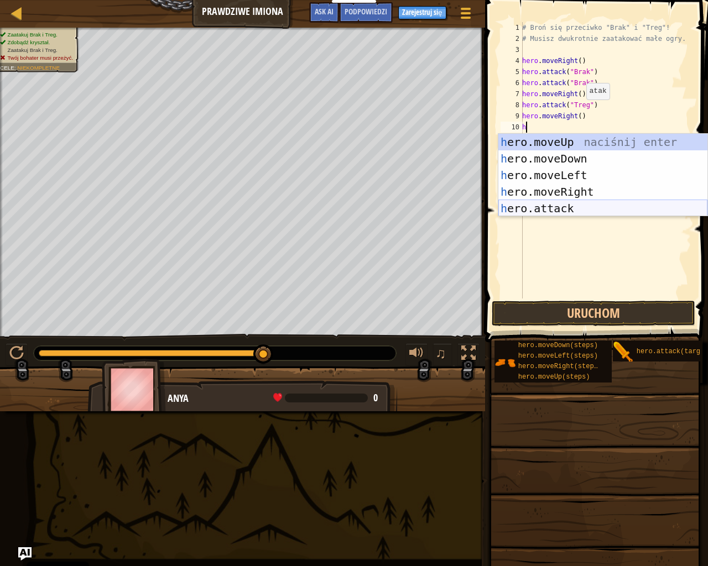
click at [580, 207] on div "h ero.moveUp naciśnij enter h ero.moveDown naciśnij enter h ero.moveLeft naciśn…" at bounding box center [602, 192] width 209 height 116
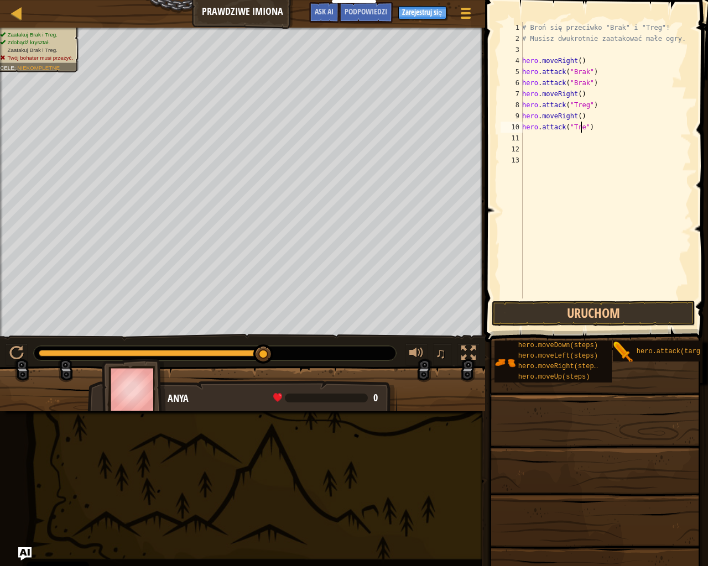
type textarea "hero.attack("Treg")"
type textarea "h"
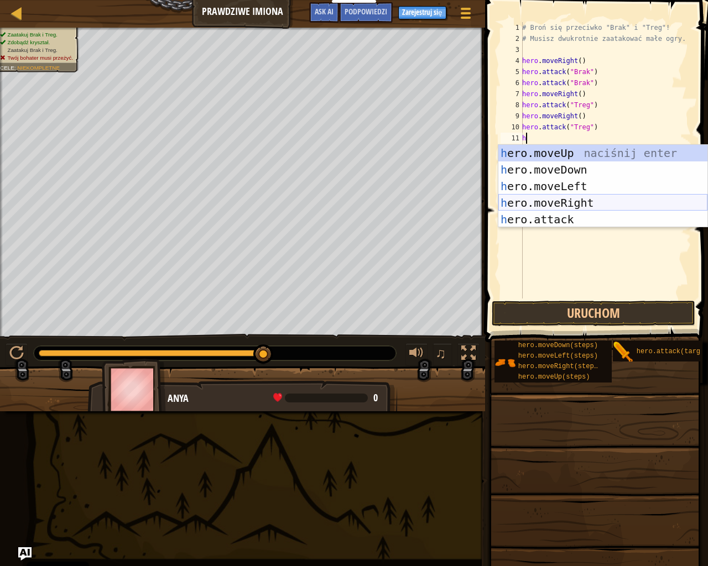
click at [587, 206] on div "h ero.moveUp naciśnij enter h ero.moveDown naciśnij enter h ero.moveLeft naciśn…" at bounding box center [602, 203] width 209 height 116
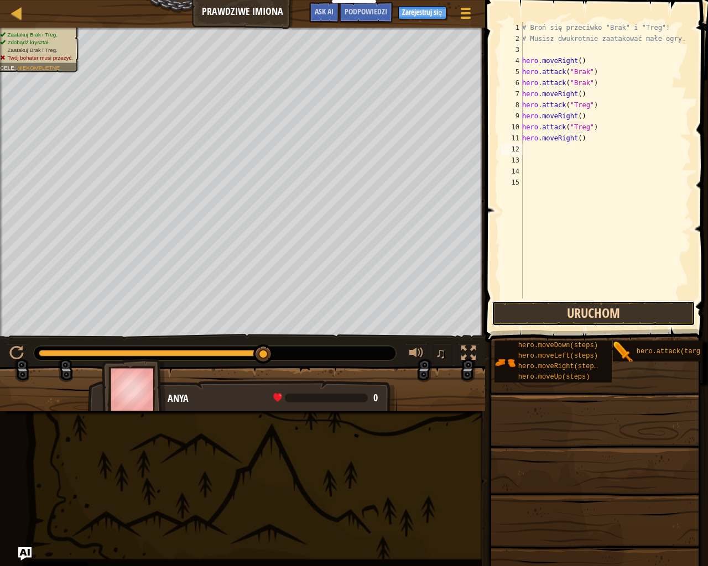
click at [609, 310] on button "Uruchom" at bounding box center [594, 313] width 204 height 25
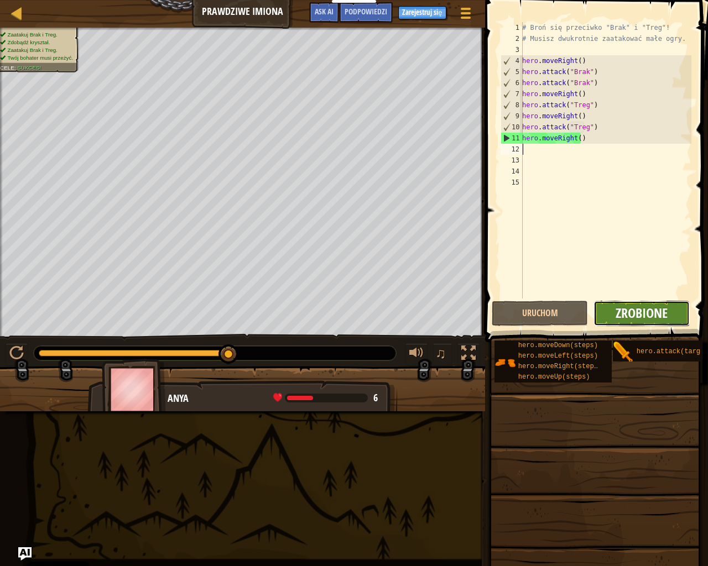
click at [635, 310] on span "Zrobione" at bounding box center [641, 313] width 52 height 18
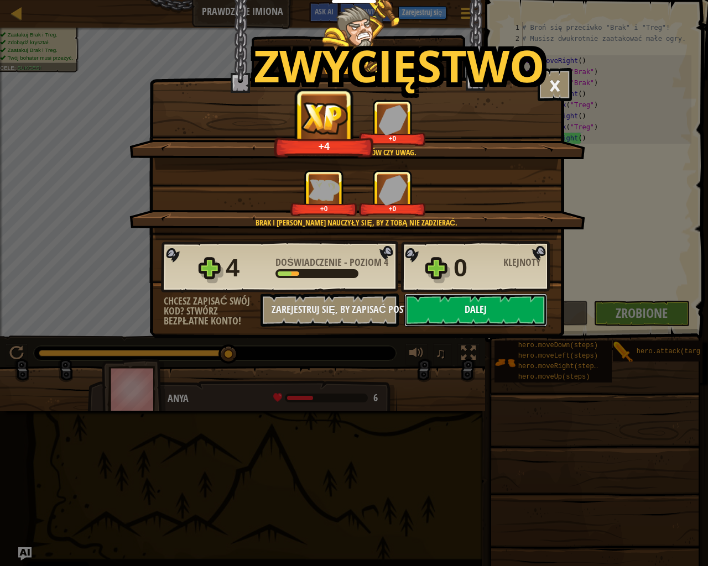
click at [462, 314] on button "Dalej" at bounding box center [475, 310] width 143 height 33
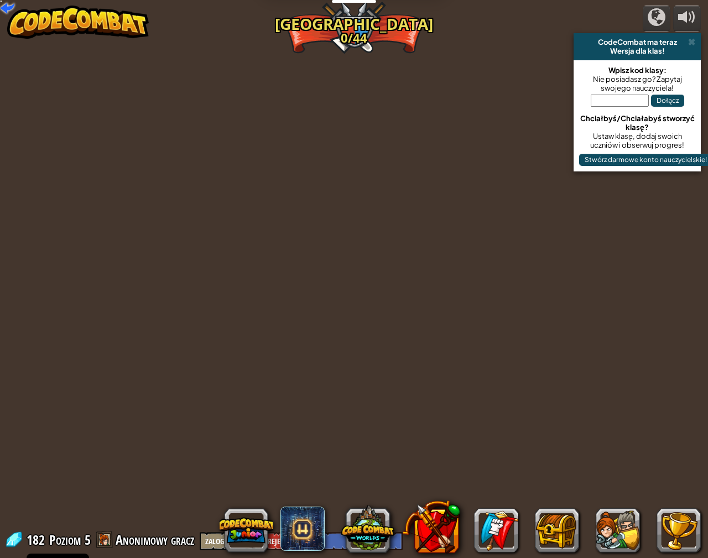
select select "pl"
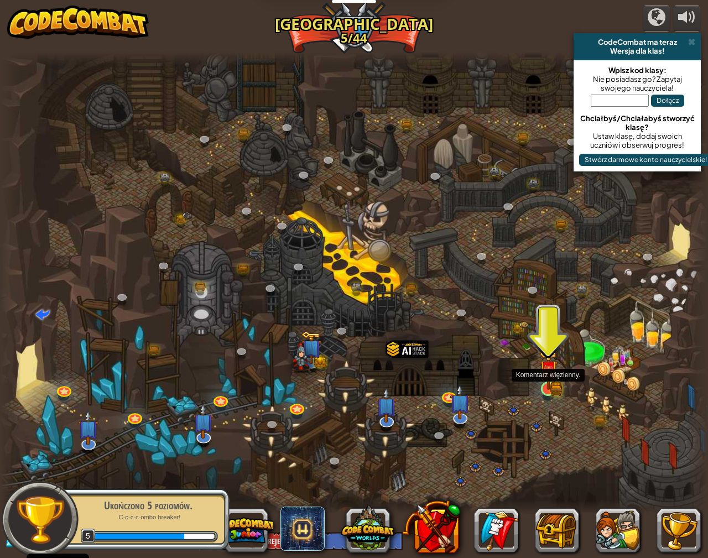
click at [543, 383] on img at bounding box center [548, 369] width 18 height 40
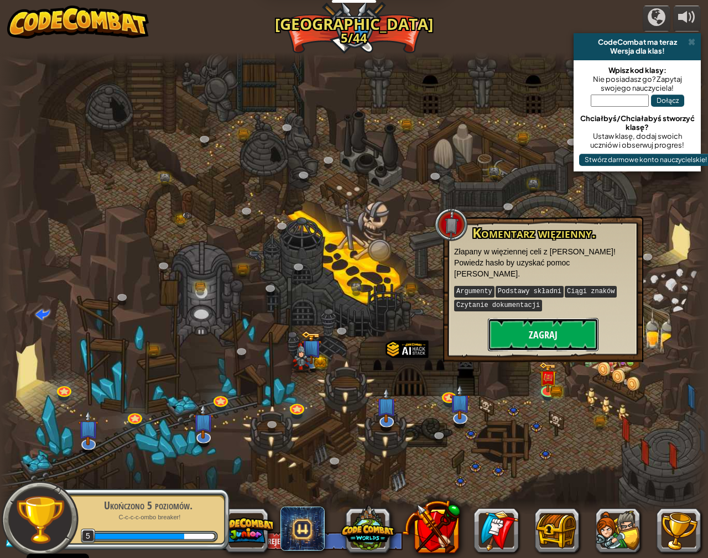
click at [538, 318] on button "Zagraj" at bounding box center [543, 334] width 111 height 33
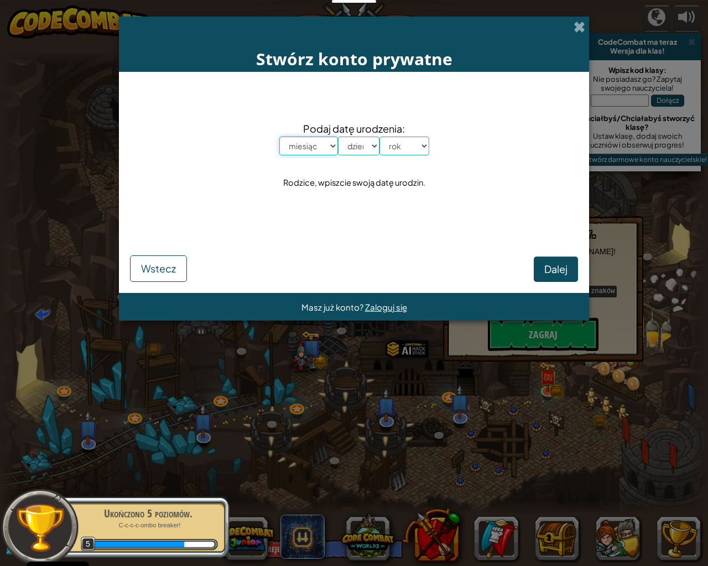
click at [296, 141] on select "miesiąc styczeń luty marzec kwiecień maj czerwiec lipiec sierpień wrzesień paźd…" at bounding box center [308, 146] width 59 height 19
select select "1"
click at [279, 137] on select "miesiąc styczeń luty marzec kwiecień maj czerwiec lipiec sierpień wrzesień paźd…" at bounding box center [308, 146] width 59 height 19
drag, startPoint x: 359, startPoint y: 145, endPoint x: 364, endPoint y: 154, distance: 9.4
click at [359, 145] on select "dzień 1 2 3 4 5 6 7 8 9 10 11 12 13 14 15 16 17 18 19 20 21 22 23 24 25 26 27 2…" at bounding box center [358, 146] width 41 height 19
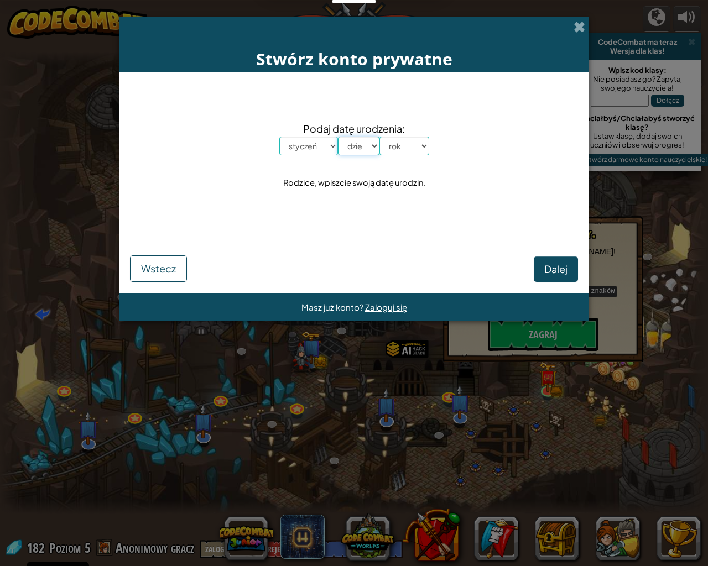
select select "9"
click at [338, 137] on select "dzień 1 2 3 4 5 6 7 8 9 10 11 12 13 14 15 16 17 18 19 20 21 22 23 24 25 26 27 2…" at bounding box center [358, 146] width 41 height 19
click at [420, 148] on select "rok 2025 2024 2023 2022 2021 2020 2019 2018 2017 2016 2015 2014 2013 2012 2011 …" at bounding box center [404, 146] width 50 height 19
select select "2013"
click at [379, 137] on select "rok 2025 2024 2023 2022 2021 2020 2019 2018 2017 2016 2015 2014 2013 2012 2011 …" at bounding box center [404, 146] width 50 height 19
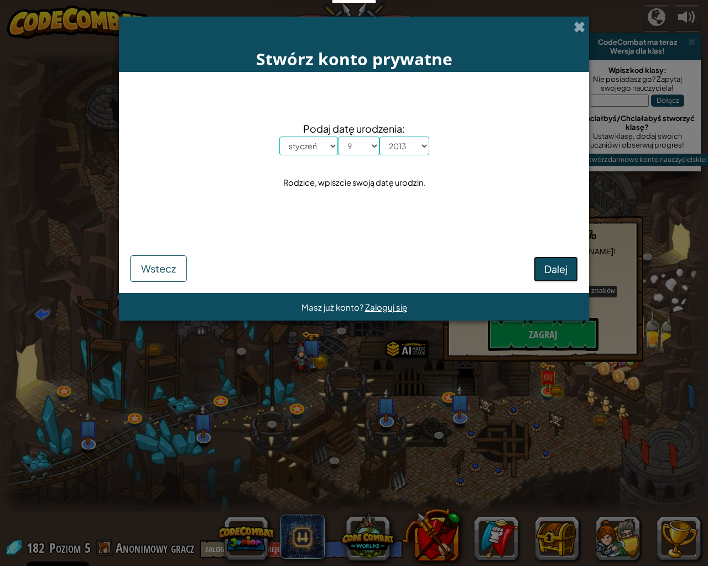
click at [552, 264] on span "Dalej" at bounding box center [555, 269] width 23 height 13
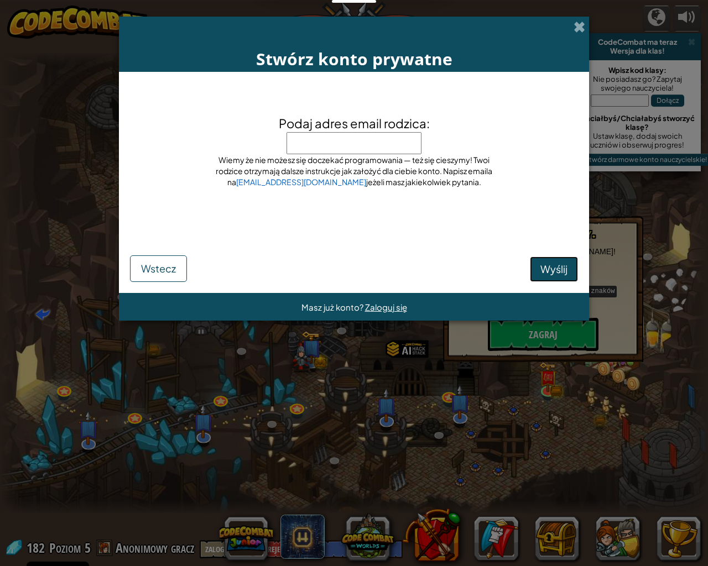
click at [550, 270] on span "Wyślij" at bounding box center [553, 269] width 27 height 13
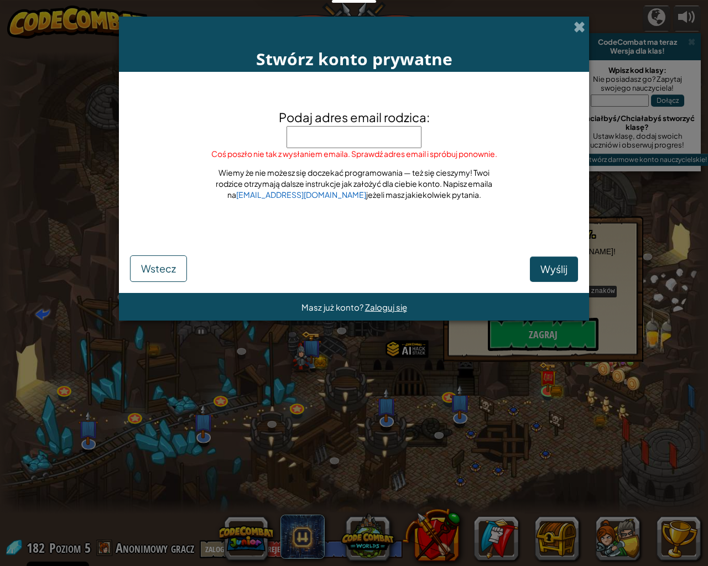
click at [325, 129] on input "Podaj adres email rodzica:" at bounding box center [353, 137] width 135 height 22
click at [325, 130] on input "Podaj adres email rodzica:" at bounding box center [353, 137] width 135 height 22
click at [325, 145] on input "Podaj adres email rodzica:" at bounding box center [353, 137] width 135 height 22
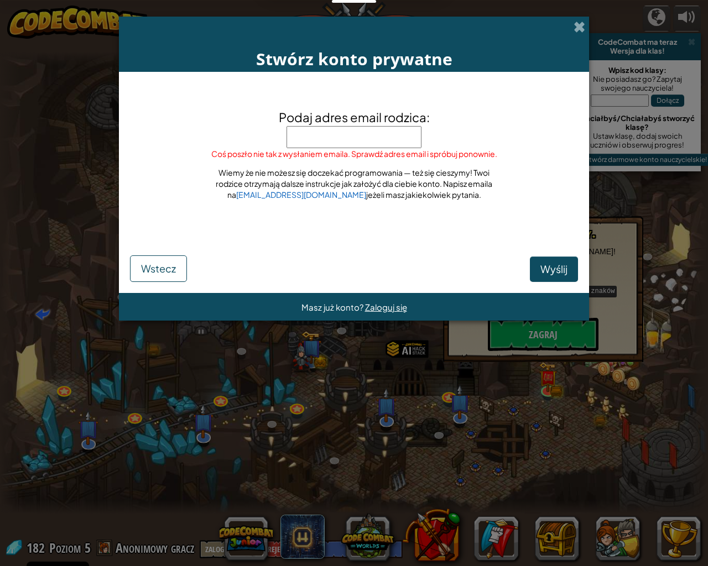
click at [327, 143] on input "Podaj adres email rodzica:" at bounding box center [353, 137] width 135 height 22
click at [161, 267] on span "Wstecz" at bounding box center [158, 268] width 35 height 13
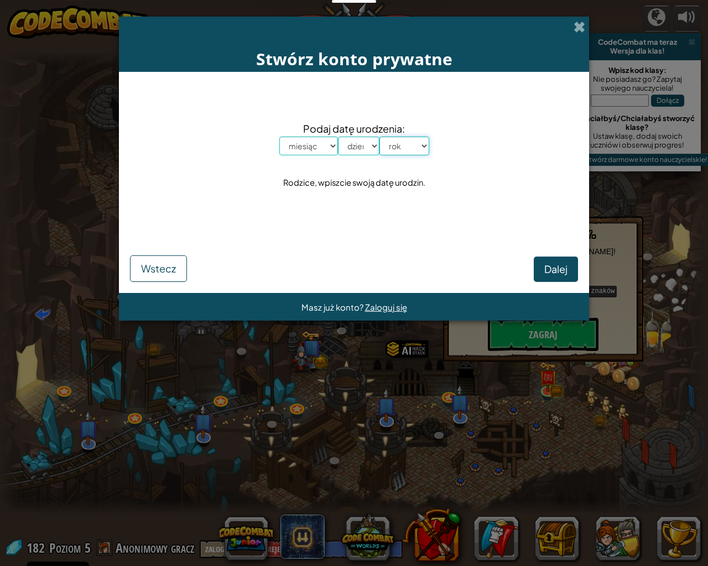
click at [422, 141] on select "rok 2025 2024 2023 2022 2021 2020 2019 2018 2017 2016 2015 2014 2013 2012 2011 …" at bounding box center [404, 146] width 50 height 19
select select "1926"
click at [379, 137] on select "rok 2025 2024 2023 2022 2021 2020 2019 2018 2017 2016 2015 2014 2013 2012 2011 …" at bounding box center [404, 146] width 50 height 19
click at [367, 138] on select "dzień 1 2 3 4 5 6 7 8 9 10 11 12 13 14 15 16 17 18 19 20 21 22 23 24 25 26 27 2…" at bounding box center [358, 146] width 41 height 19
click at [362, 144] on select "dzień 1 2 3 4 5 6 7 8 9 10 11 12 13 14 15 16 17 18 19 20 21 22 23 24 25 26 27 2…" at bounding box center [358, 146] width 41 height 19
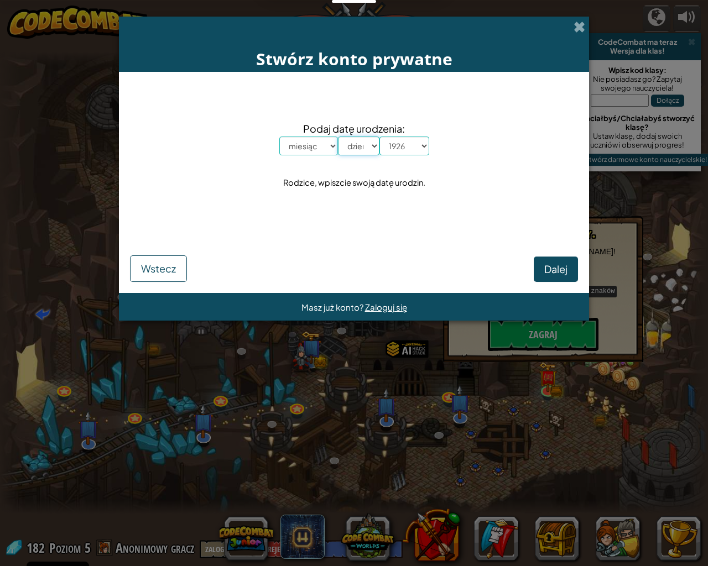
select select "1"
click at [338, 137] on select "dzień 1 2 3 4 5 6 7 8 9 10 11 12 13 14 15 16 17 18 19 20 21 22 23 24 25 26 27 2…" at bounding box center [358, 146] width 41 height 19
click at [319, 140] on select "miesiąc styczeń luty marzec kwiecień maj czerwiec lipiec sierpień wrzesień paźd…" at bounding box center [308, 146] width 59 height 19
select select "1"
click at [279, 137] on select "miesiąc styczeń luty marzec kwiecień maj czerwiec lipiec sierpień wrzesień paźd…" at bounding box center [308, 146] width 59 height 19
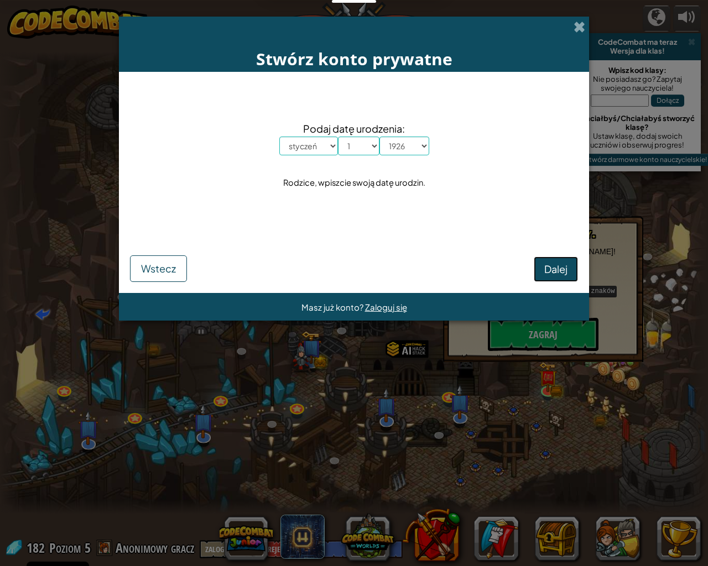
click at [566, 273] on span "Dalej" at bounding box center [555, 269] width 23 height 13
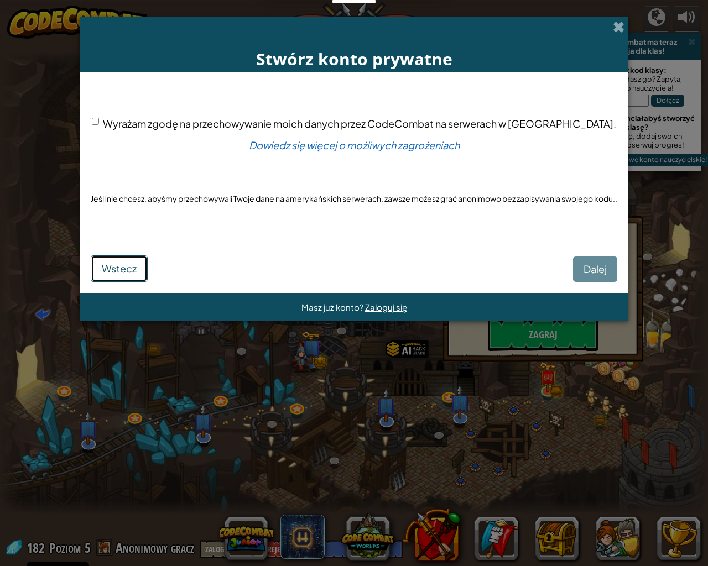
click at [112, 262] on button "Wstecz" at bounding box center [119, 268] width 57 height 27
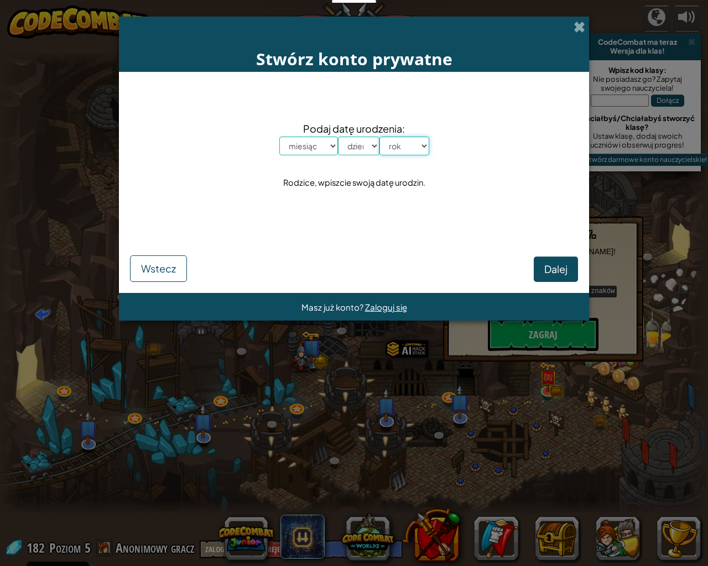
click at [408, 147] on select "rok 2025 2024 2023 2022 2021 2020 2019 2018 2017 2016 2015 2014 2013 2012 2011 …" at bounding box center [404, 146] width 50 height 19
select select "2000"
click at [379, 137] on select "rok 2025 2024 2023 2022 2021 2020 2019 2018 2017 2016 2015 2014 2013 2012 2011 …" at bounding box center [404, 146] width 50 height 19
drag, startPoint x: 353, startPoint y: 143, endPoint x: 353, endPoint y: 154, distance: 11.1
click at [353, 143] on select "dzień 1 2 3 4 5 6 7 8 9 10 11 12 13 14 15 16 17 18 19 20 21 22 23 24 25 26 27 2…" at bounding box center [358, 146] width 41 height 19
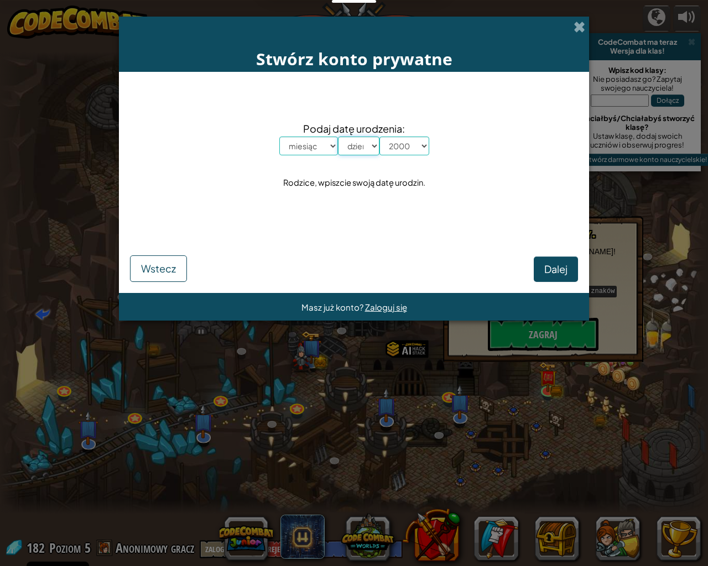
select select "11"
click at [338, 137] on select "dzień 1 2 3 4 5 6 7 8 9 10 11 12 13 14 15 16 17 18 19 20 21 22 23 24 25 26 27 2…" at bounding box center [358, 146] width 41 height 19
click at [321, 138] on select "miesiąc styczeń luty marzec kwiecień maj czerwiec lipiec sierpień wrzesień paźd…" at bounding box center [308, 146] width 59 height 19
select select "1"
click at [279, 137] on select "miesiąc styczeń luty marzec kwiecień maj czerwiec lipiec sierpień wrzesień paźd…" at bounding box center [308, 146] width 59 height 19
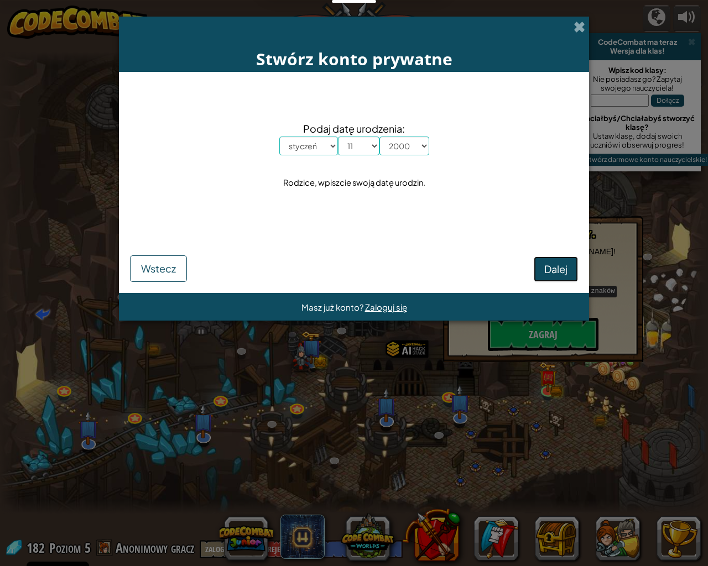
click at [538, 273] on button "Dalej" at bounding box center [556, 269] width 44 height 25
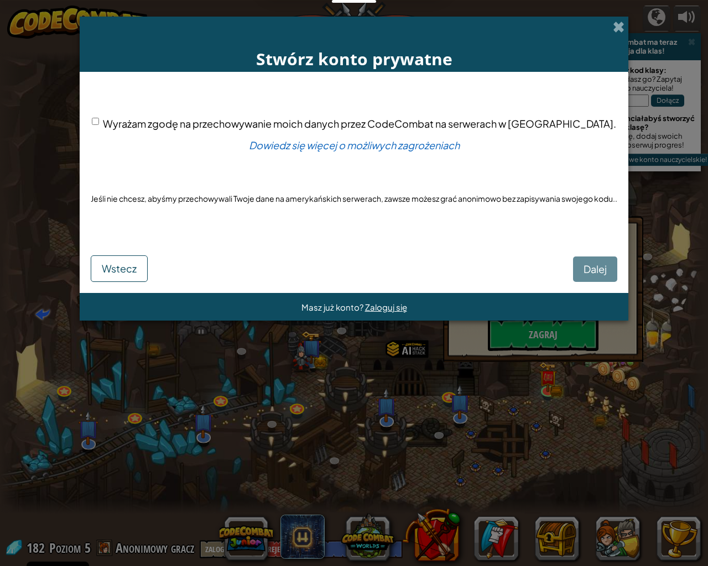
click at [99, 122] on input "Wyrażam zgodę na przechowywanie moich danych przez CodeCombat na serwerach w [G…" at bounding box center [95, 121] width 7 height 7
checkbox input "true"
click at [589, 268] on span "Dalej" at bounding box center [594, 269] width 23 height 13
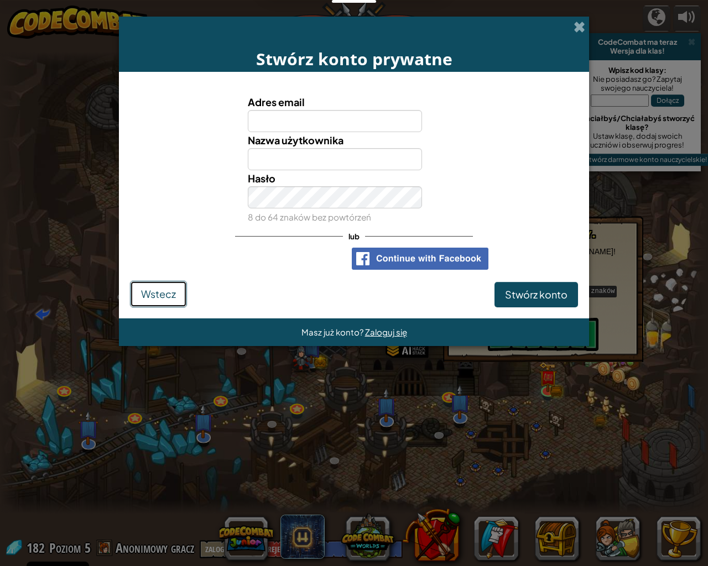
click at [179, 297] on button "Wstecz" at bounding box center [158, 294] width 57 height 27
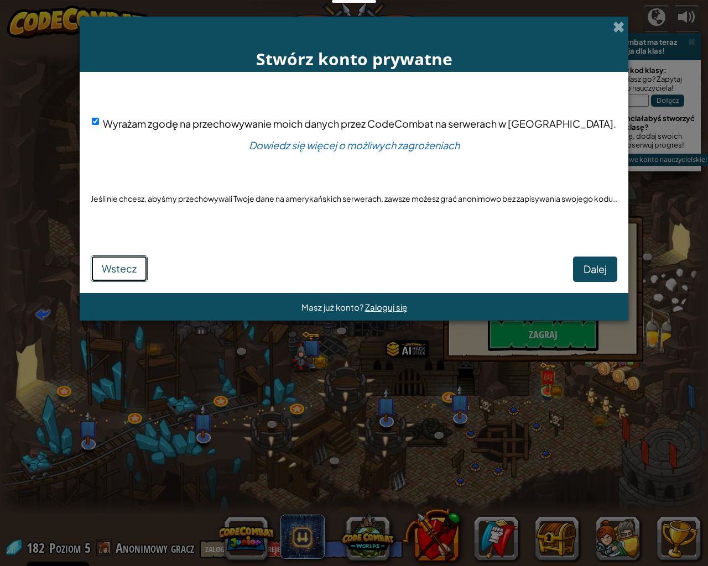
click at [125, 264] on span "Wstecz" at bounding box center [119, 268] width 35 height 13
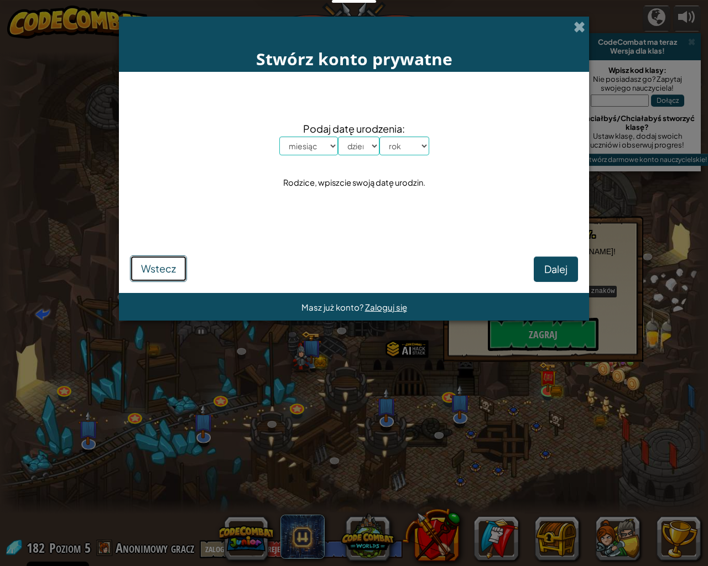
click at [154, 272] on span "Wstecz" at bounding box center [158, 268] width 35 height 13
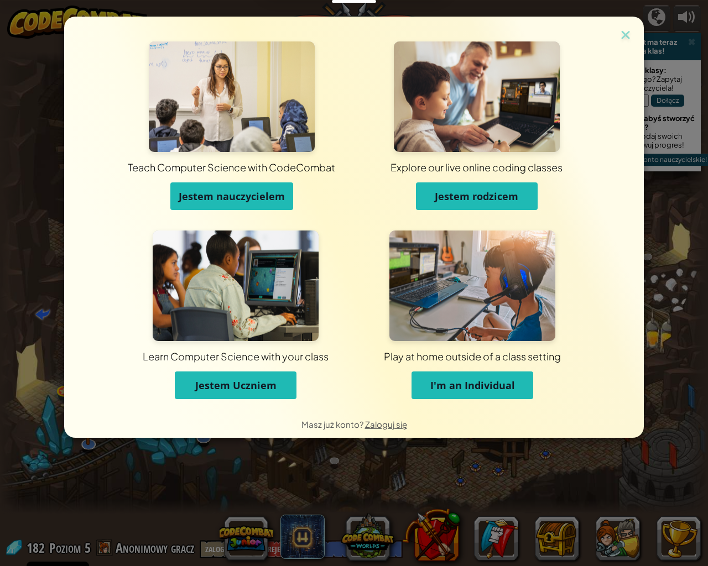
click at [234, 388] on span "Jestem Uczniem" at bounding box center [235, 385] width 81 height 13
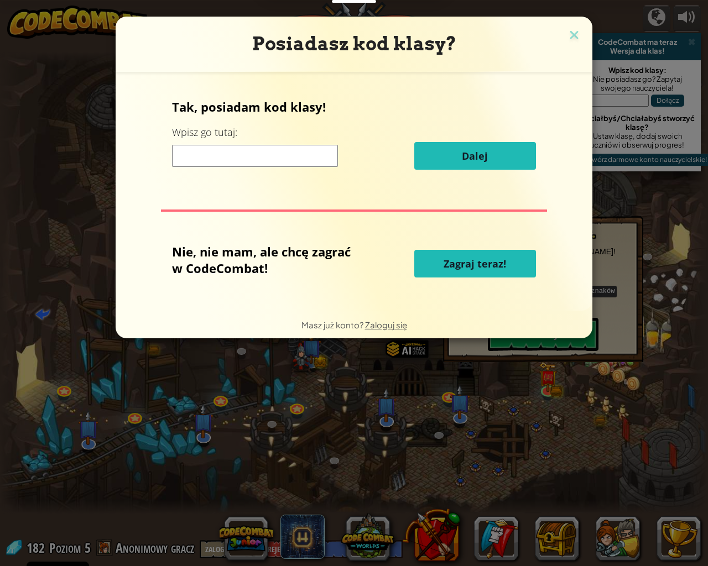
click at [462, 266] on span "Zagraj teraz!" at bounding box center [475, 263] width 62 height 13
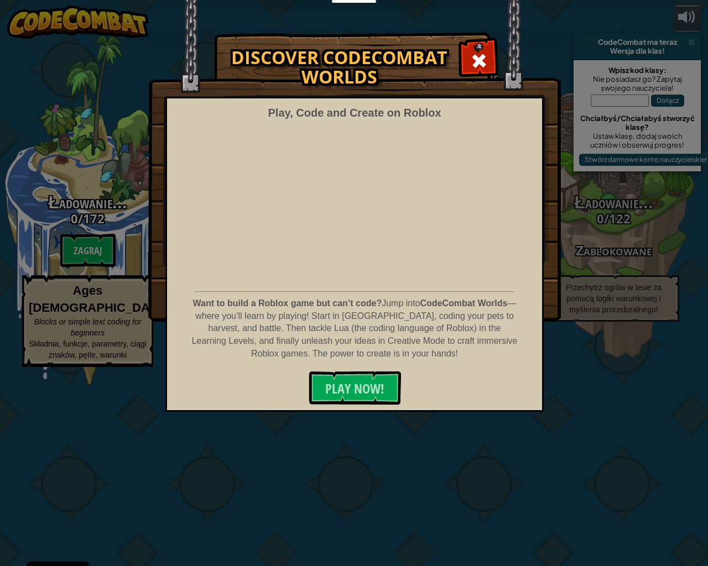
select select "pl"
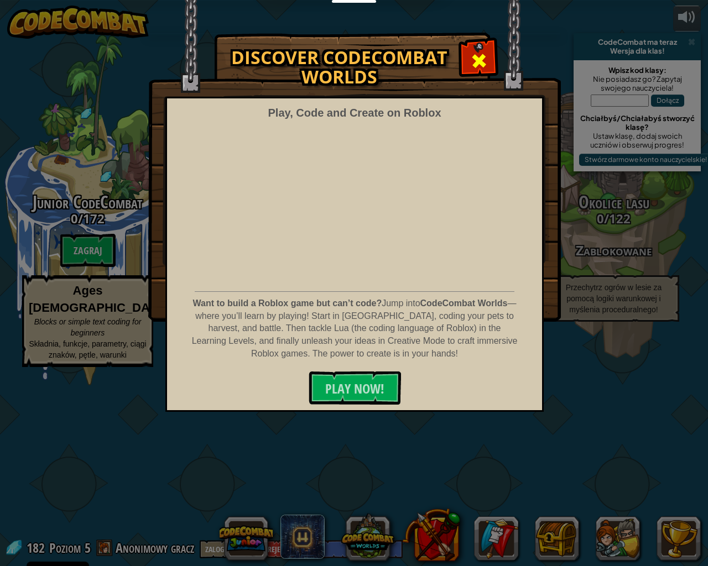
click at [475, 54] on span at bounding box center [479, 61] width 18 height 18
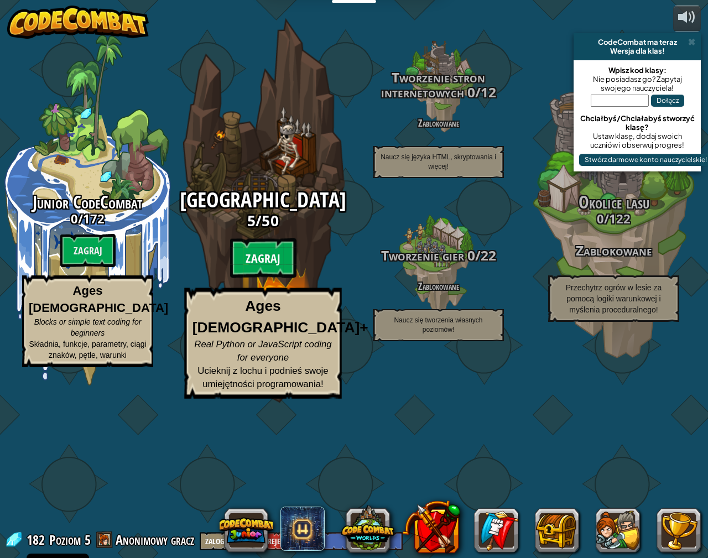
click at [258, 278] on btn "Zagraj" at bounding box center [263, 258] width 66 height 40
select select "pl"
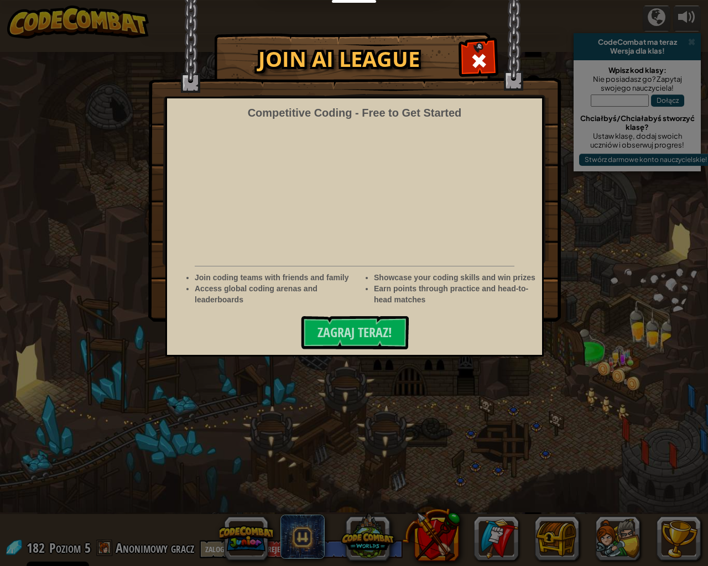
select select "pl"
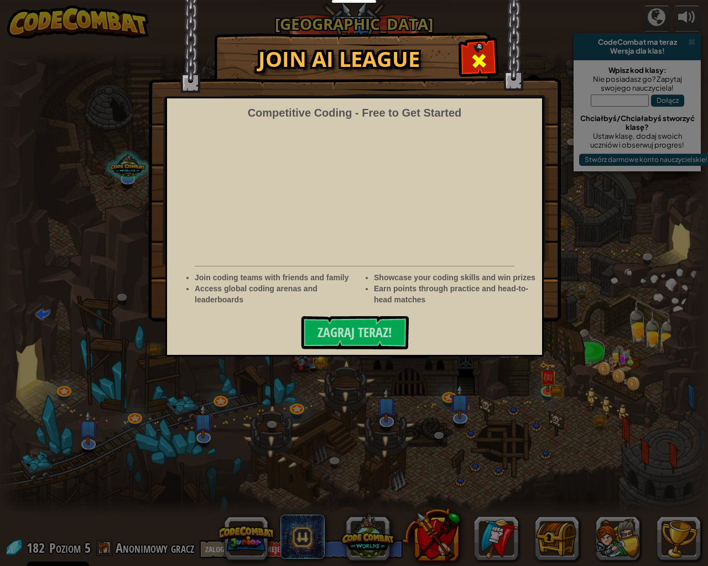
click at [478, 53] on span at bounding box center [479, 61] width 18 height 18
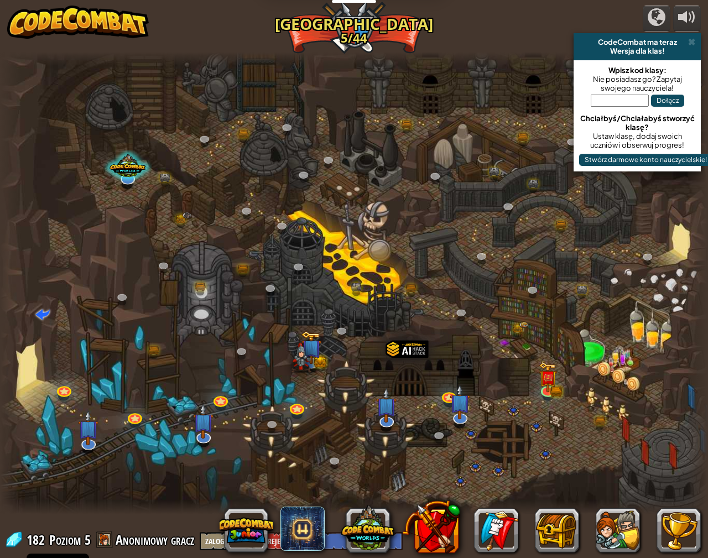
click at [460, 302] on div at bounding box center [354, 283] width 708 height 463
click at [460, 310] on link at bounding box center [463, 314] width 22 height 22
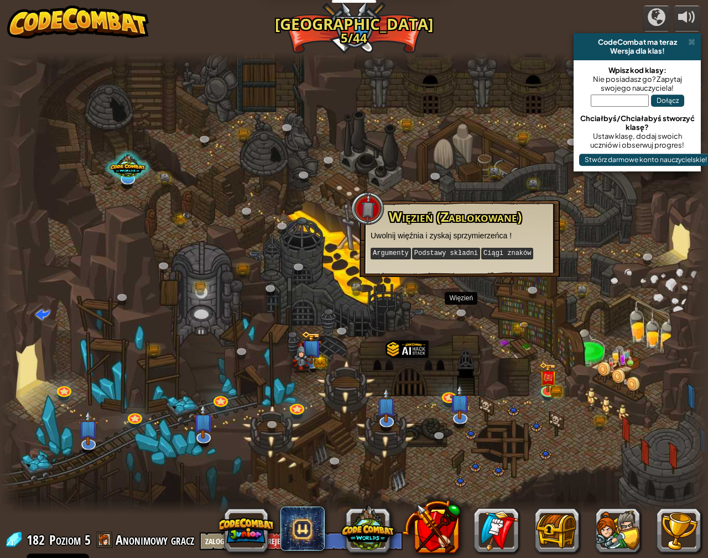
click at [312, 206] on div at bounding box center [354, 283] width 708 height 463
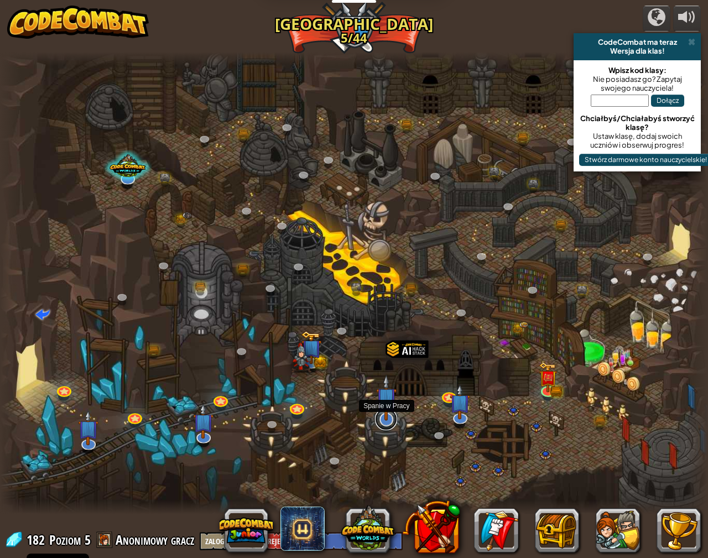
click at [385, 421] on link at bounding box center [386, 419] width 22 height 22
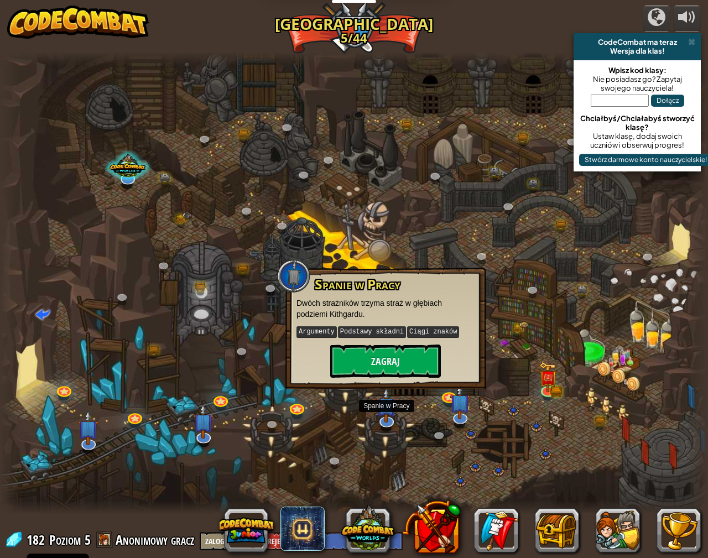
click at [436, 403] on div at bounding box center [354, 283] width 708 height 463
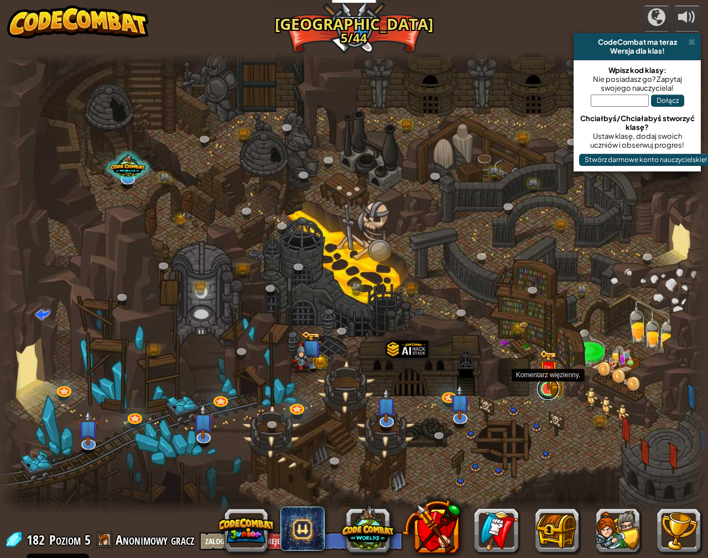
click at [553, 393] on link at bounding box center [548, 389] width 22 height 22
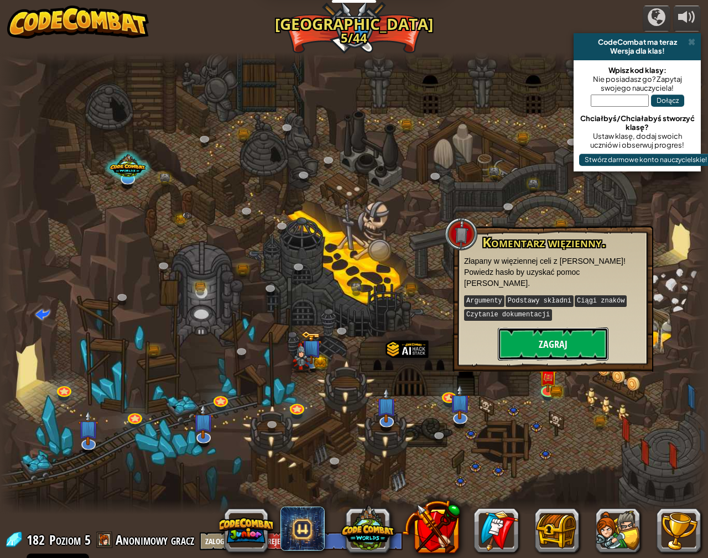
click at [523, 336] on button "Zagraj" at bounding box center [553, 343] width 111 height 33
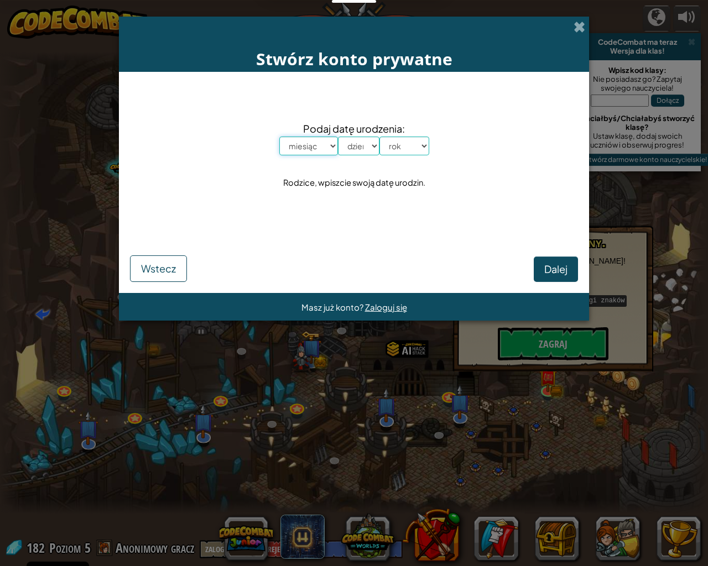
click at [320, 145] on select "miesiąc styczeń luty marzec kwiecień maj czerwiec lipiec sierpień wrzesień paźd…" at bounding box center [308, 146] width 59 height 19
click at [279, 137] on select "miesiąc styczeń luty marzec kwiecień maj czerwiec lipiec sierpień wrzesień paźd…" at bounding box center [308, 146] width 59 height 19
click at [358, 145] on select "dzień 1 2 3 4 5 6 7 8 9 10 11 12 13 14 15 16 17 18 19 20 21 22 23 24 25 26 27 2…" at bounding box center [358, 146] width 41 height 19
click at [315, 144] on select "miesiąc styczeń luty marzec kwiecień maj czerwiec lipiec sierpień wrzesień paźd…" at bounding box center [308, 146] width 59 height 19
select select "8"
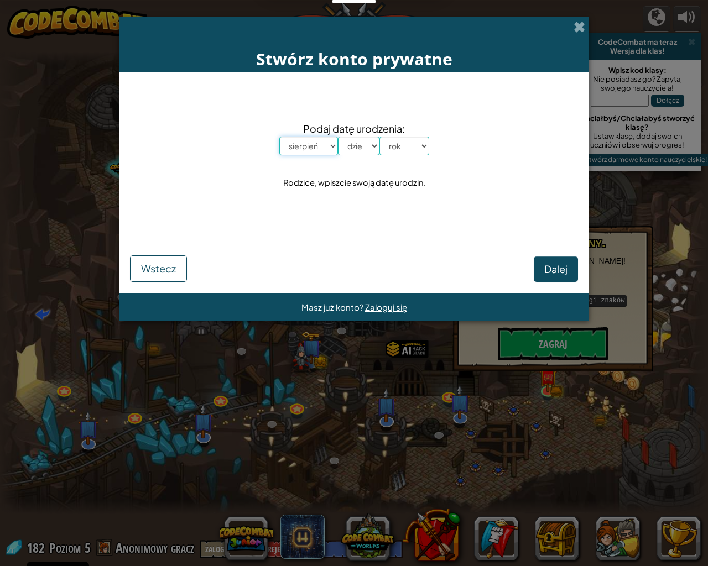
click at [279, 137] on select "miesiąc styczeń luty marzec kwiecień maj czerwiec lipiec sierpień wrzesień paźd…" at bounding box center [308, 146] width 59 height 19
click at [358, 148] on select "dzień 1 2 3 4 5 6 7 8 9 10 11 12 13 14 15 16 17 18 19 20 21 22 23 24 25 26 27 2…" at bounding box center [358, 146] width 41 height 19
select select "15"
click at [338, 137] on select "dzień 1 2 3 4 5 6 7 8 9 10 11 12 13 14 15 16 17 18 19 20 21 22 23 24 25 26 27 2…" at bounding box center [358, 146] width 41 height 19
click at [399, 151] on select "rok 2025 2024 2023 2022 2021 2020 2019 2018 2017 2016 2015 2014 2013 2012 2011 …" at bounding box center [404, 146] width 50 height 19
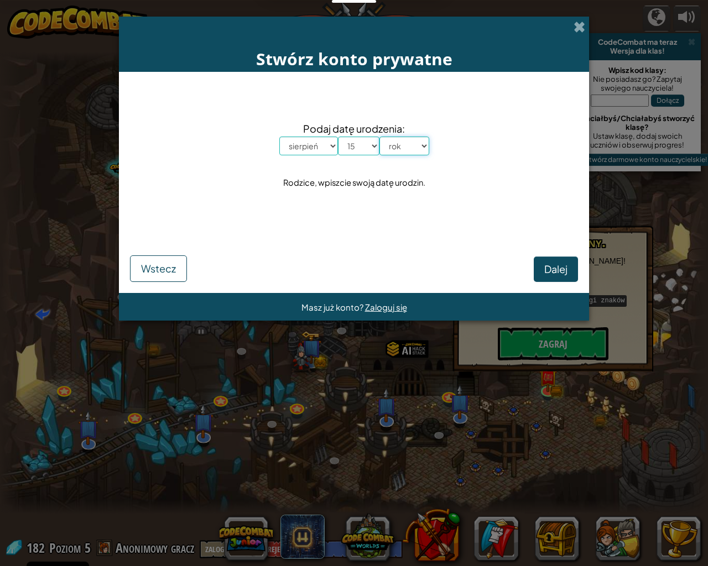
select select "1996"
click at [379, 137] on select "rok 2025 2024 2023 2022 2021 2020 2019 2018 2017 2016 2015 2014 2013 2012 2011 …" at bounding box center [404, 146] width 50 height 19
click at [555, 262] on button "Dalej" at bounding box center [556, 269] width 44 height 25
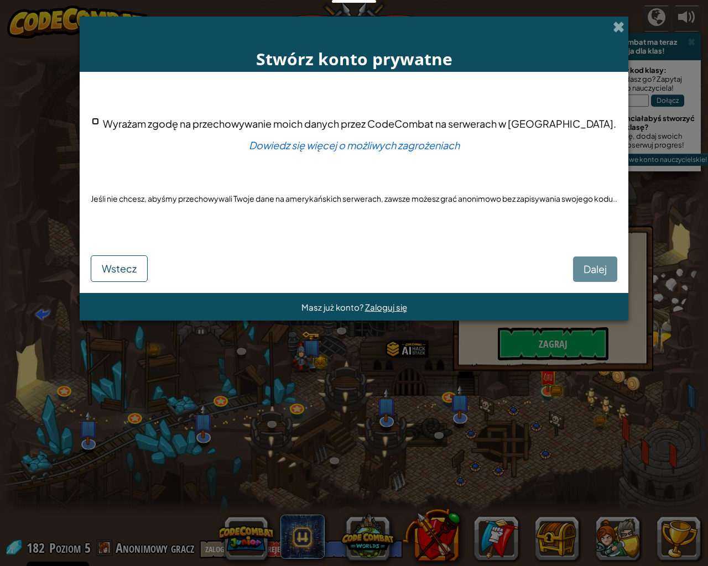
click at [99, 120] on input "Wyrażam zgodę na przechowywanie moich danych przez CodeCombat na serwerach w [G…" at bounding box center [95, 121] width 7 height 7
checkbox input "true"
click at [581, 265] on button "Dalej" at bounding box center [595, 269] width 44 height 25
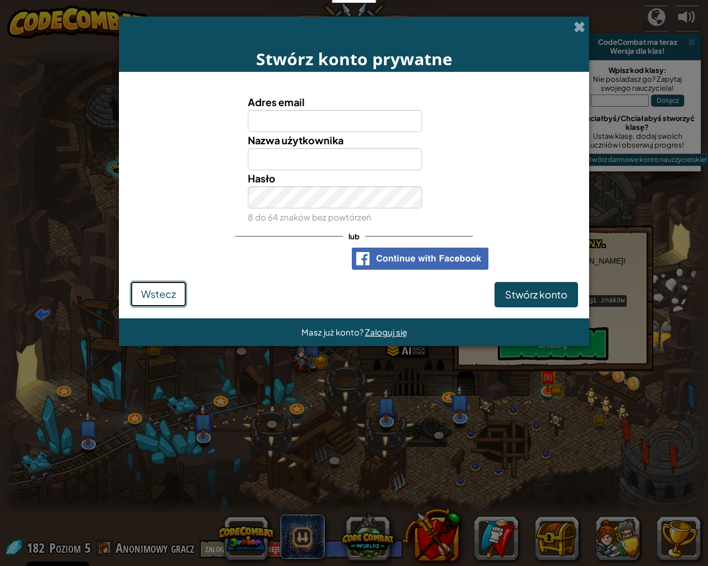
click at [150, 289] on span "Wstecz" at bounding box center [158, 294] width 35 height 13
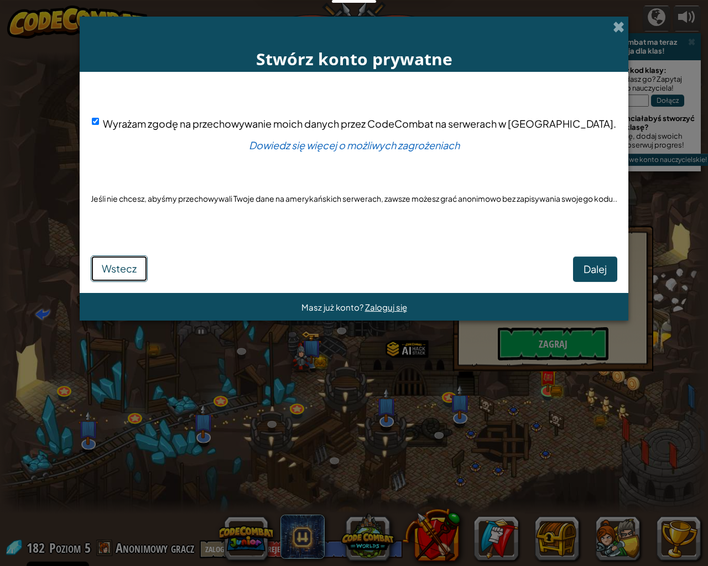
click at [129, 264] on span "Wstecz" at bounding box center [119, 268] width 35 height 13
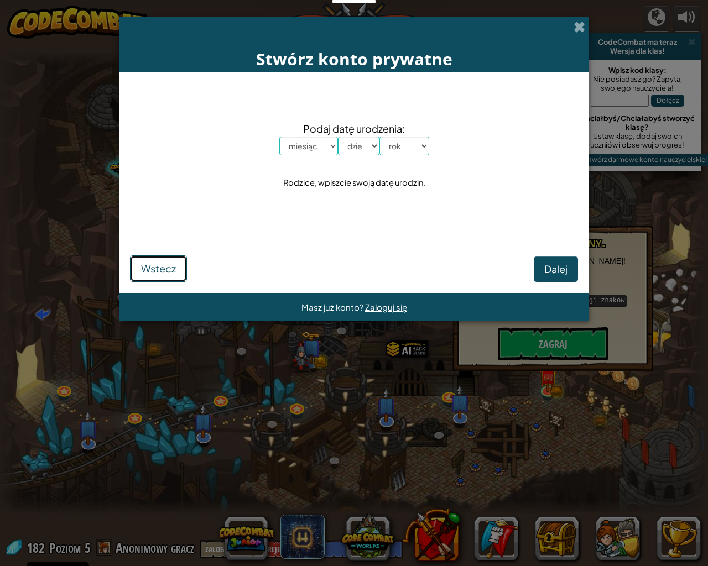
click at [154, 263] on span "Wstecz" at bounding box center [158, 268] width 35 height 13
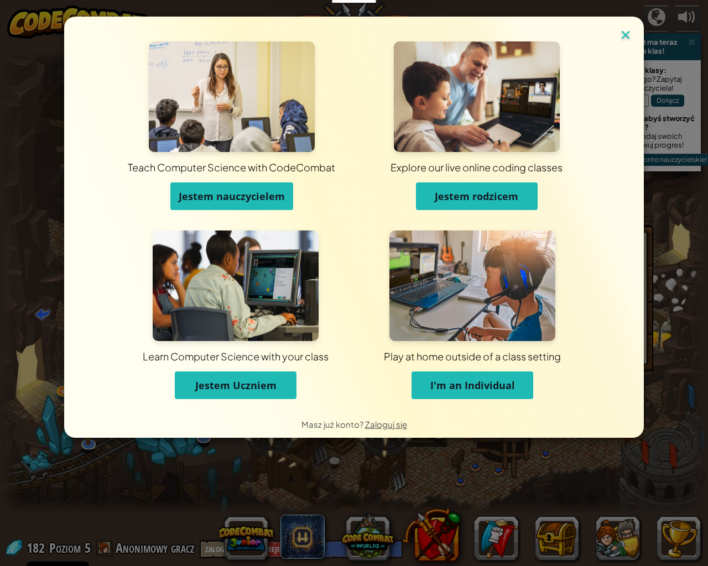
click at [625, 32] on img at bounding box center [625, 36] width 14 height 17
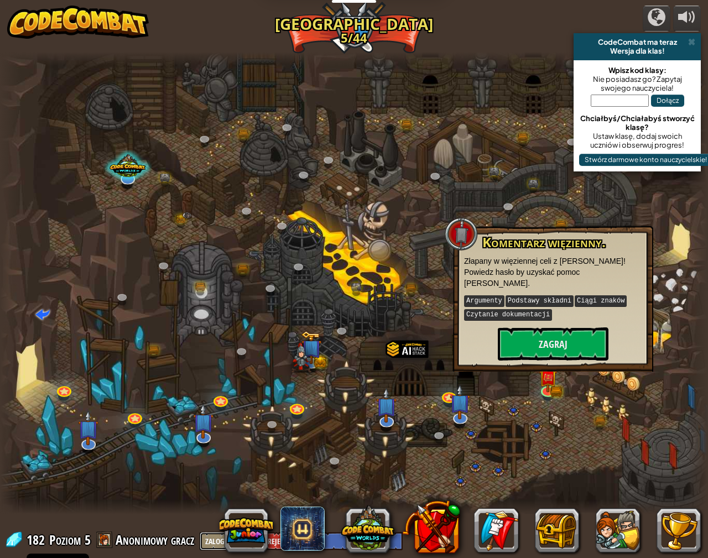
click at [211, 482] on button "Zaloguj się" at bounding box center [225, 541] width 50 height 18
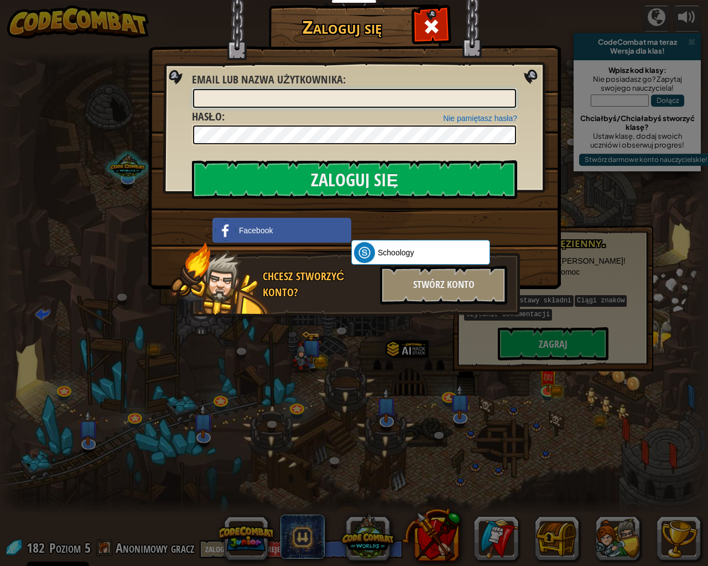
click at [285, 105] on input "Email lub nazwa użytkownika :" at bounding box center [354, 98] width 323 height 19
click at [342, 91] on input "lilianadacka.@[DOMAIN_NAME]" at bounding box center [354, 98] width 323 height 19
type input "l"
click at [400, 246] on link "Schoology" at bounding box center [420, 252] width 139 height 25
